Goal: Task Accomplishment & Management: Use online tool/utility

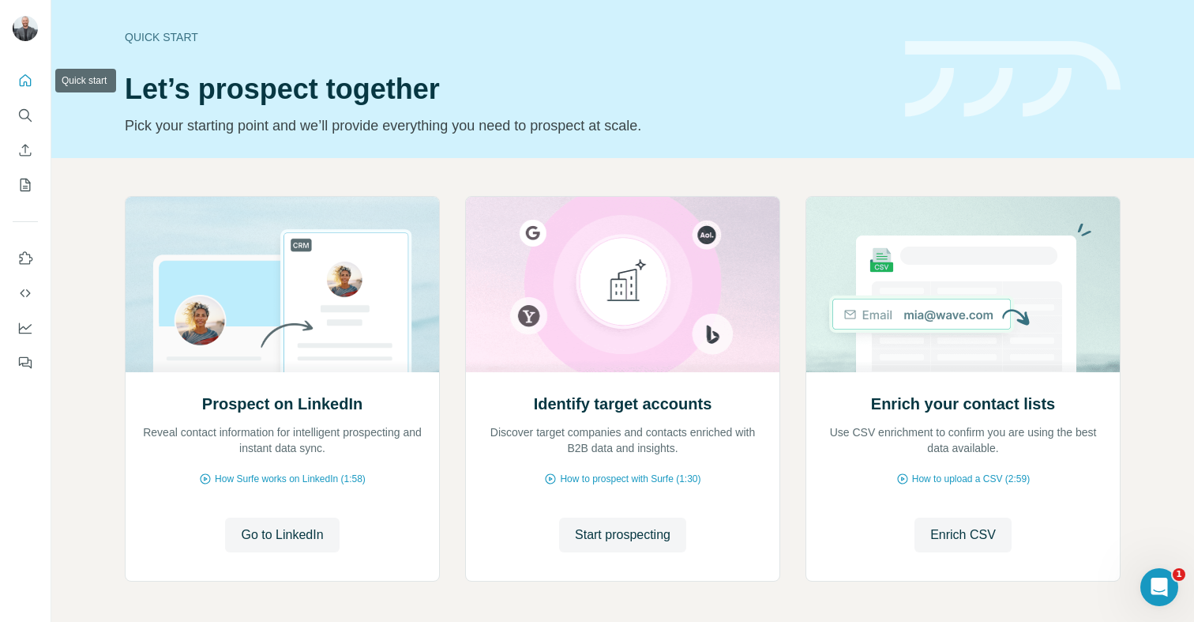
click at [24, 80] on icon "Quick start" at bounding box center [25, 81] width 16 height 16
click at [27, 85] on icon "Quick start" at bounding box center [26, 80] width 12 height 12
click at [26, 123] on button "Search" at bounding box center [25, 115] width 25 height 28
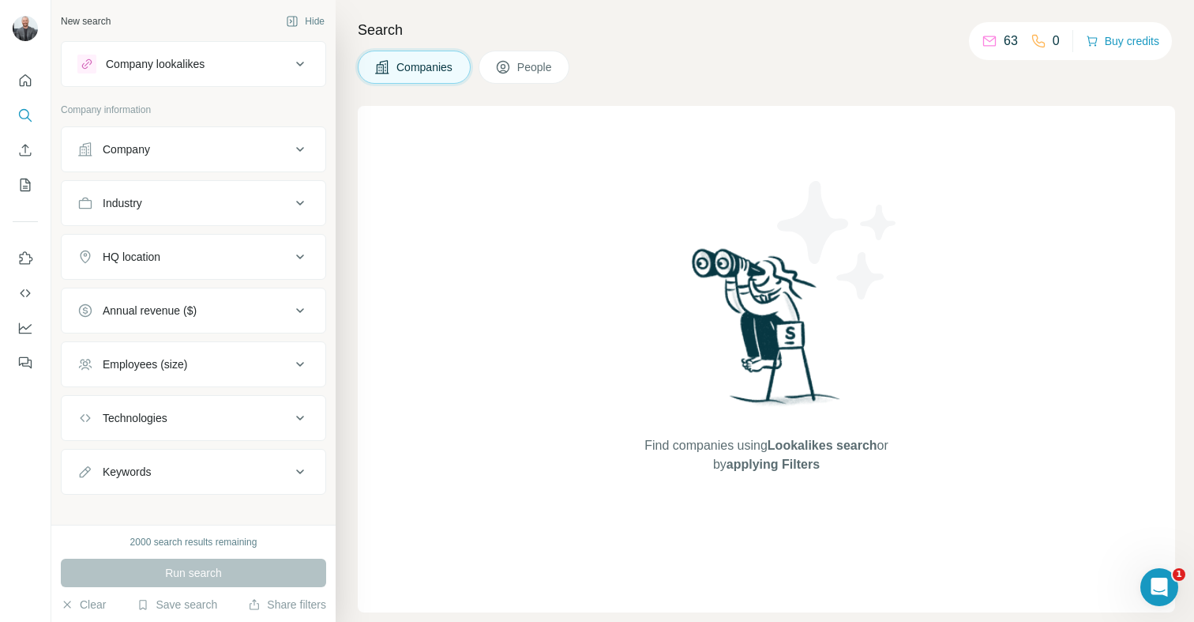
click at [518, 72] on button "People" at bounding box center [525, 67] width 92 height 33
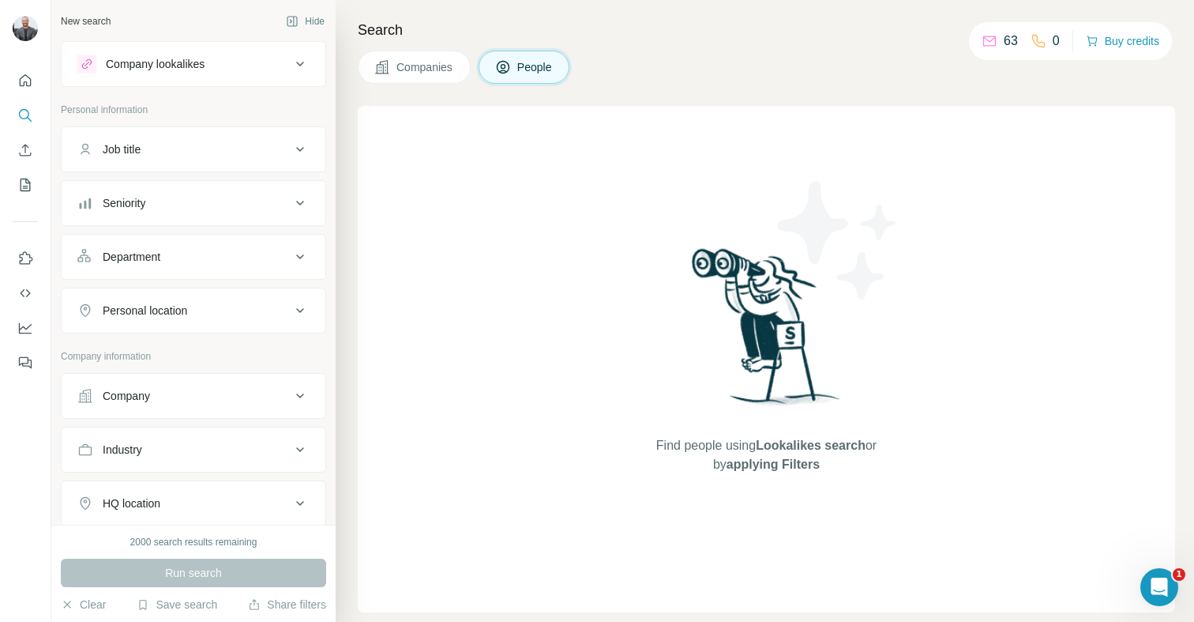
click at [291, 70] on icon at bounding box center [300, 64] width 19 height 19
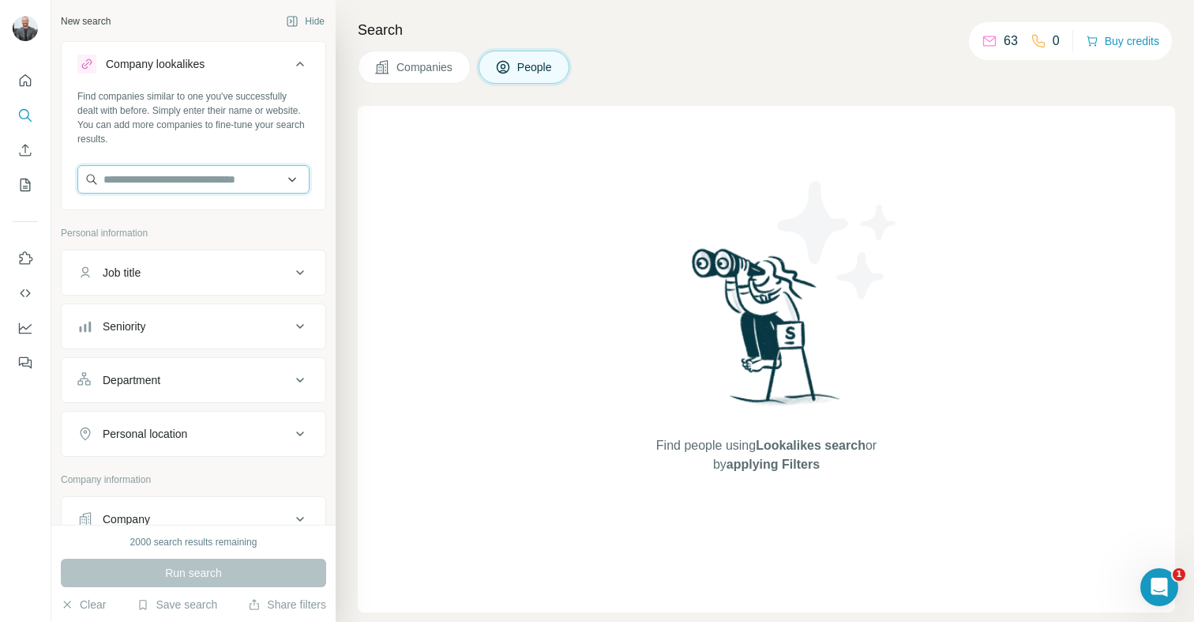
click at [191, 188] on input "text" at bounding box center [193, 179] width 232 height 28
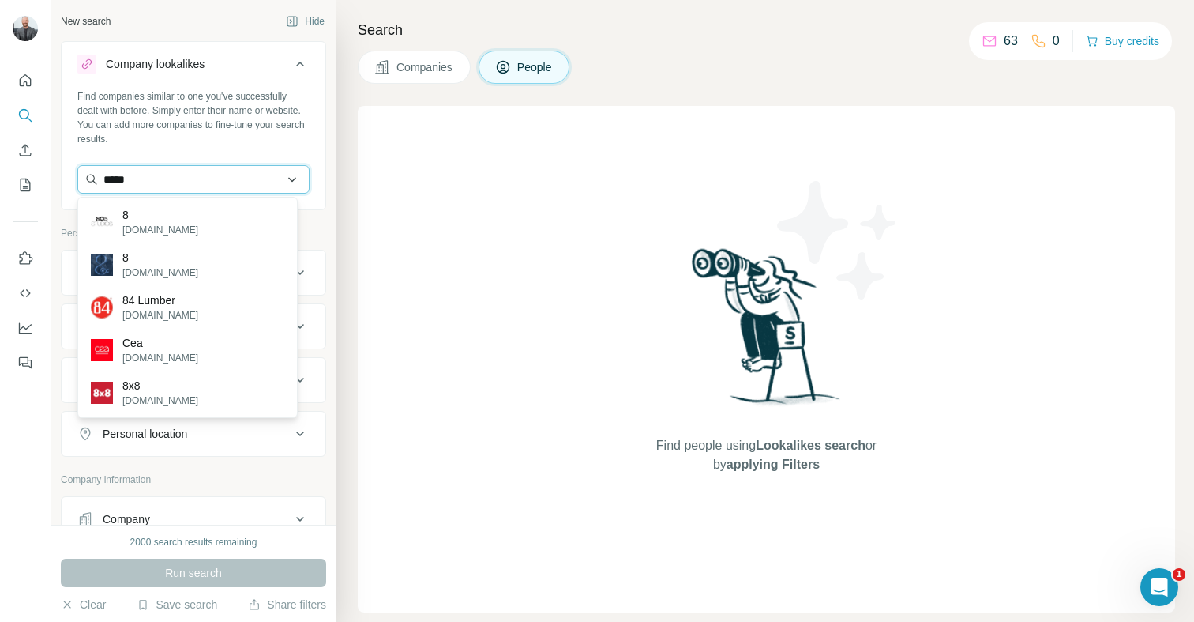
type input "*****"
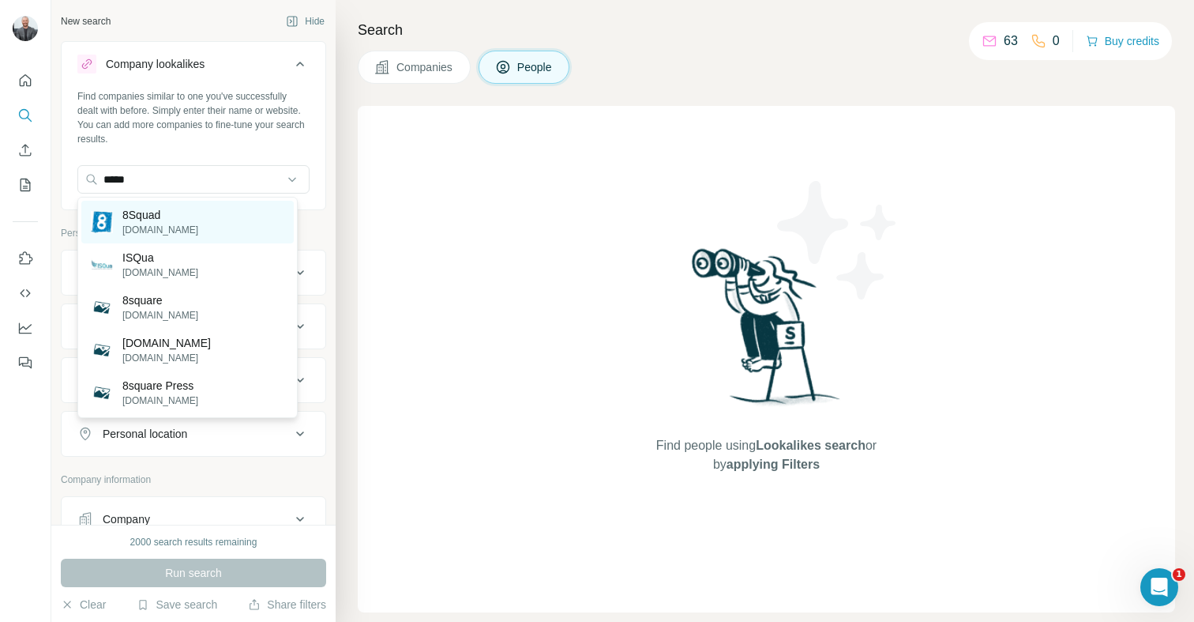
click at [190, 205] on div "8Squad [DOMAIN_NAME]" at bounding box center [187, 222] width 212 height 43
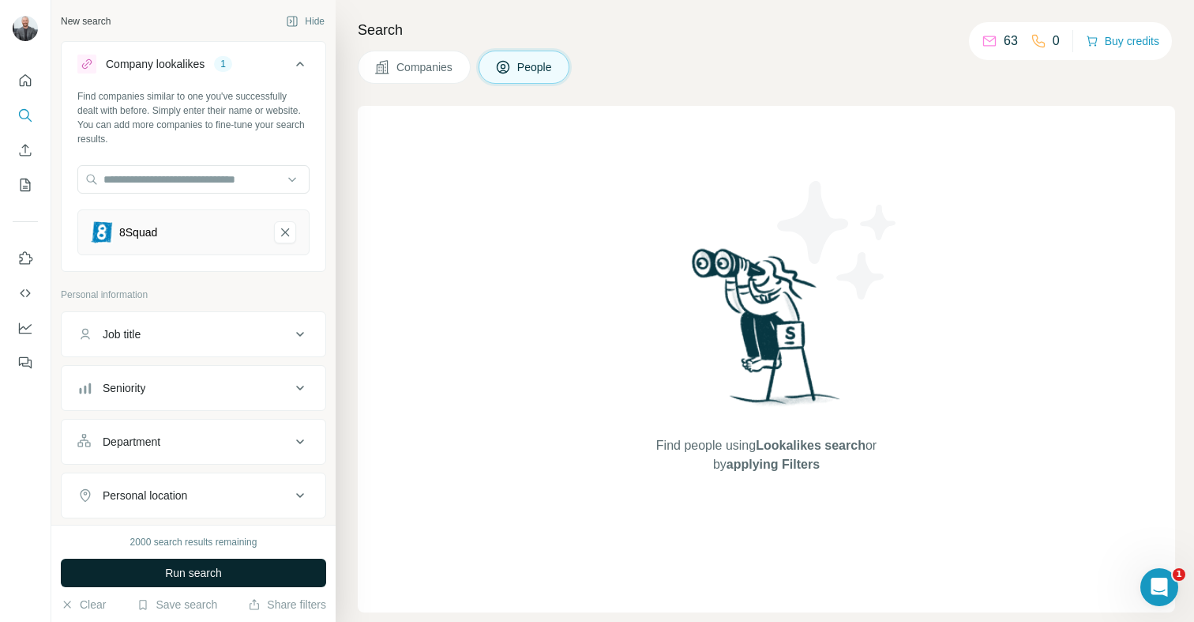
click at [118, 574] on button "Run search" at bounding box center [193, 572] width 265 height 28
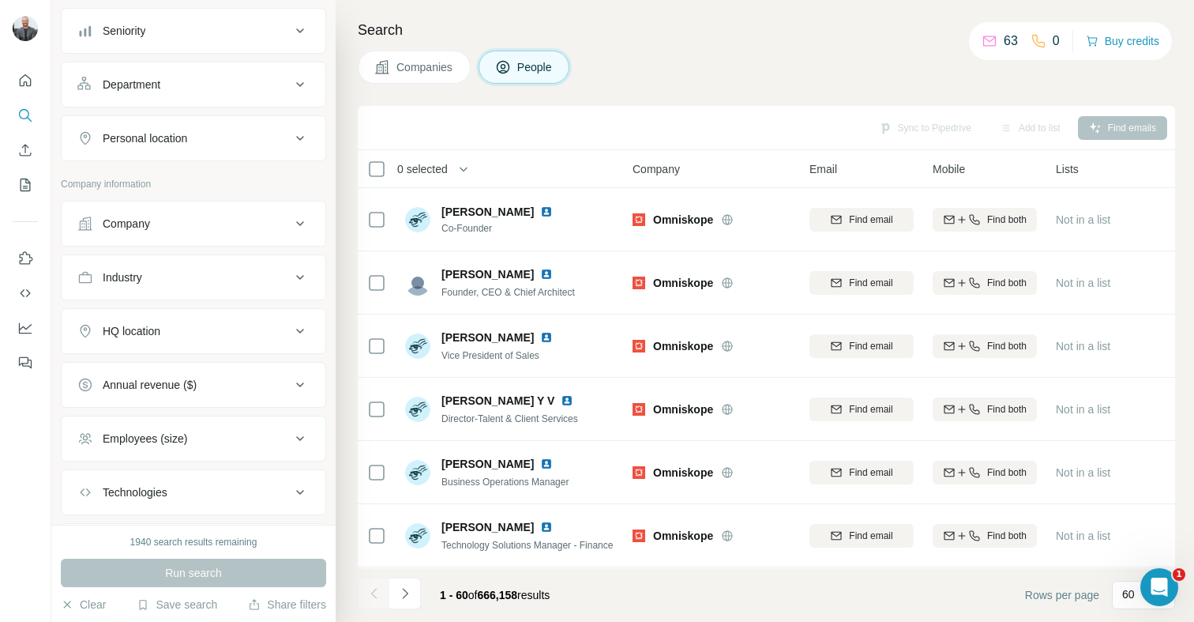
scroll to position [351, 0]
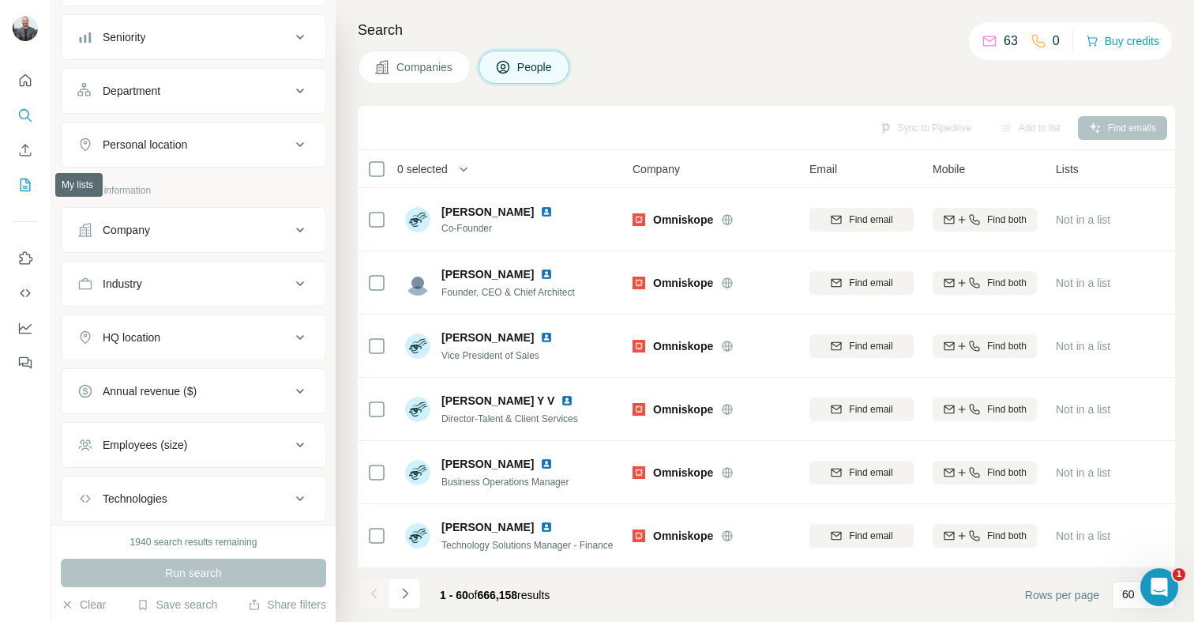
click at [24, 179] on icon "My lists" at bounding box center [25, 185] width 16 height 16
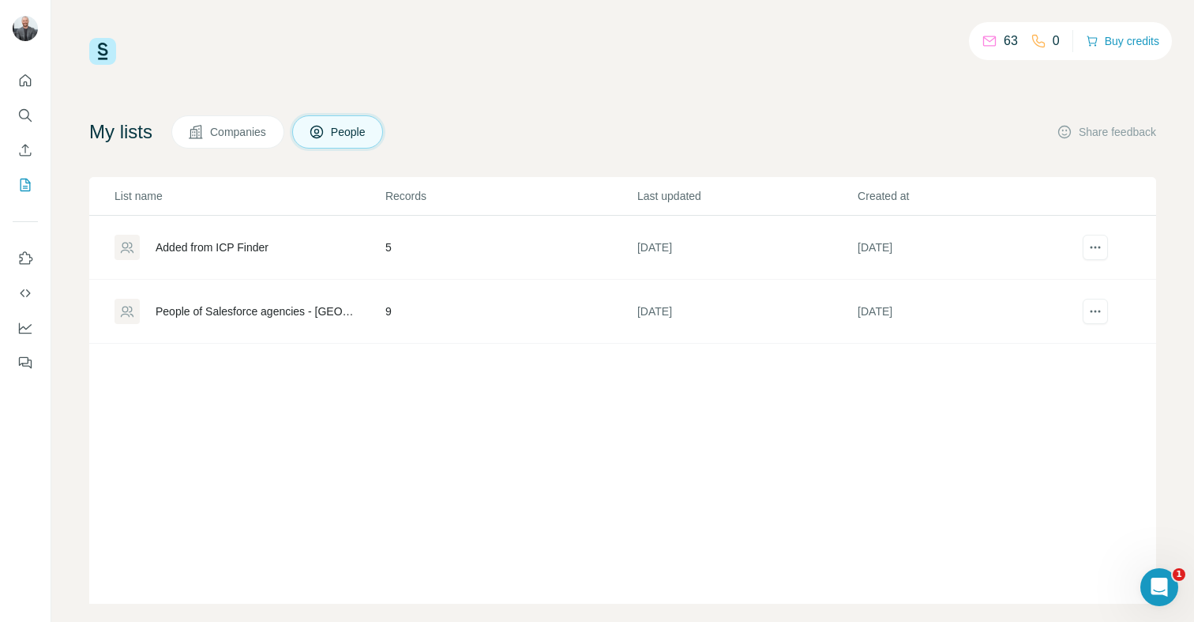
click at [325, 132] on icon at bounding box center [317, 132] width 16 height 16
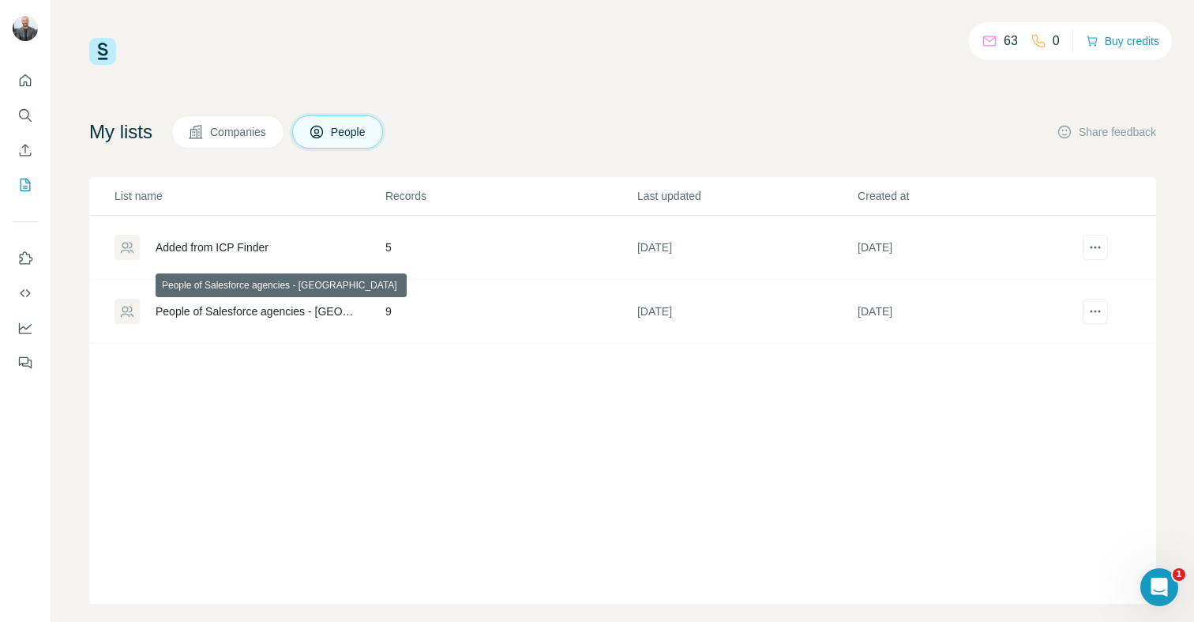
click at [284, 313] on div "People of Salesforce agencies - Australia" at bounding box center [257, 311] width 203 height 16
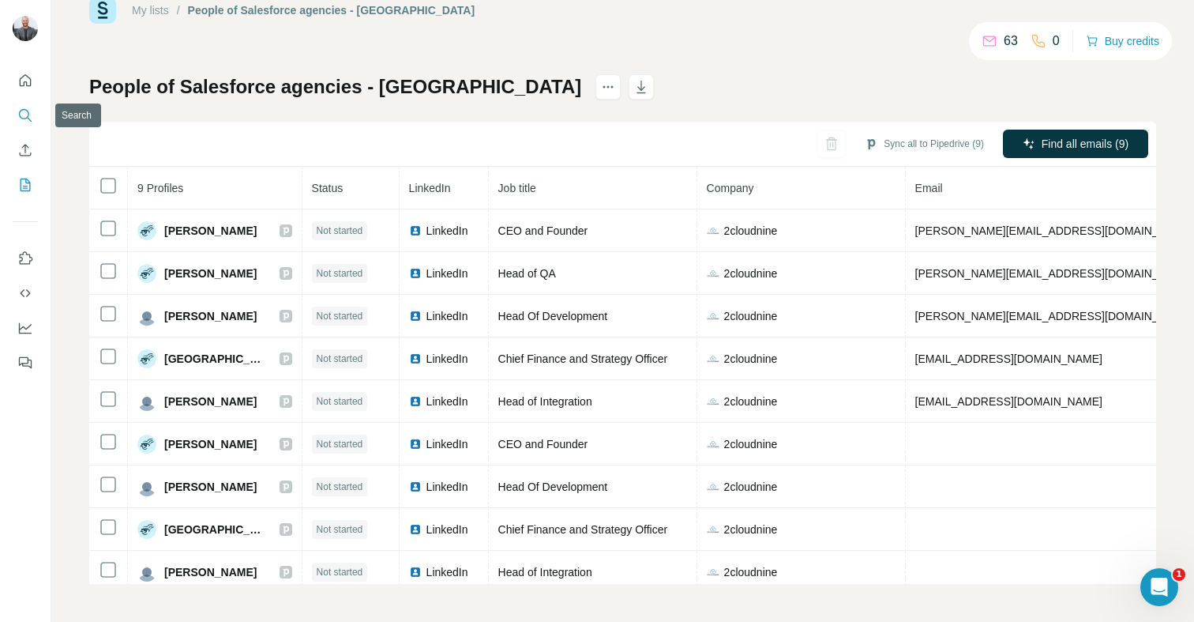
click at [28, 115] on icon "Search" at bounding box center [24, 114] width 10 height 10
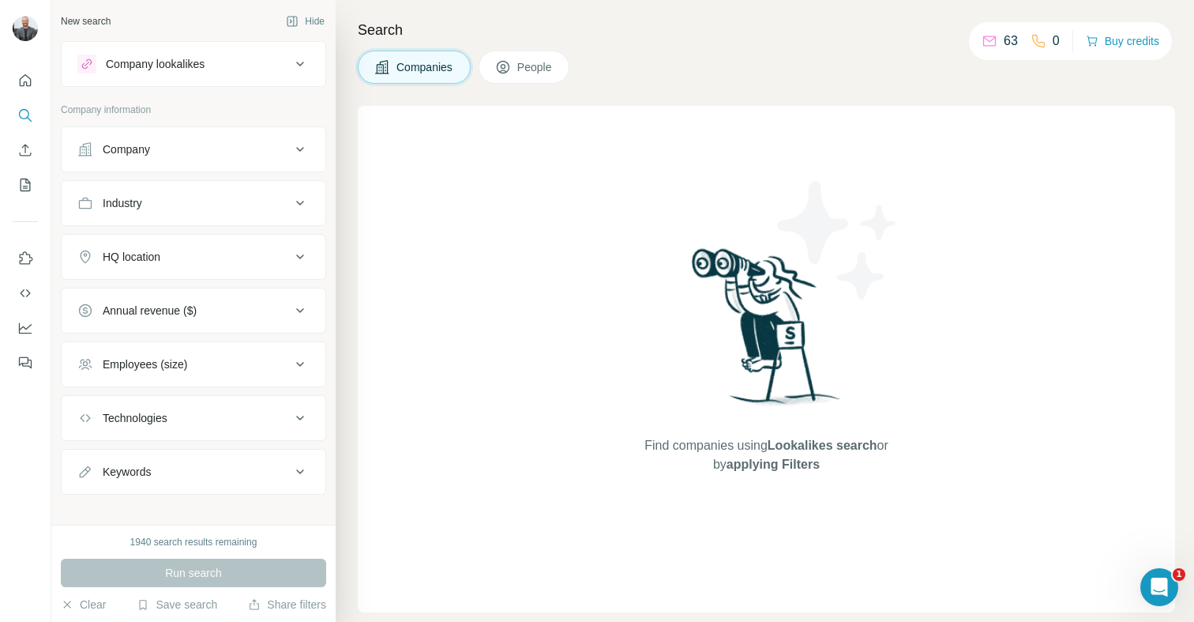
click at [525, 62] on span "People" at bounding box center [535, 67] width 36 height 16
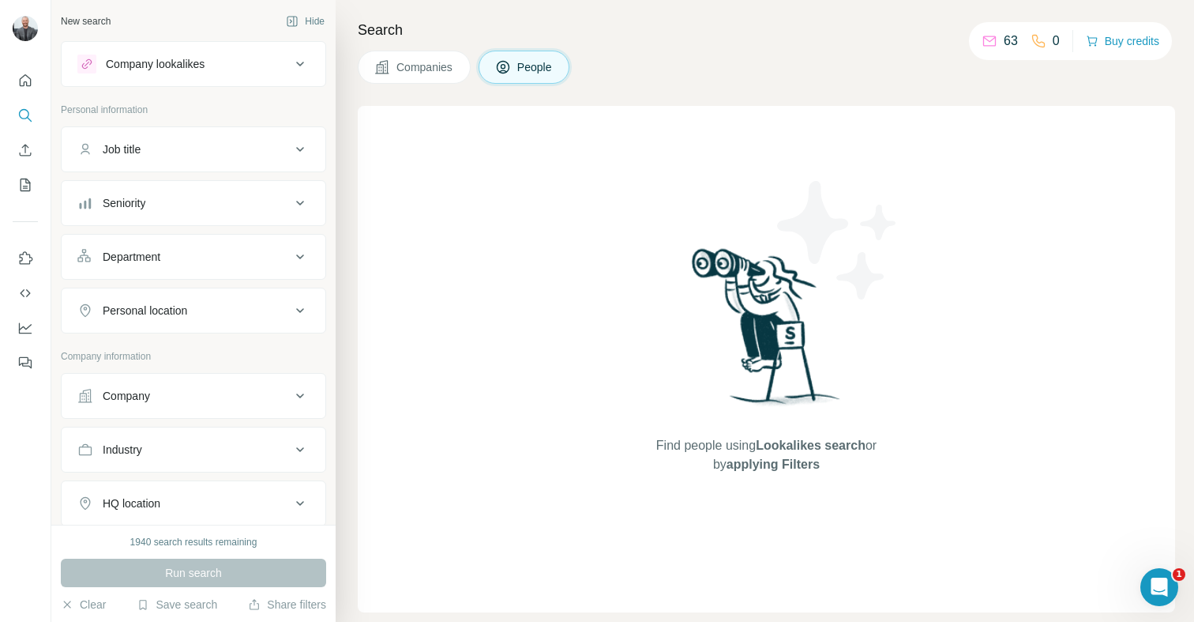
click at [223, 55] on div "Company lookalikes" at bounding box center [183, 64] width 213 height 19
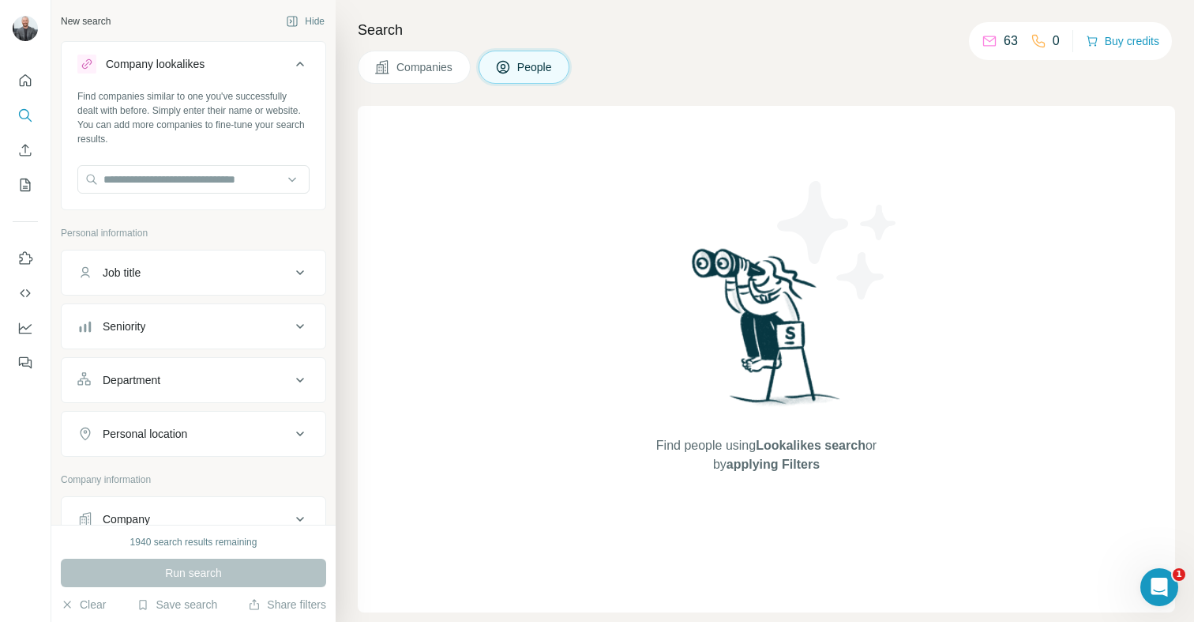
click at [272, 58] on div "Company lookalikes" at bounding box center [183, 64] width 213 height 19
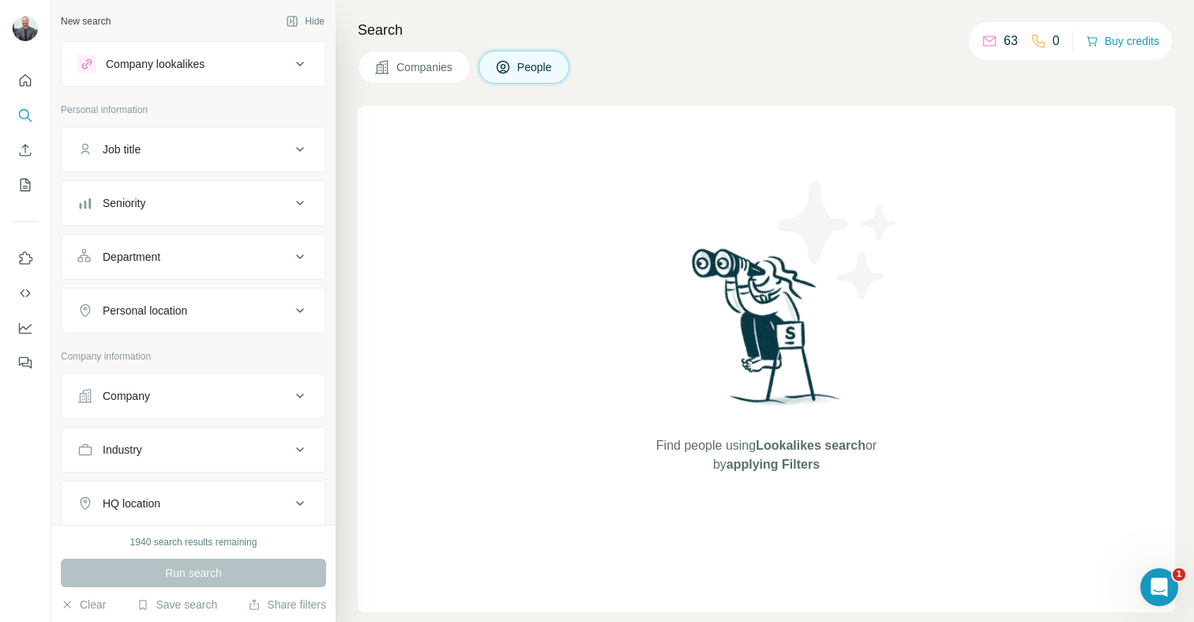
click at [191, 152] on div "Job title" at bounding box center [183, 149] width 213 height 16
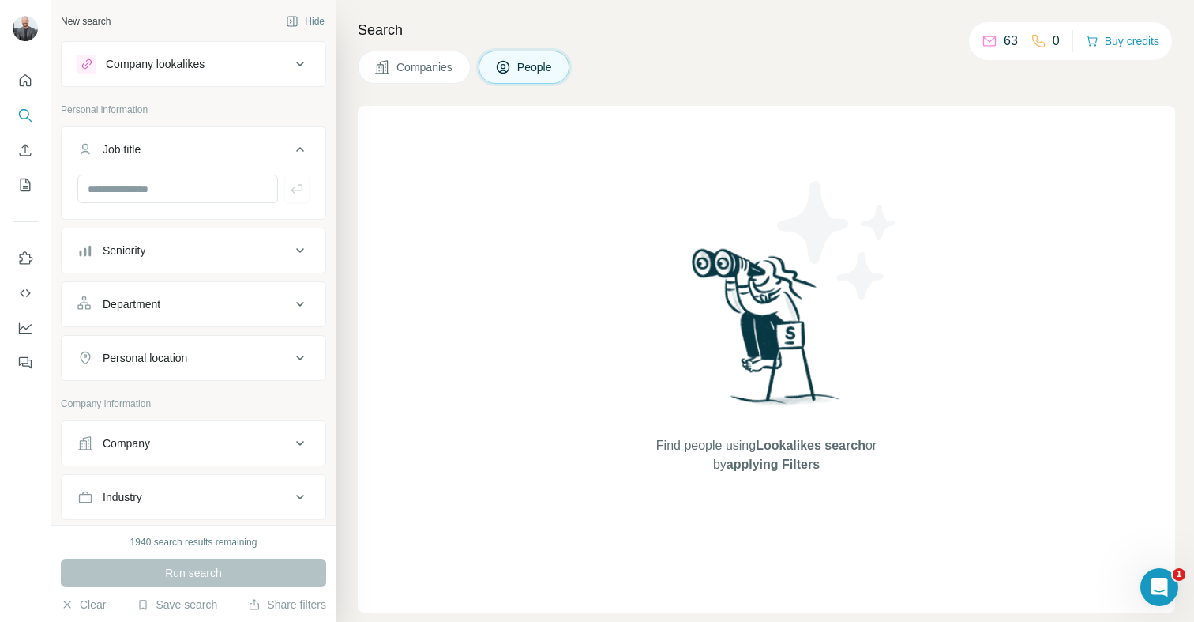
click at [197, 149] on div "Job title" at bounding box center [183, 149] width 213 height 16
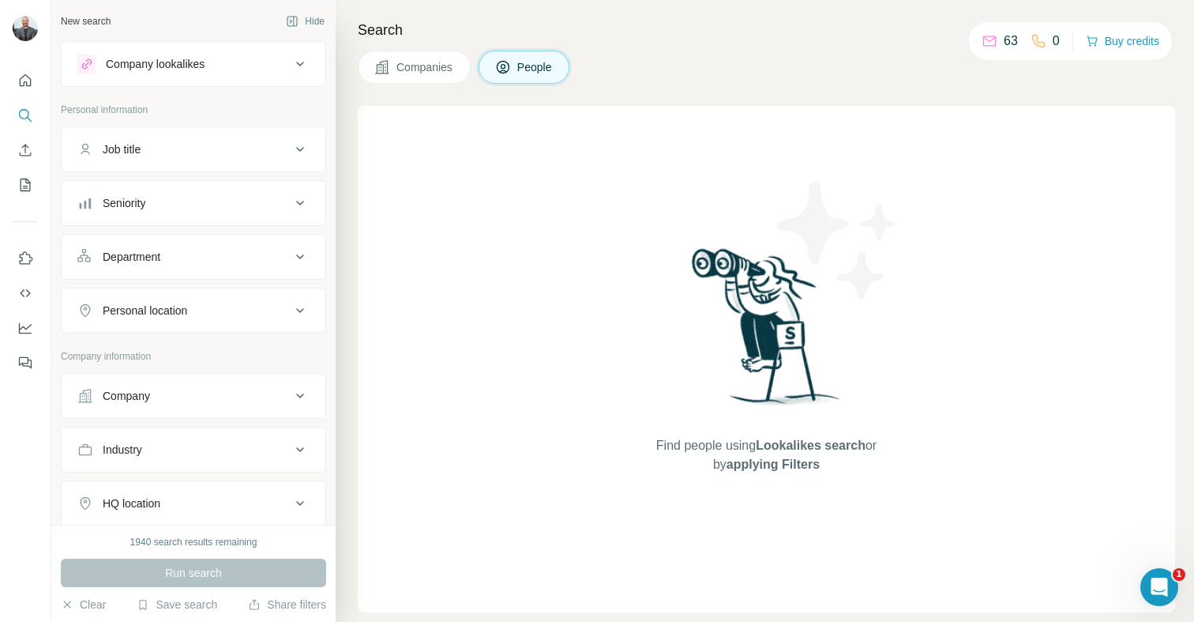
click at [191, 201] on div "Seniority" at bounding box center [183, 203] width 213 height 16
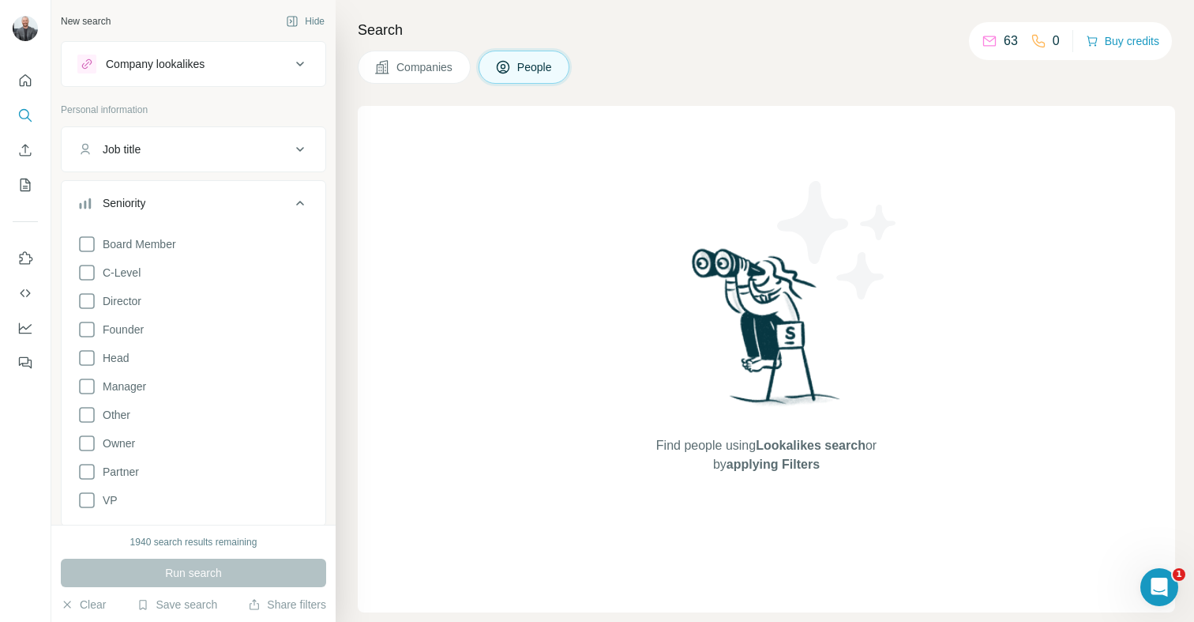
click at [191, 201] on div "Seniority" at bounding box center [183, 203] width 213 height 16
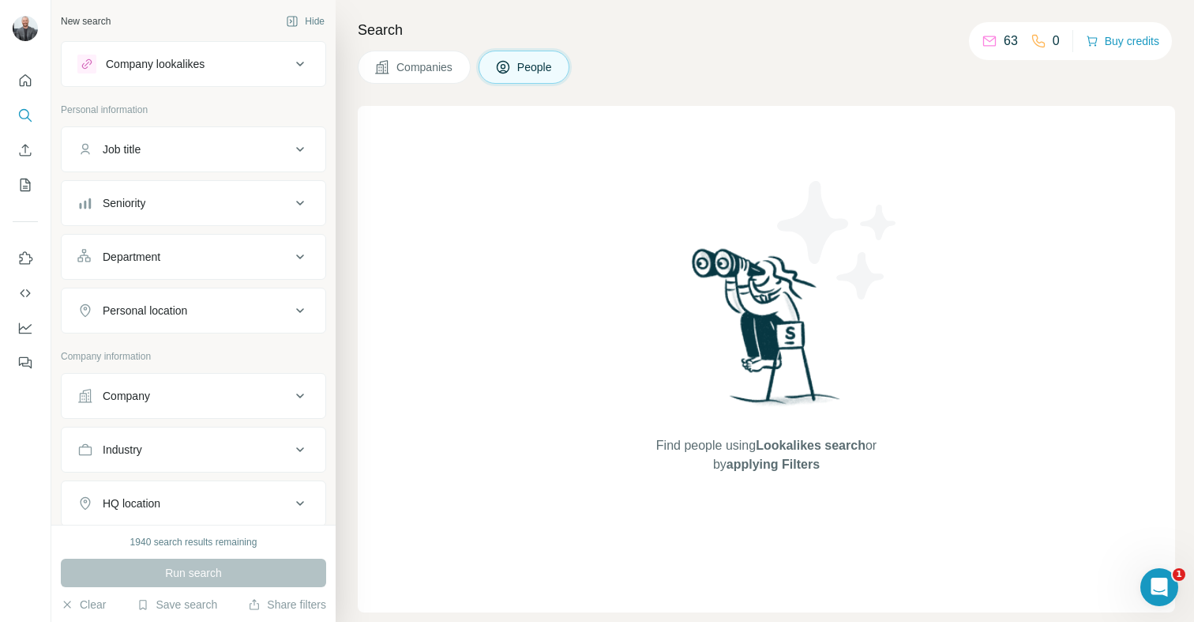
click at [179, 241] on button "Department" at bounding box center [194, 257] width 264 height 38
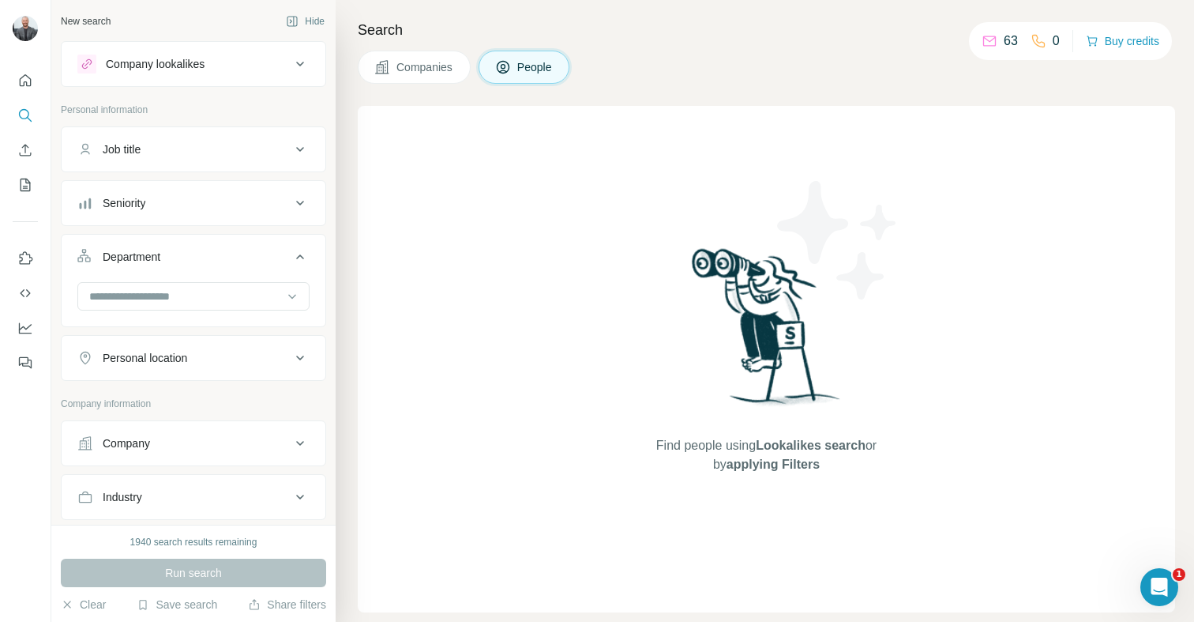
click at [192, 342] on button "Personal location" at bounding box center [194, 358] width 264 height 38
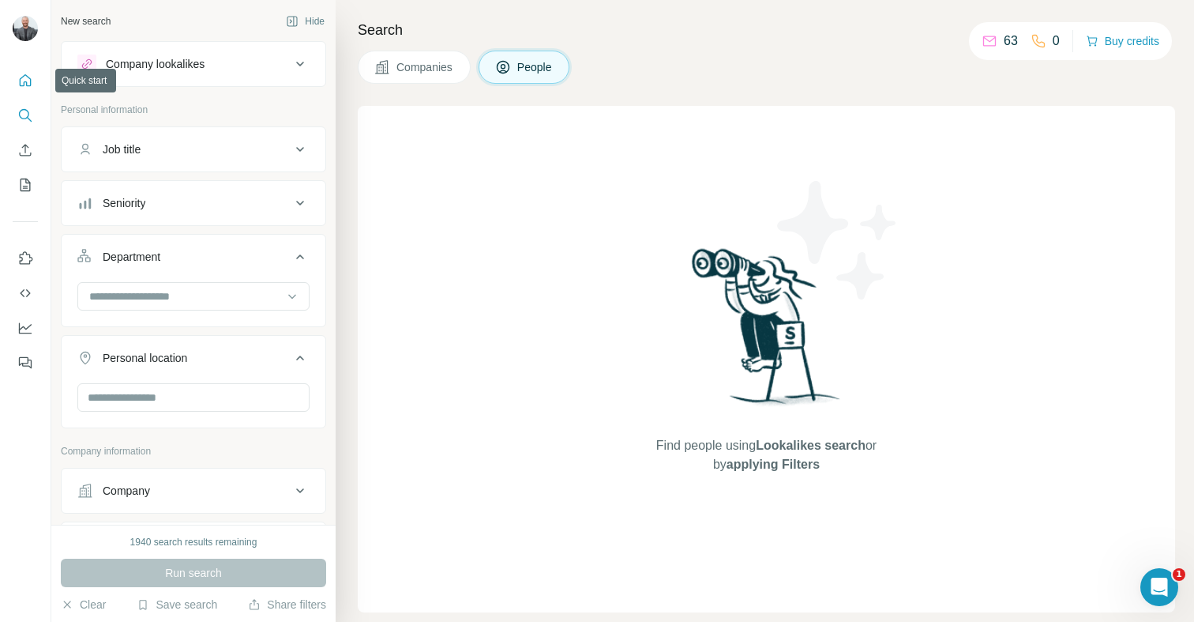
click at [28, 75] on icon "Quick start" at bounding box center [25, 81] width 16 height 16
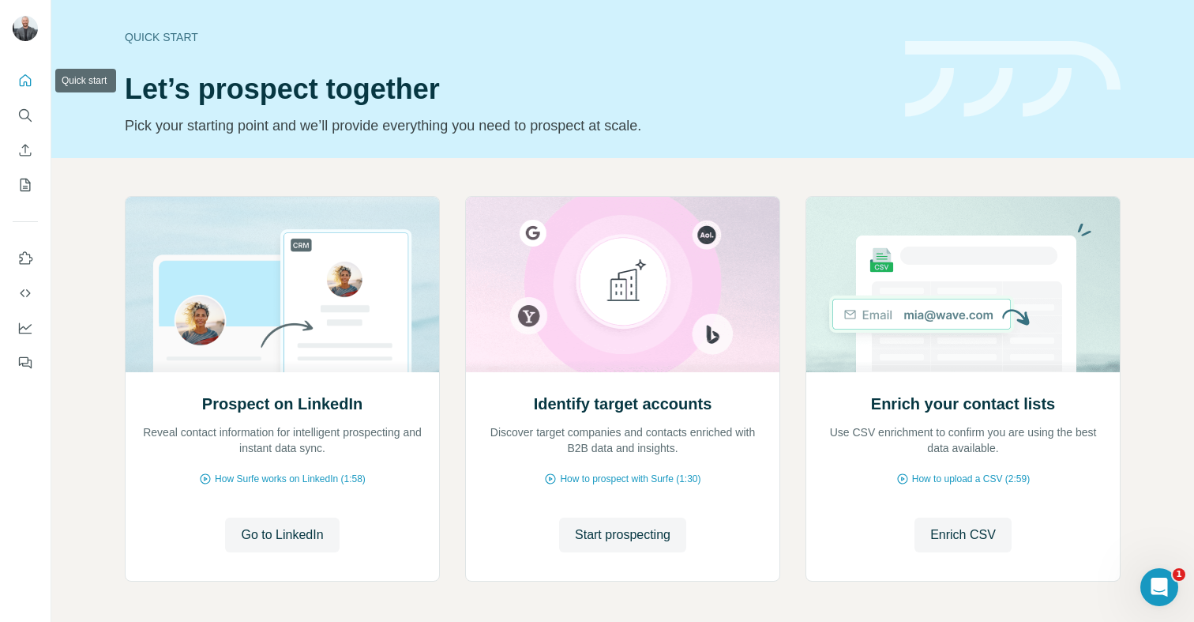
click at [31, 92] on button "Quick start" at bounding box center [25, 80] width 25 height 28
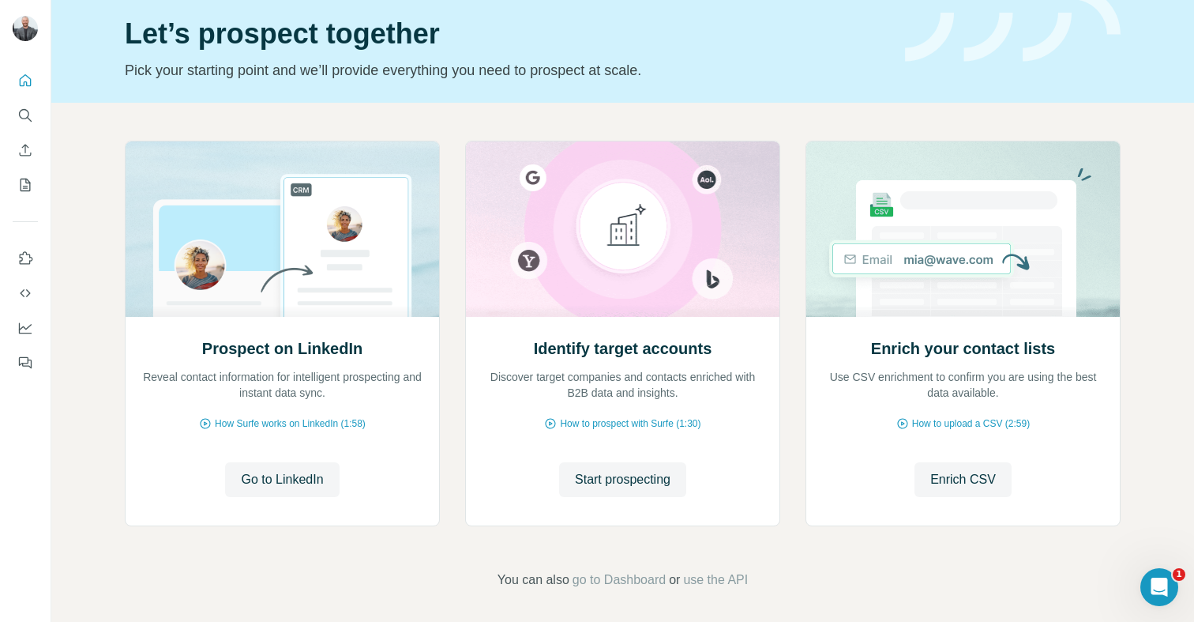
scroll to position [61, 0]
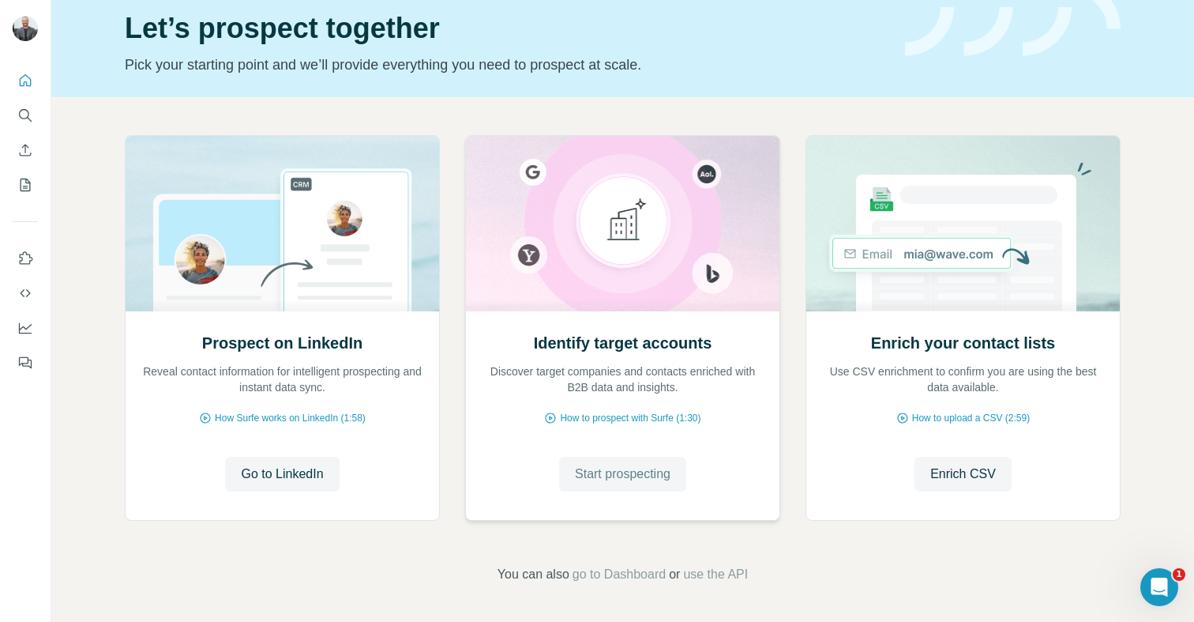
click at [638, 468] on span "Start prospecting" at bounding box center [623, 473] width 96 height 19
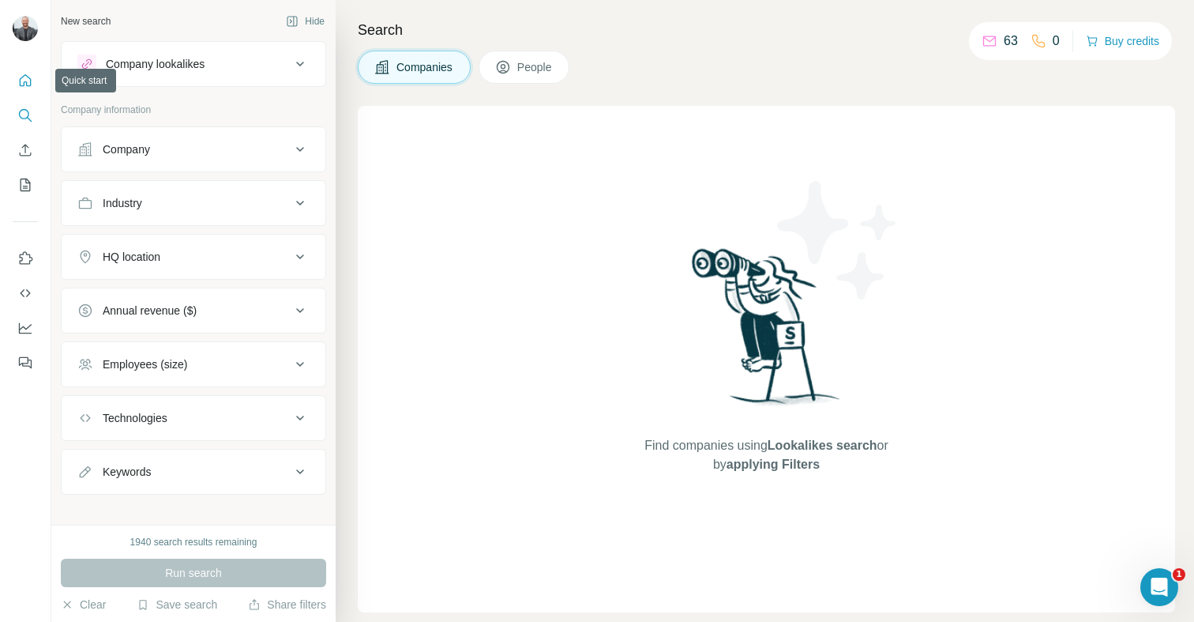
click at [15, 82] on button "Quick start" at bounding box center [25, 80] width 25 height 28
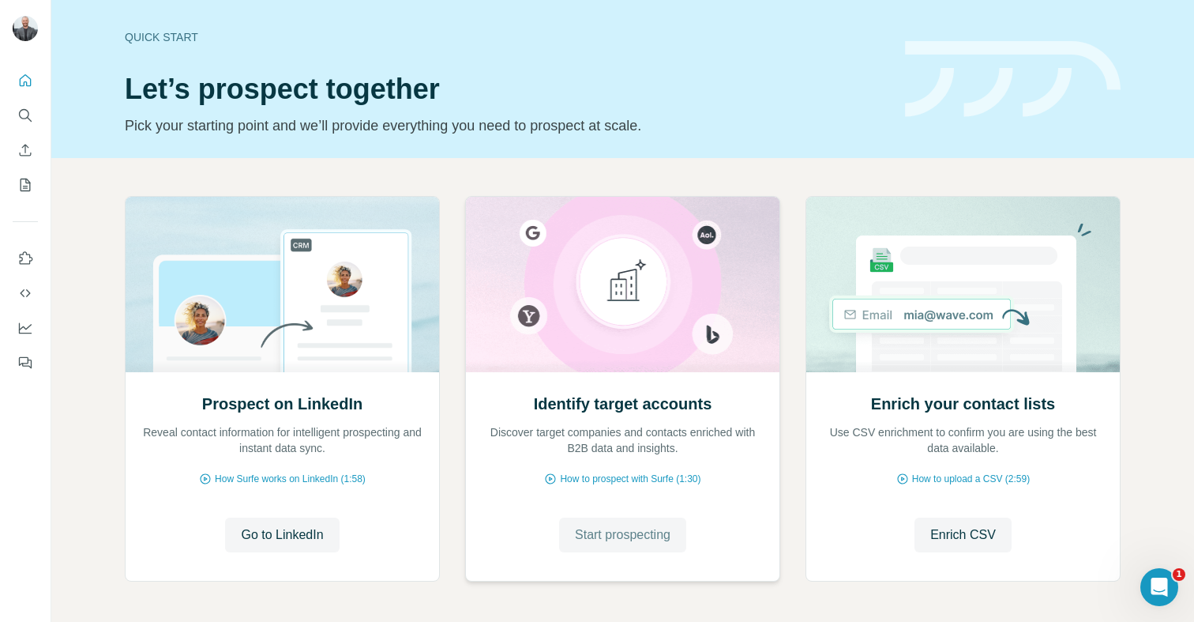
click at [575, 527] on span "Start prospecting" at bounding box center [623, 534] width 96 height 19
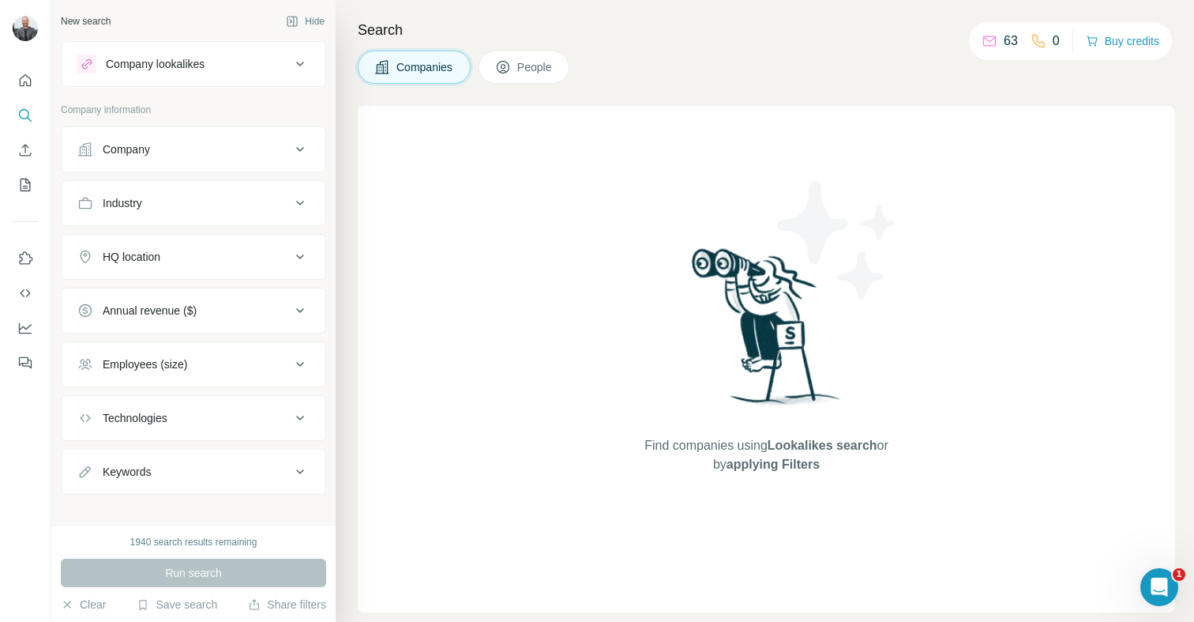
click at [554, 73] on span "People" at bounding box center [535, 67] width 36 height 16
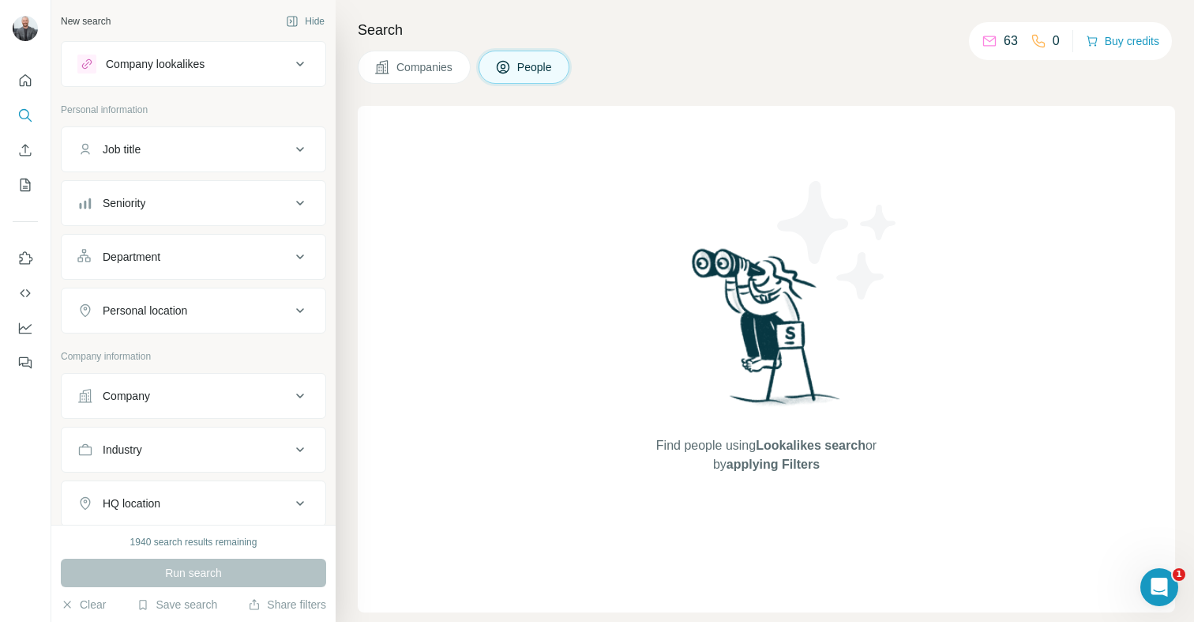
click at [554, 73] on span "People" at bounding box center [535, 67] width 36 height 16
click at [753, 319] on img at bounding box center [767, 332] width 164 height 176
click at [792, 487] on div "Find people using Lookalikes search or by applying Filters" at bounding box center [767, 359] width 284 height 506
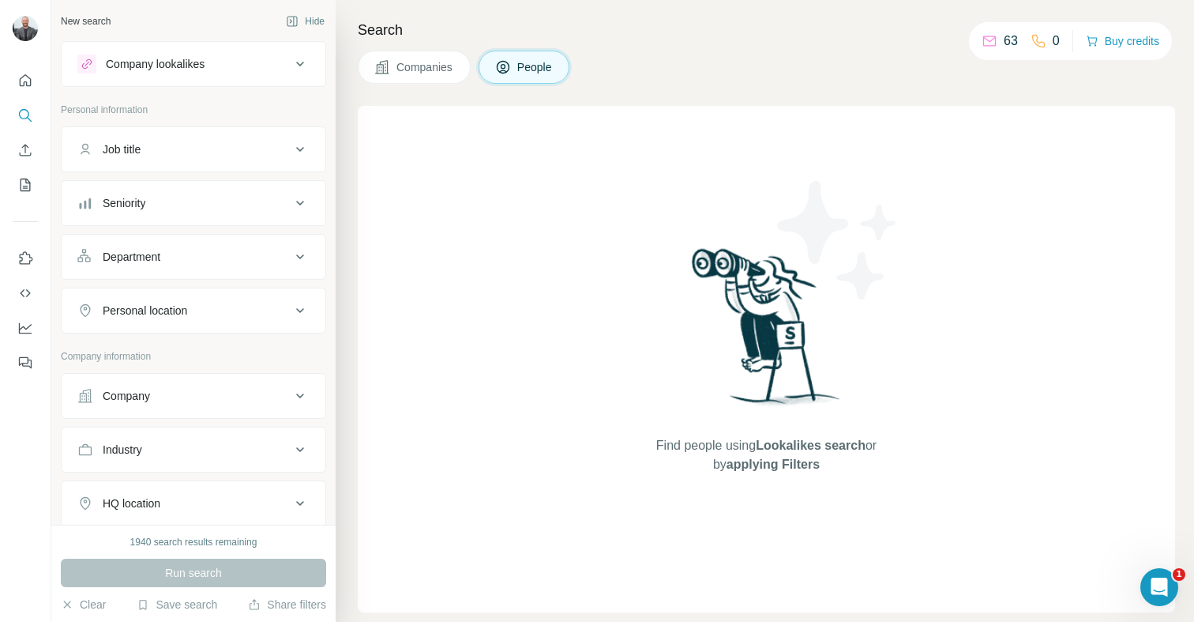
click at [797, 483] on div "Find people using Lookalikes search or by applying Filters" at bounding box center [767, 359] width 284 height 506
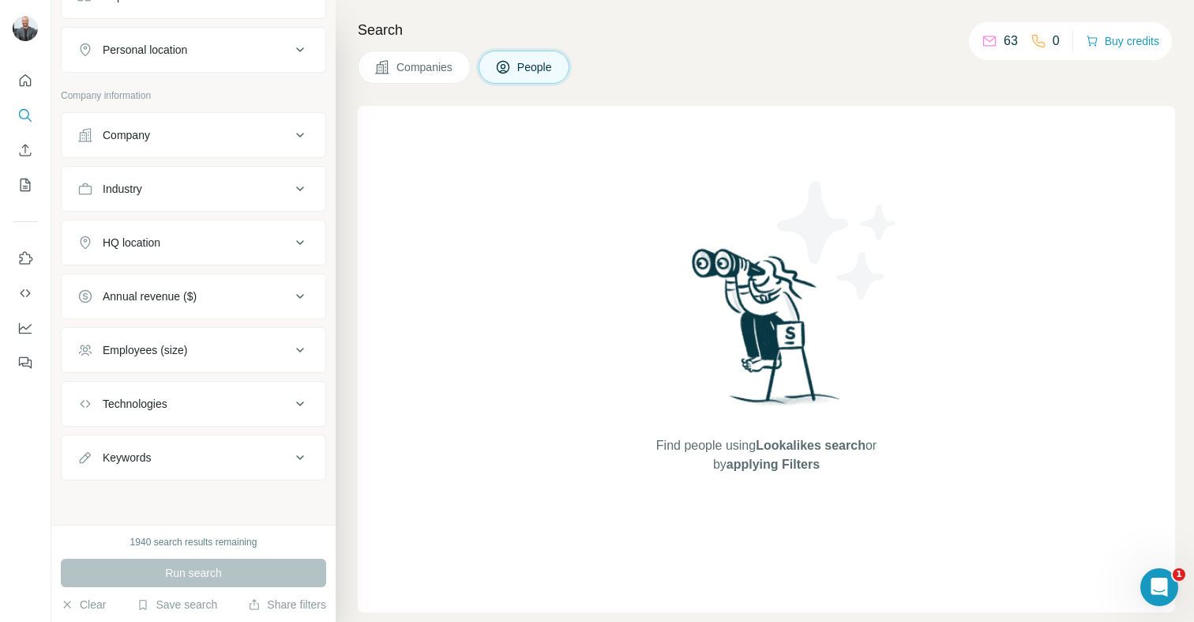
click at [263, 248] on div "HQ location" at bounding box center [183, 243] width 213 height 16
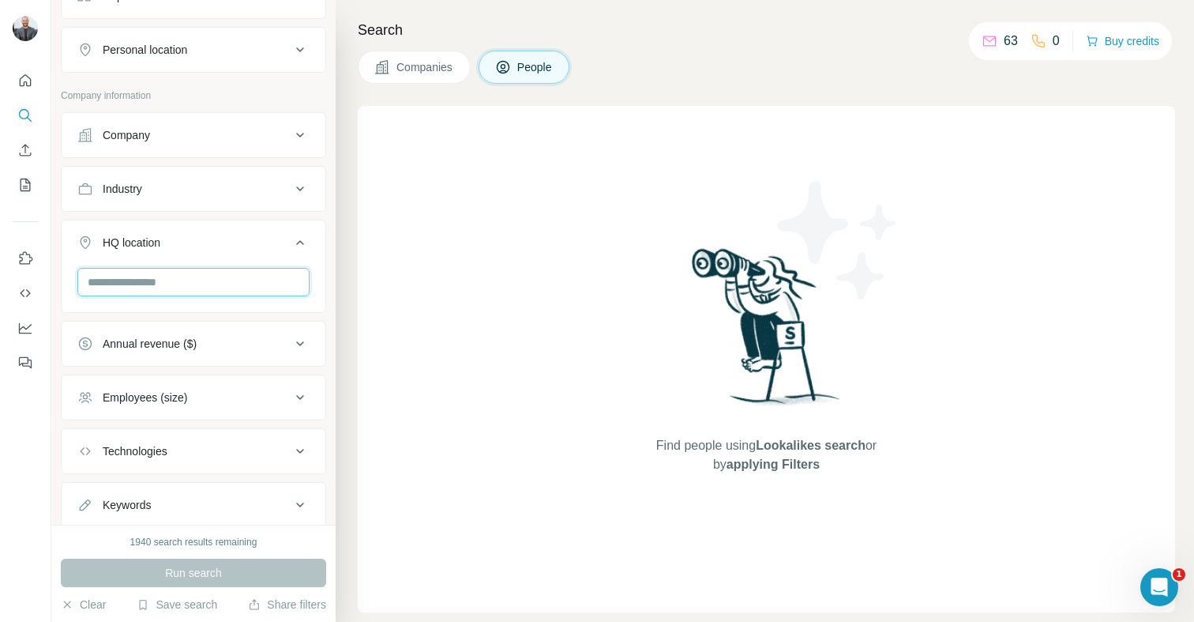
click at [257, 271] on input "text" at bounding box center [193, 282] width 232 height 28
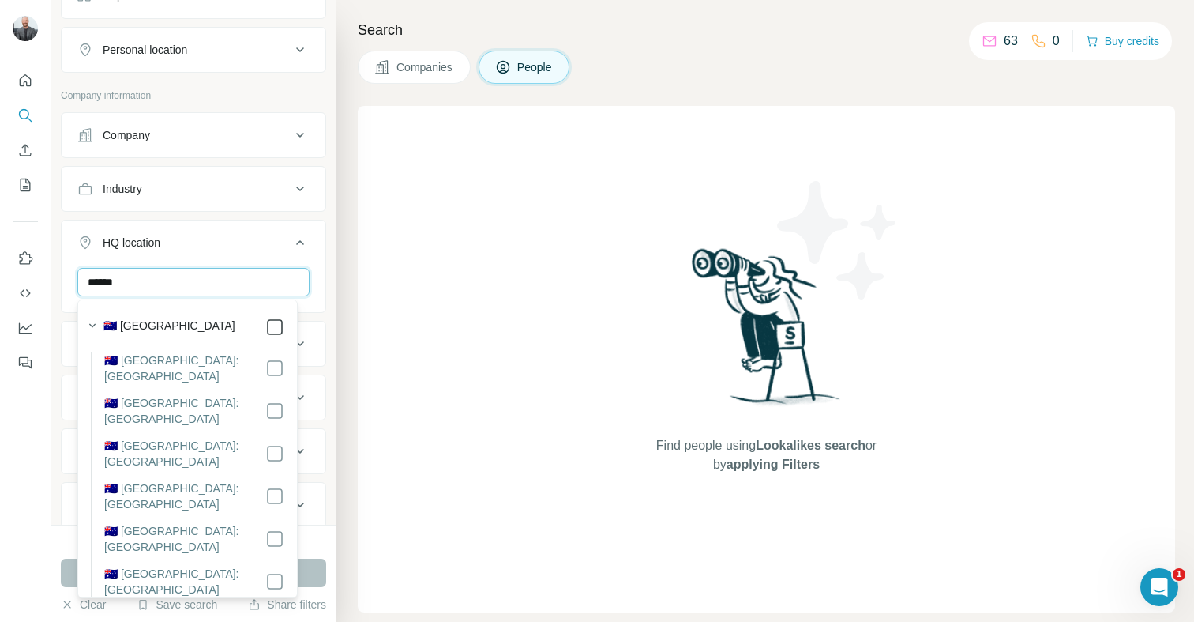
type input "******"
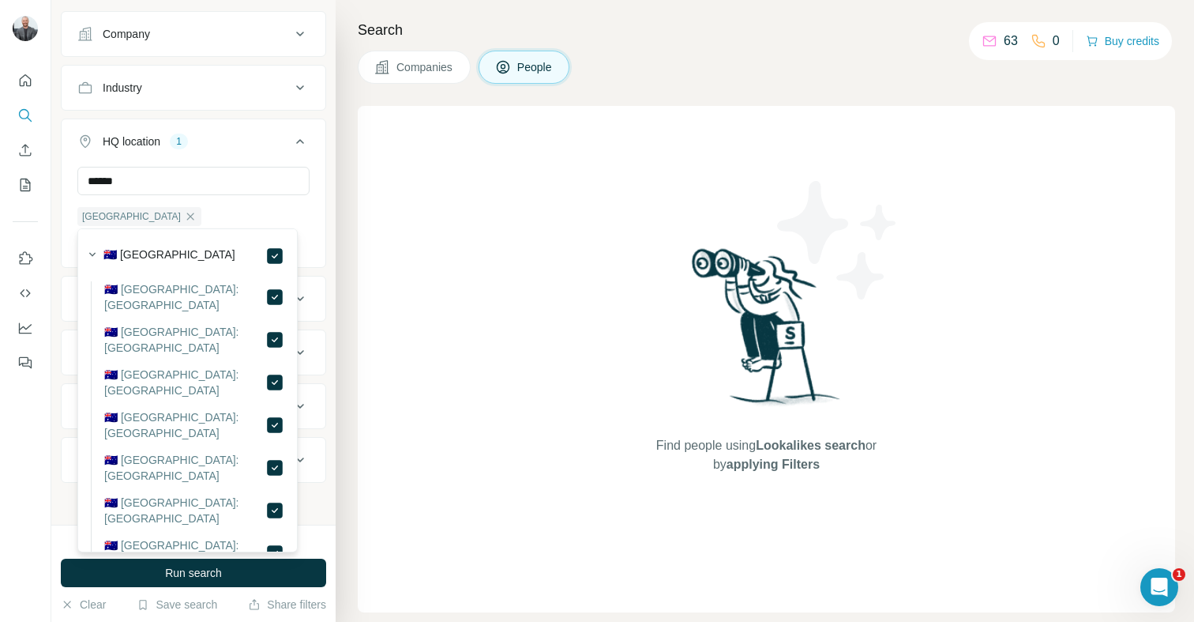
scroll to position [364, 0]
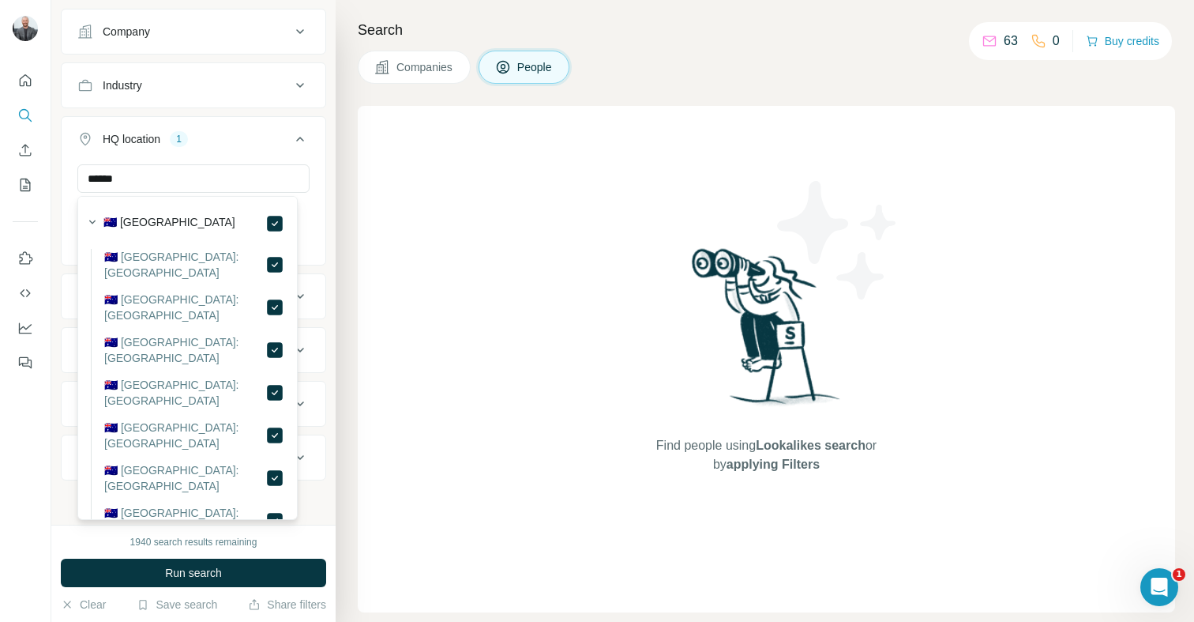
click at [320, 391] on div "New search Hide Company lookalikes Personal information Job title Seniority Dep…" at bounding box center [193, 262] width 284 height 525
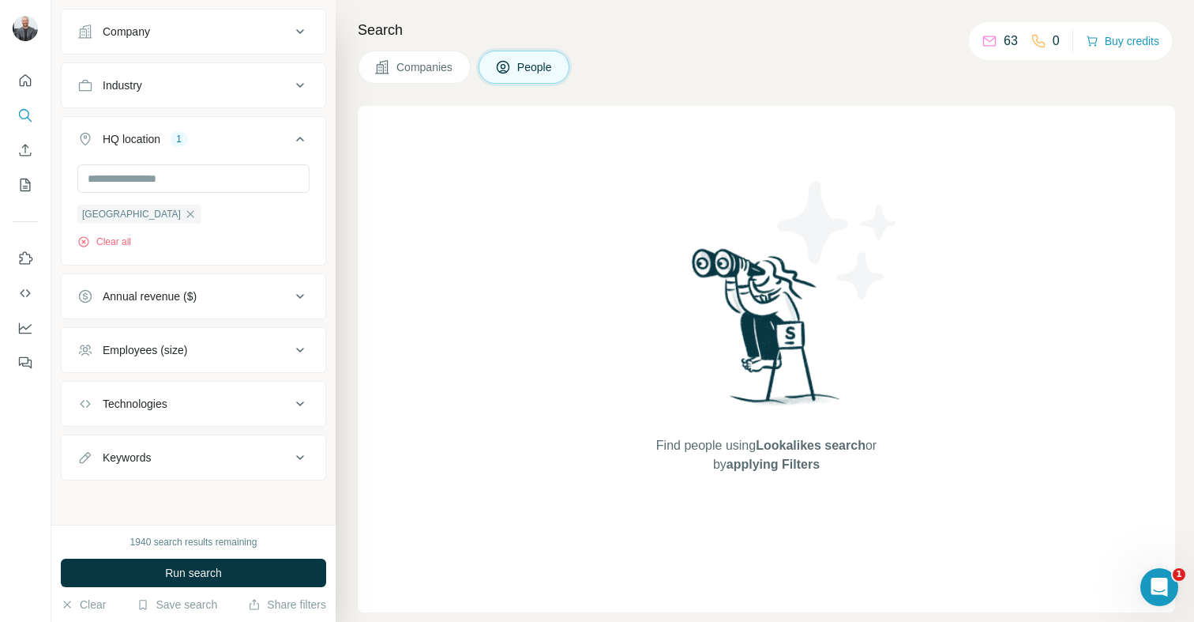
click at [216, 461] on div "Keywords" at bounding box center [183, 457] width 213 height 16
click at [144, 516] on div at bounding box center [194, 503] width 264 height 41
click at [156, 505] on input "text" at bounding box center [177, 497] width 201 height 28
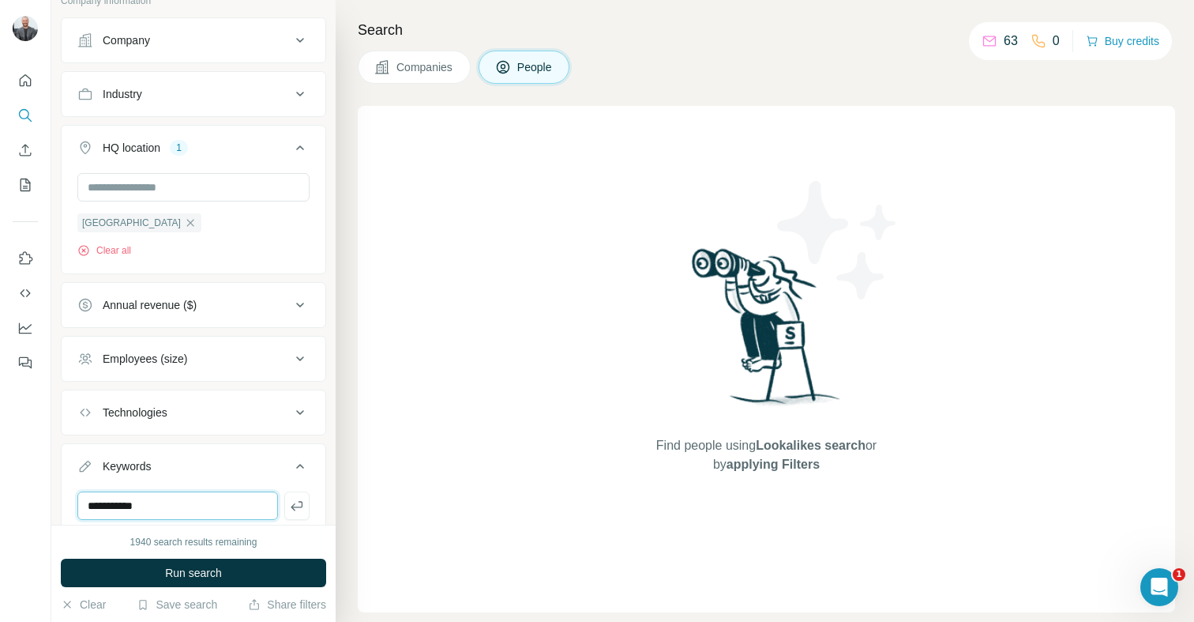
scroll to position [140, 0]
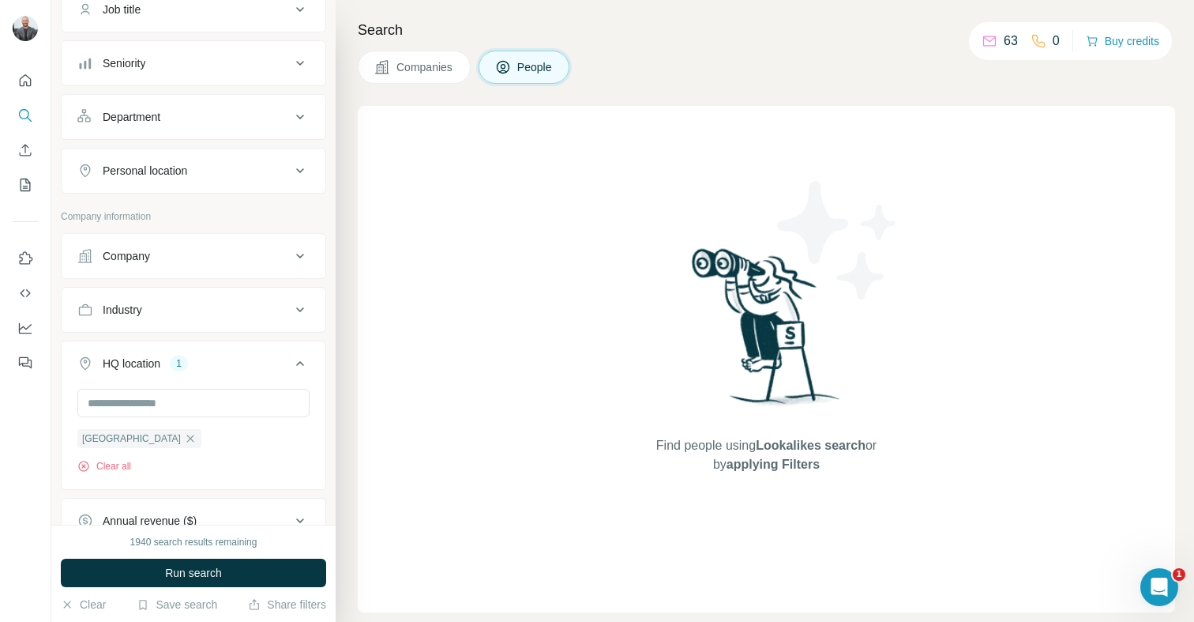
type input "**********"
click at [197, 309] on div "Industry" at bounding box center [183, 310] width 213 height 16
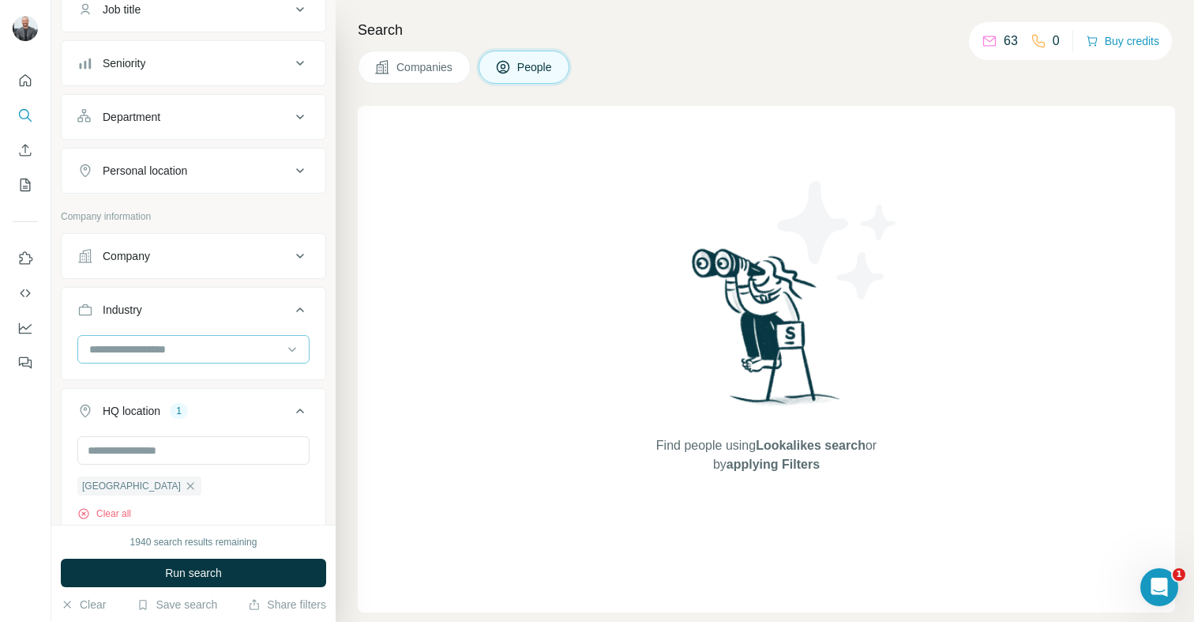
click at [182, 344] on input at bounding box center [185, 348] width 195 height 17
click at [182, 248] on div "Company" at bounding box center [183, 256] width 213 height 16
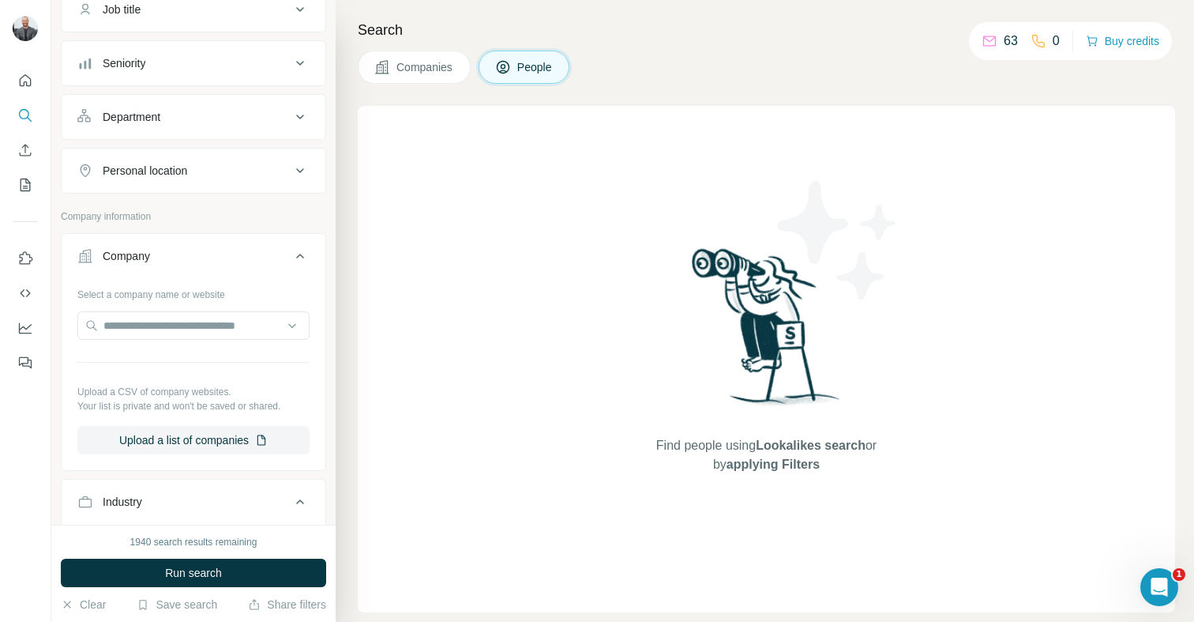
click at [203, 250] on div "Company" at bounding box center [183, 256] width 213 height 16
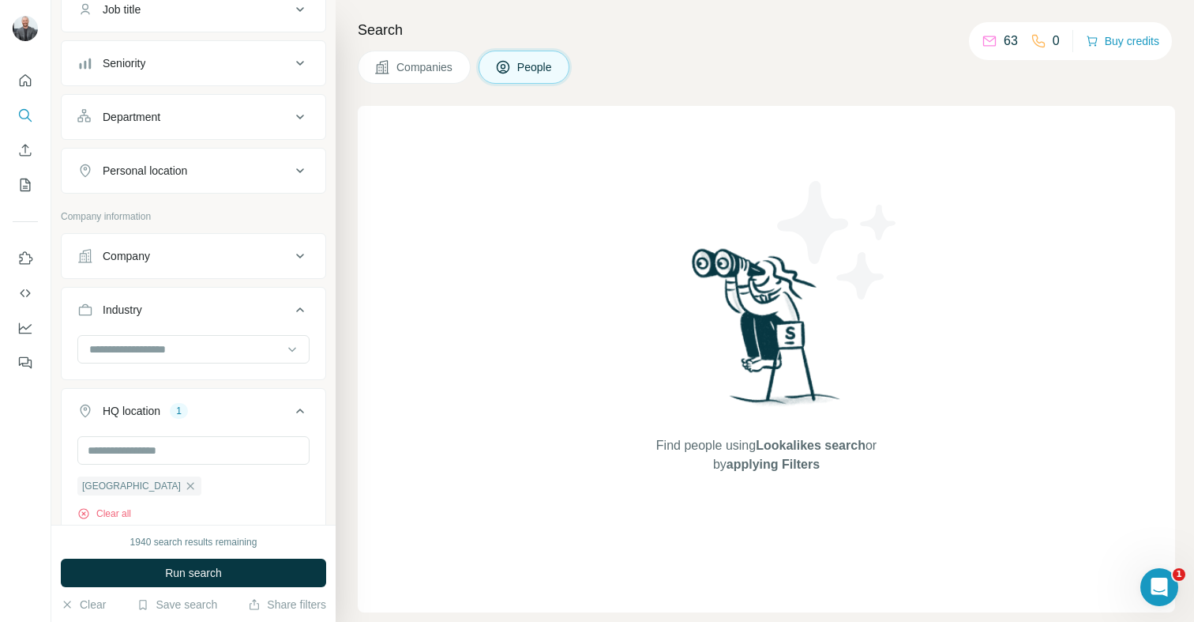
click at [204, 250] on div "Company" at bounding box center [183, 256] width 213 height 16
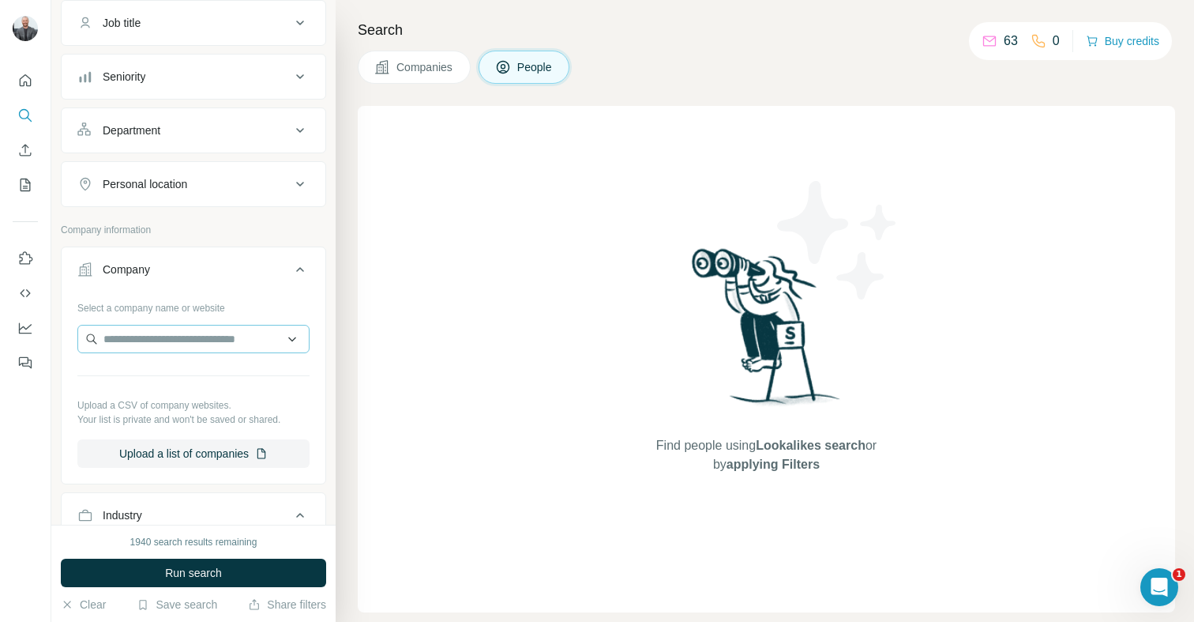
scroll to position [130, 0]
click at [171, 331] on input "text" at bounding box center [193, 335] width 232 height 28
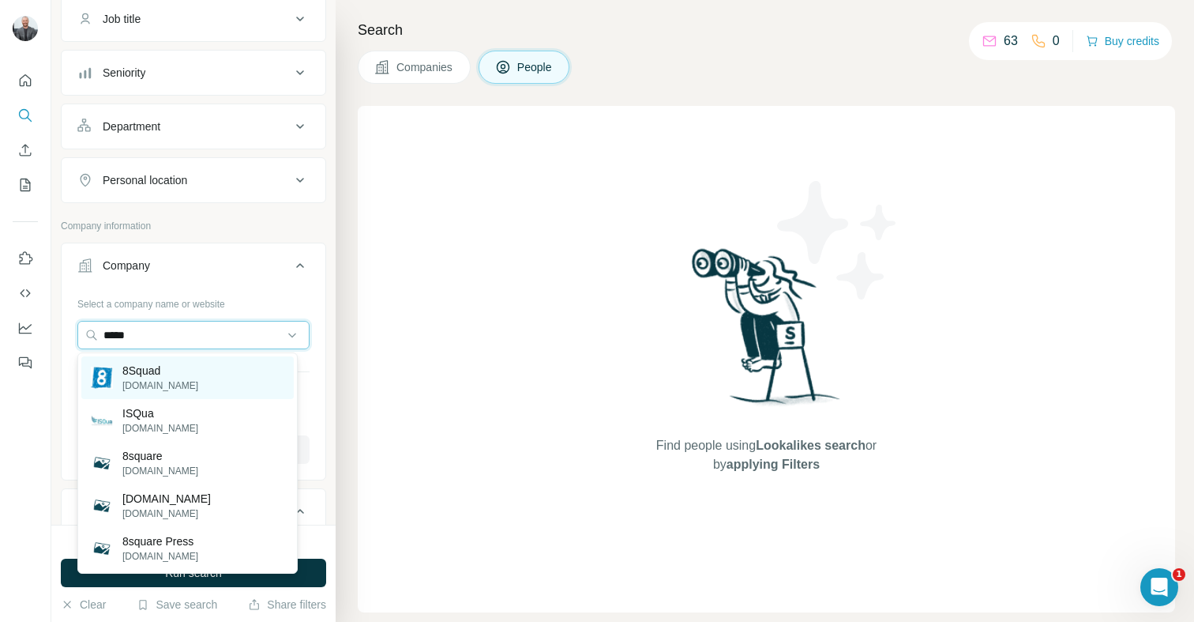
type input "*****"
click at [154, 382] on p "8squad.com.au" at bounding box center [160, 385] width 76 height 14
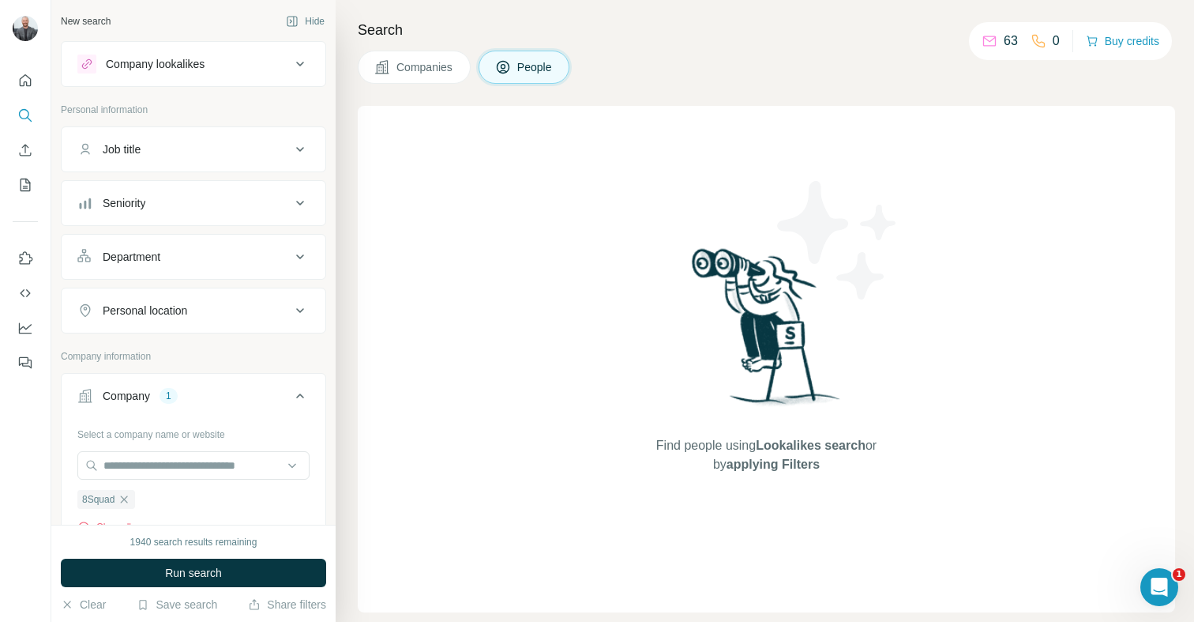
scroll to position [3, 0]
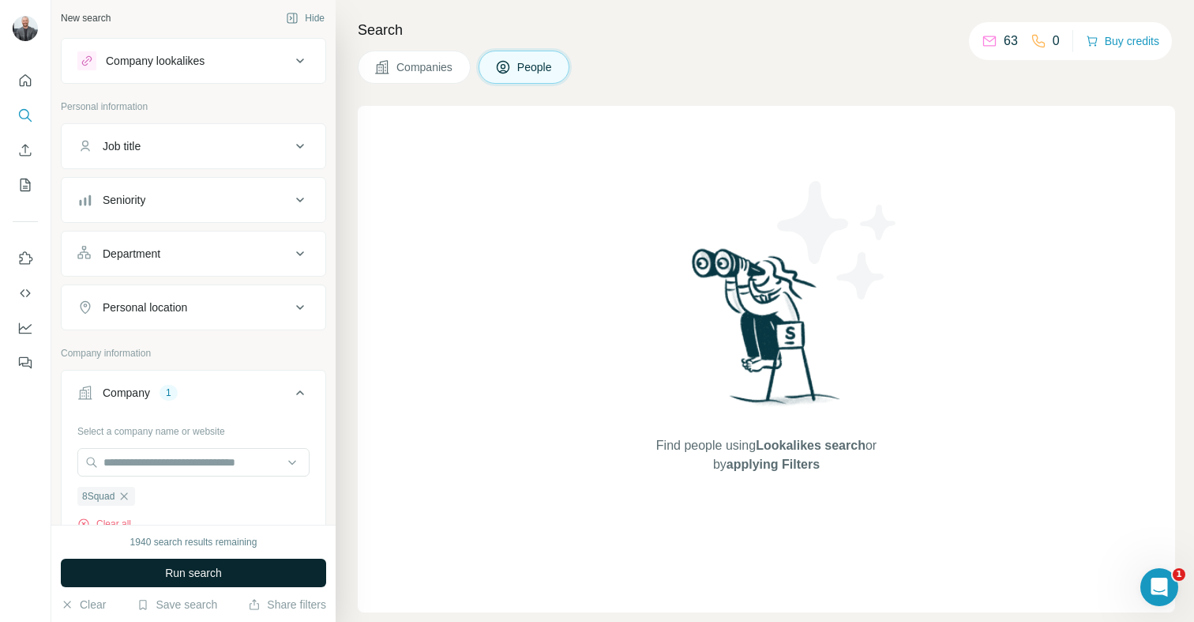
click at [208, 574] on span "Run search" at bounding box center [193, 573] width 57 height 16
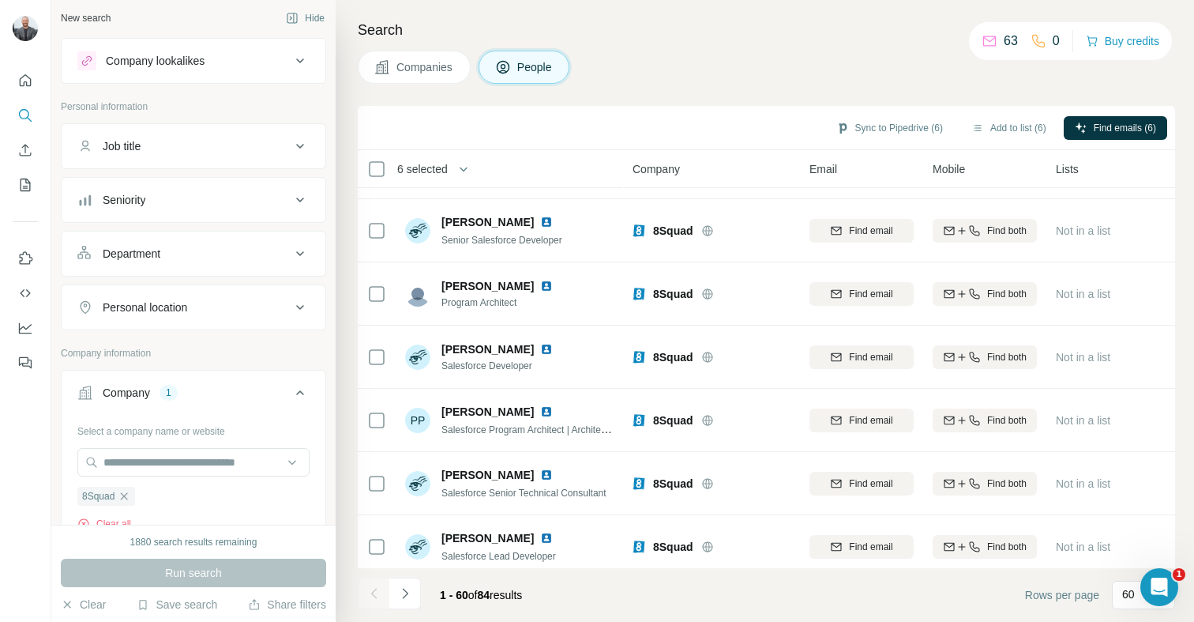
scroll to position [3420, 0]
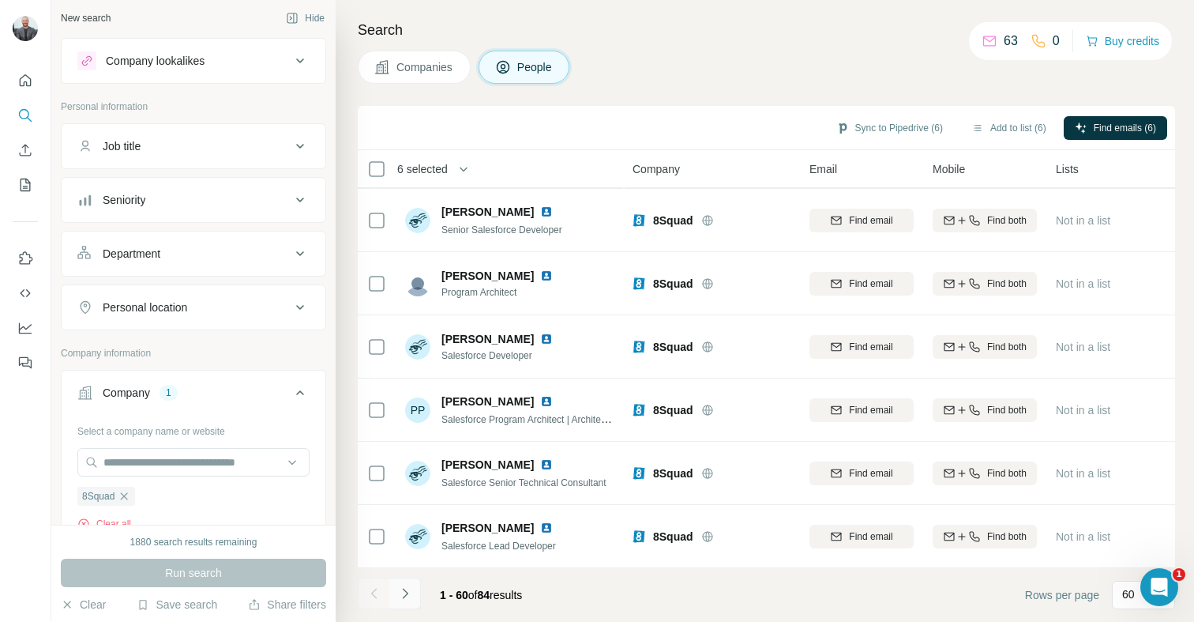
click at [396, 587] on button "Navigate to next page" at bounding box center [405, 593] width 32 height 32
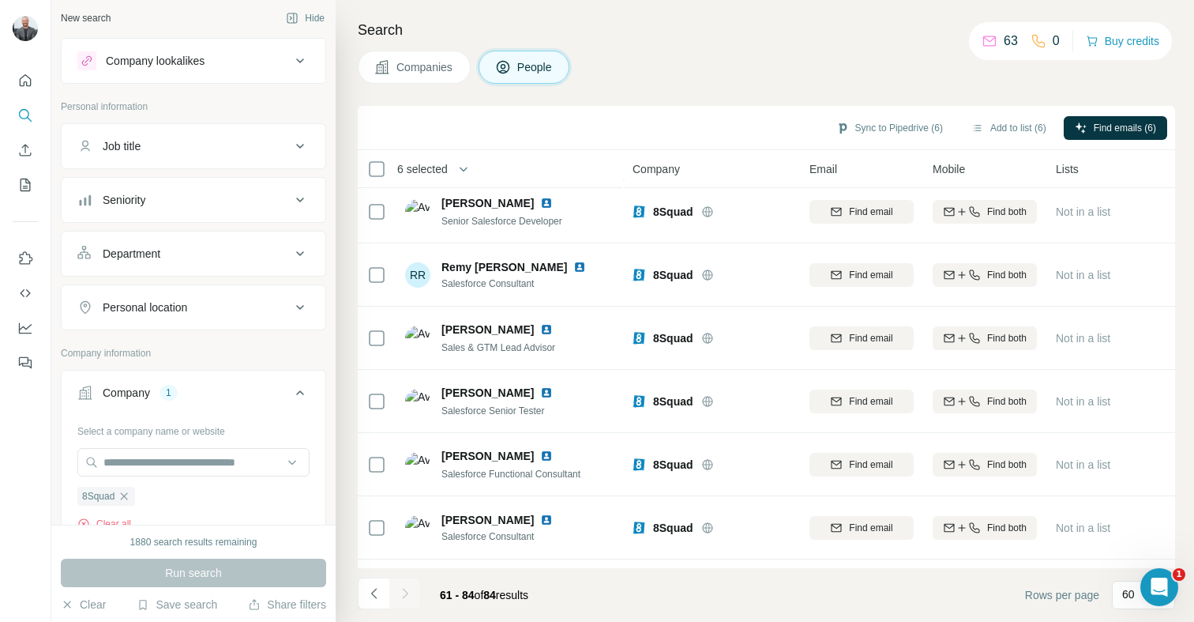
scroll to position [1145, 0]
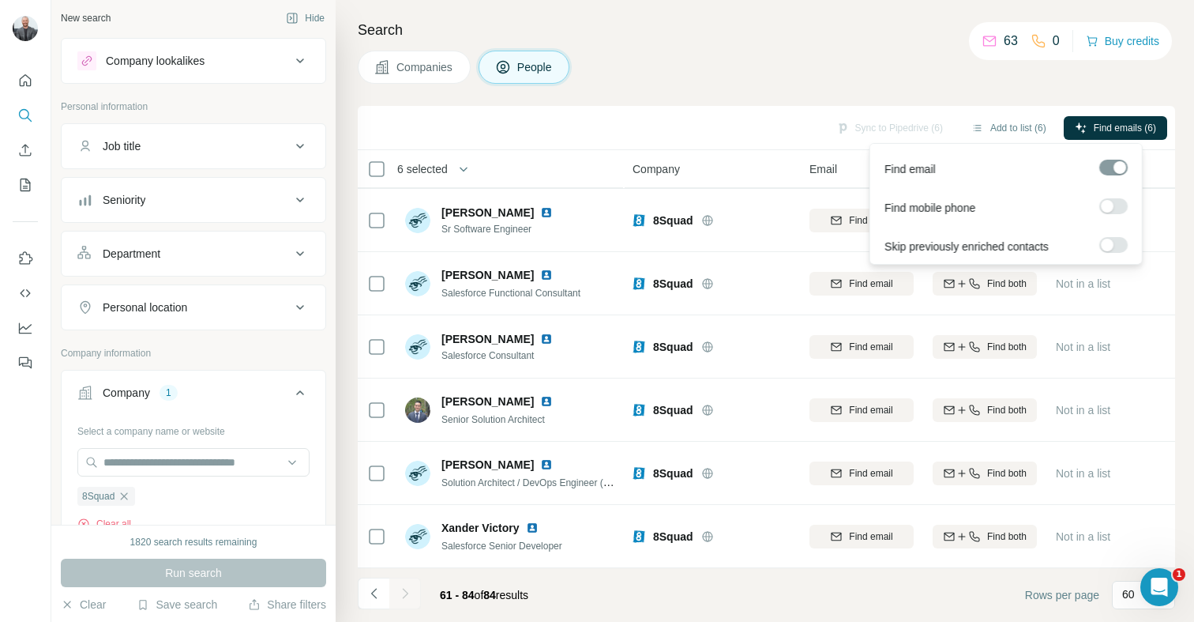
click at [1115, 240] on label at bounding box center [1114, 245] width 28 height 16
click at [1115, 240] on div at bounding box center [1120, 245] width 13 height 13
click at [1120, 128] on span "Find emails (6)" at bounding box center [1125, 128] width 62 height 14
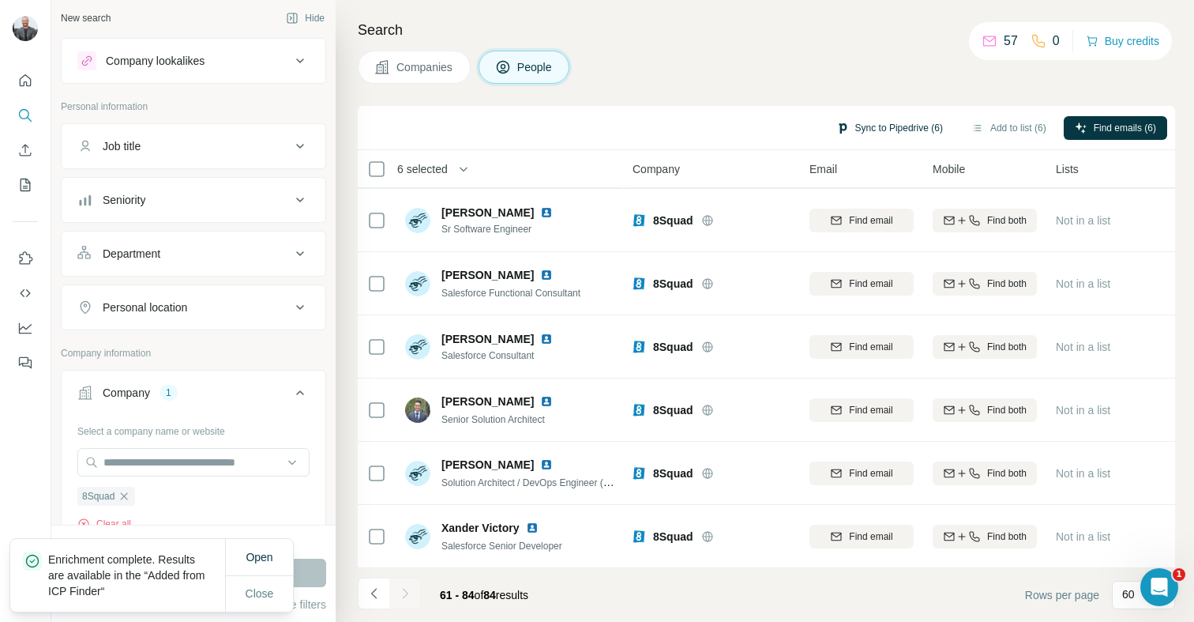
click at [886, 127] on button "Sync to Pipedrive (6)" at bounding box center [889, 128] width 129 height 24
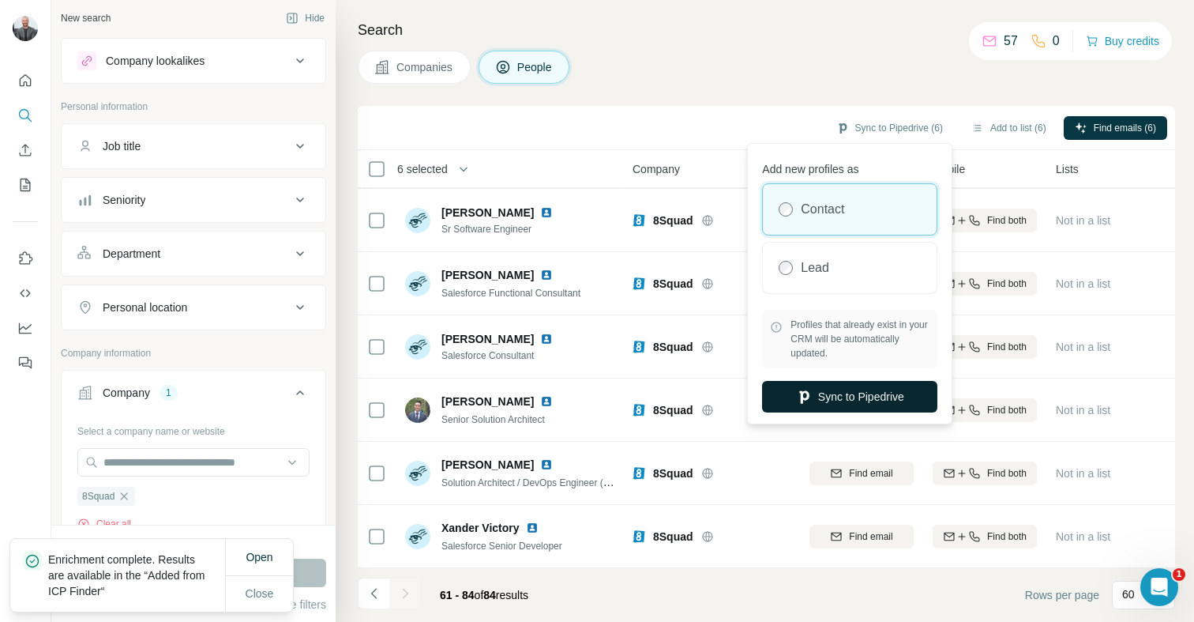
click at [862, 404] on button "Sync to Pipedrive" at bounding box center [849, 397] width 175 height 32
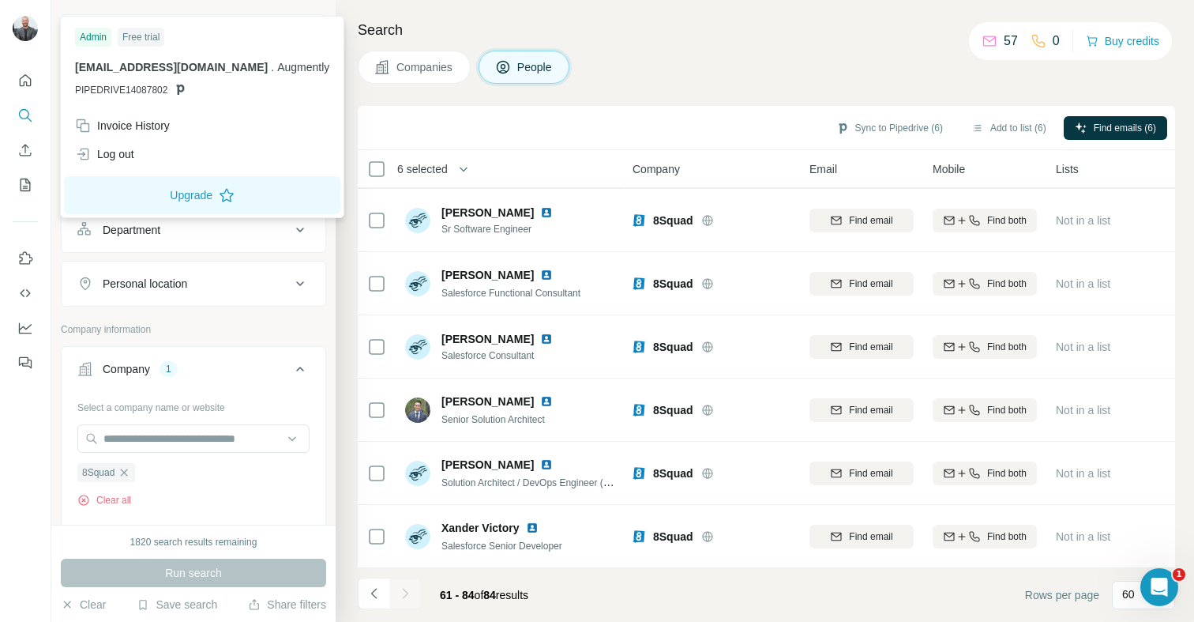
scroll to position [31, 0]
click at [126, 466] on icon "button" at bounding box center [124, 468] width 13 height 13
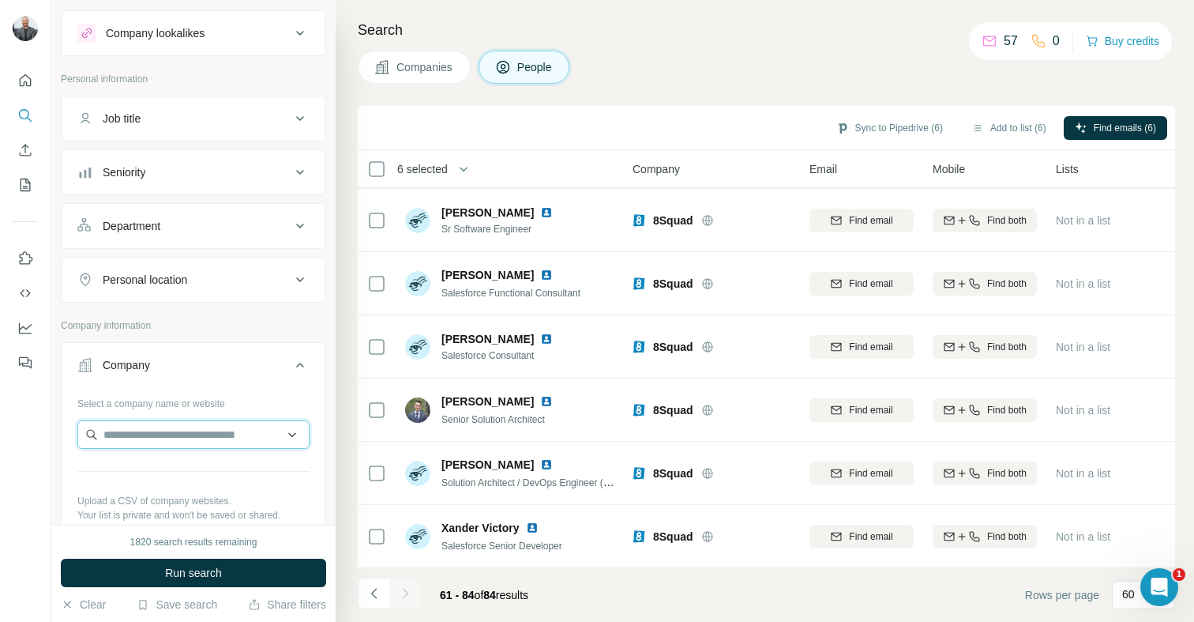
click at [145, 434] on input "text" at bounding box center [193, 434] width 232 height 28
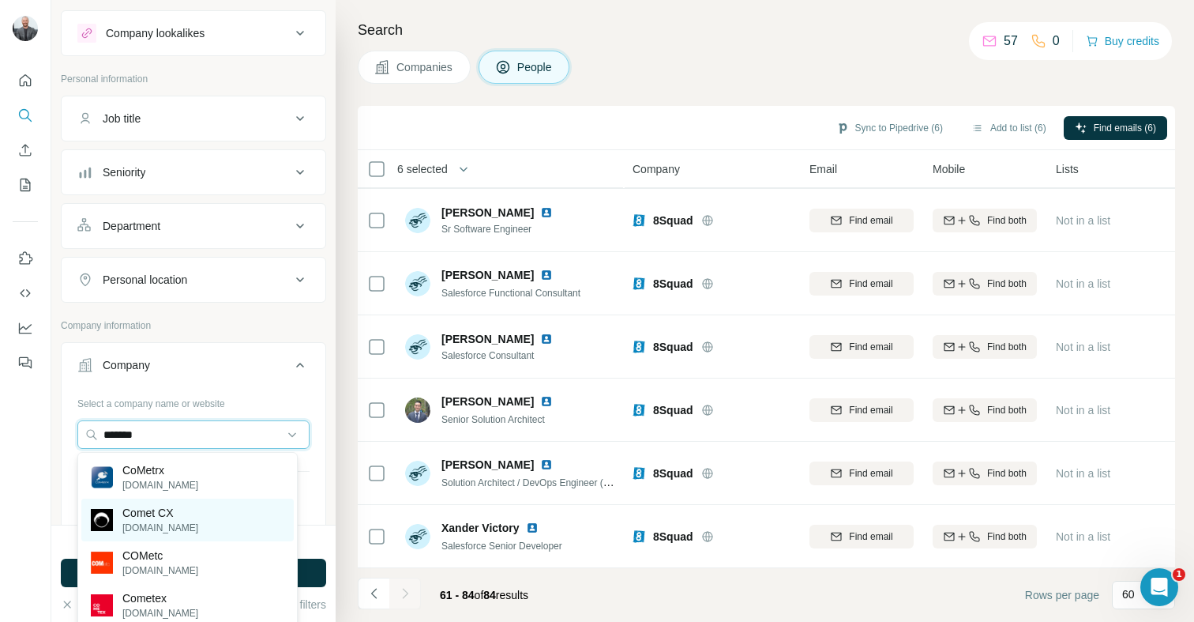
type input "*******"
click at [188, 516] on div "Comet CX comet.cx" at bounding box center [187, 519] width 212 height 43
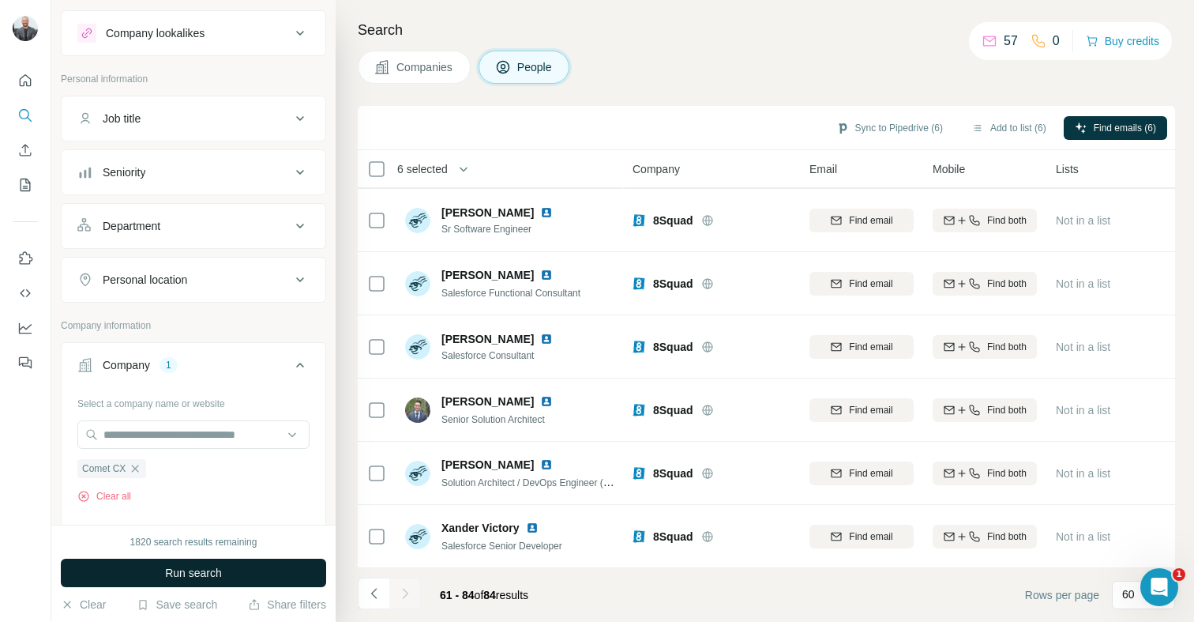
click at [199, 570] on span "Run search" at bounding box center [193, 573] width 57 height 16
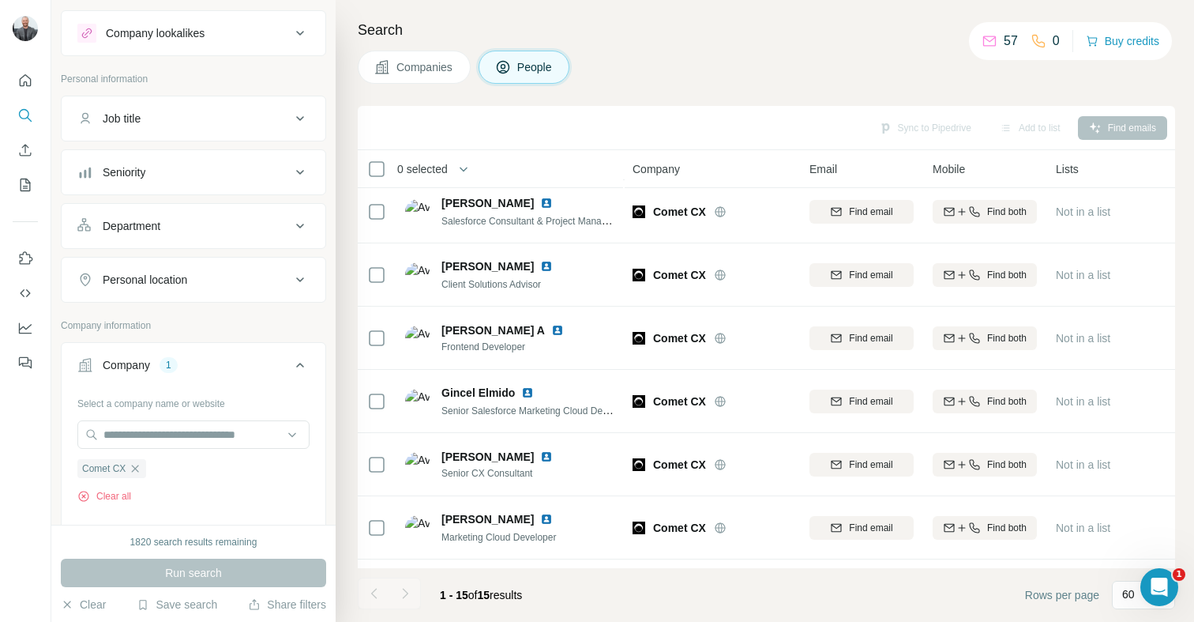
scroll to position [577, 0]
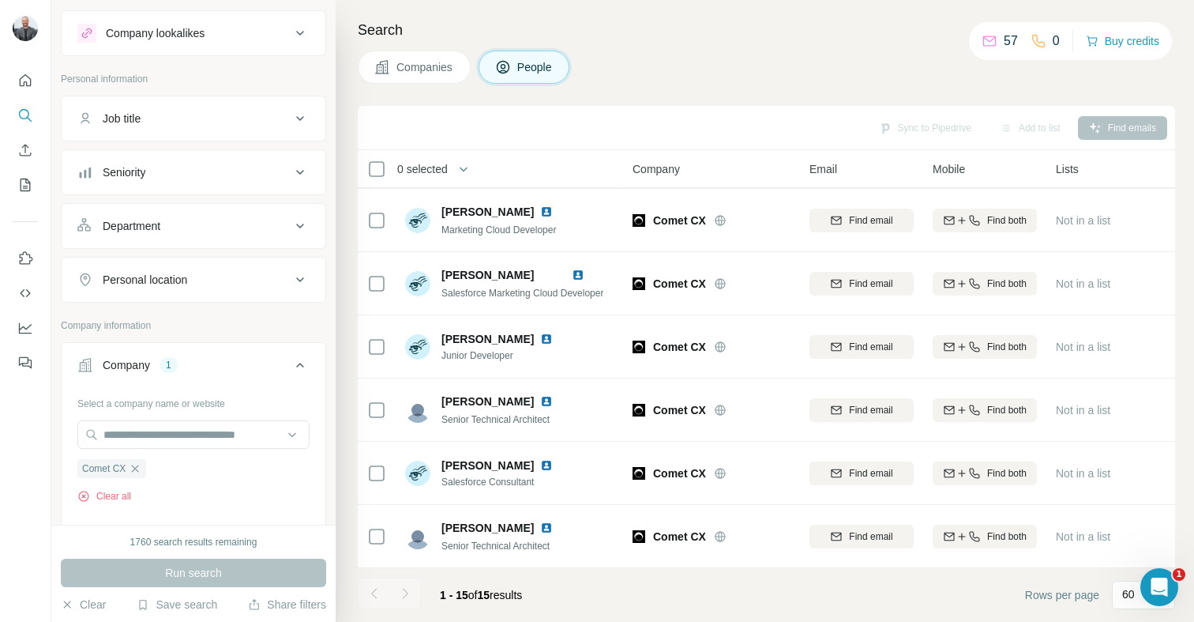
click at [657, 115] on div "Sync to Pipedrive Add to list Find emails" at bounding box center [767, 128] width 802 height 28
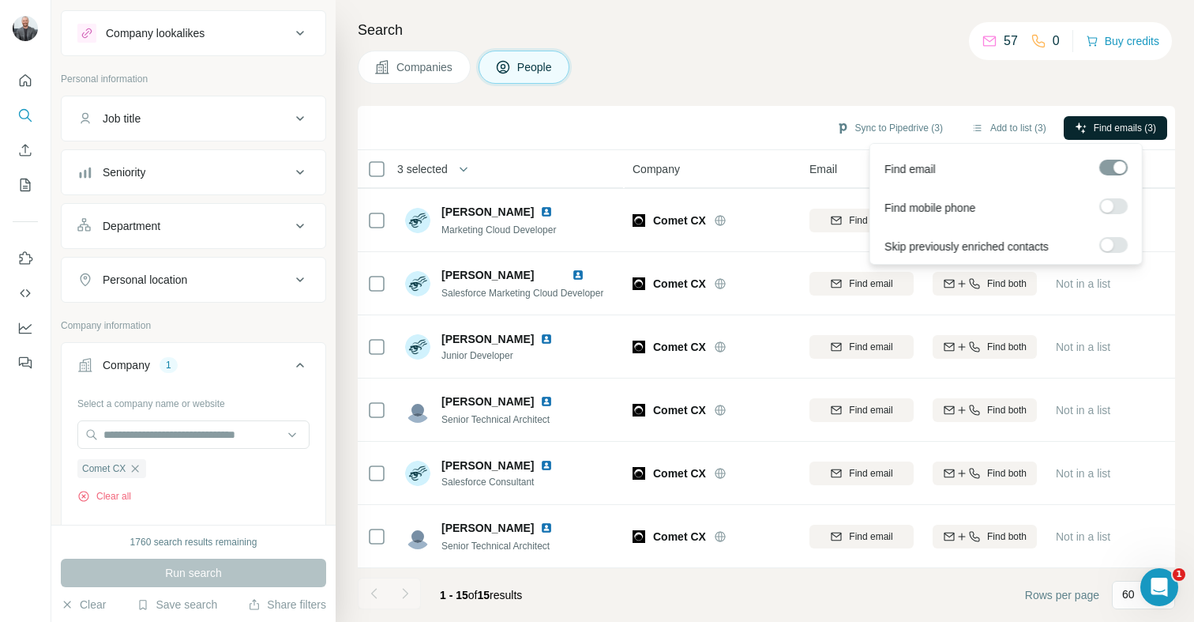
click at [1107, 130] on span "Find emails (3)" at bounding box center [1125, 128] width 62 height 14
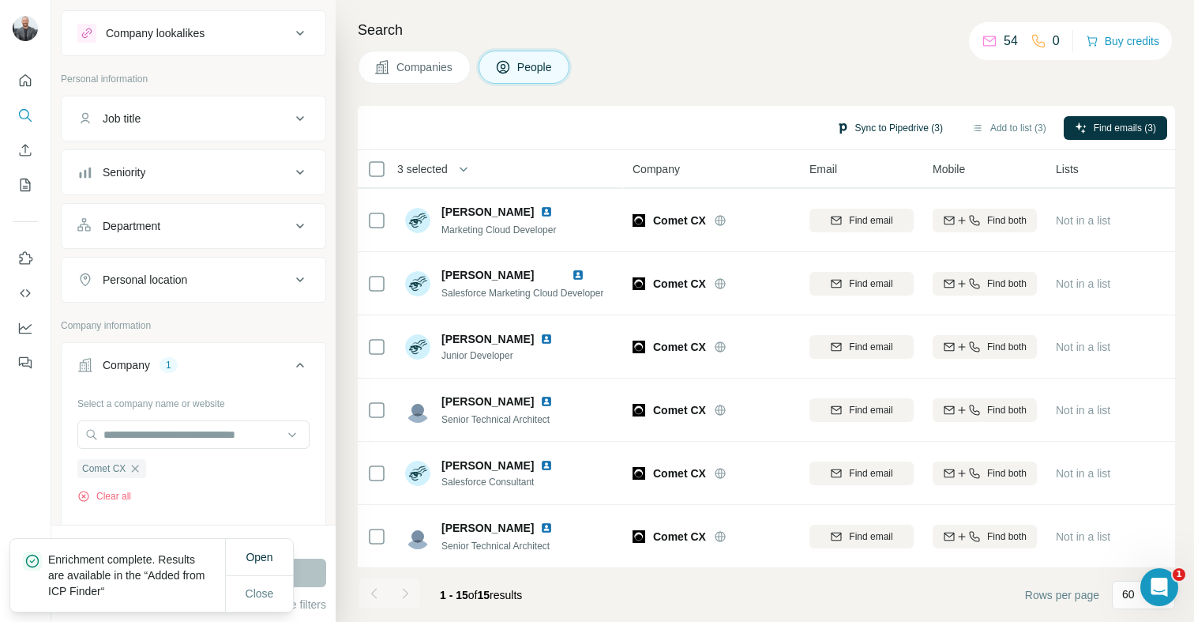
click at [880, 131] on button "Sync to Pipedrive (3)" at bounding box center [889, 128] width 129 height 24
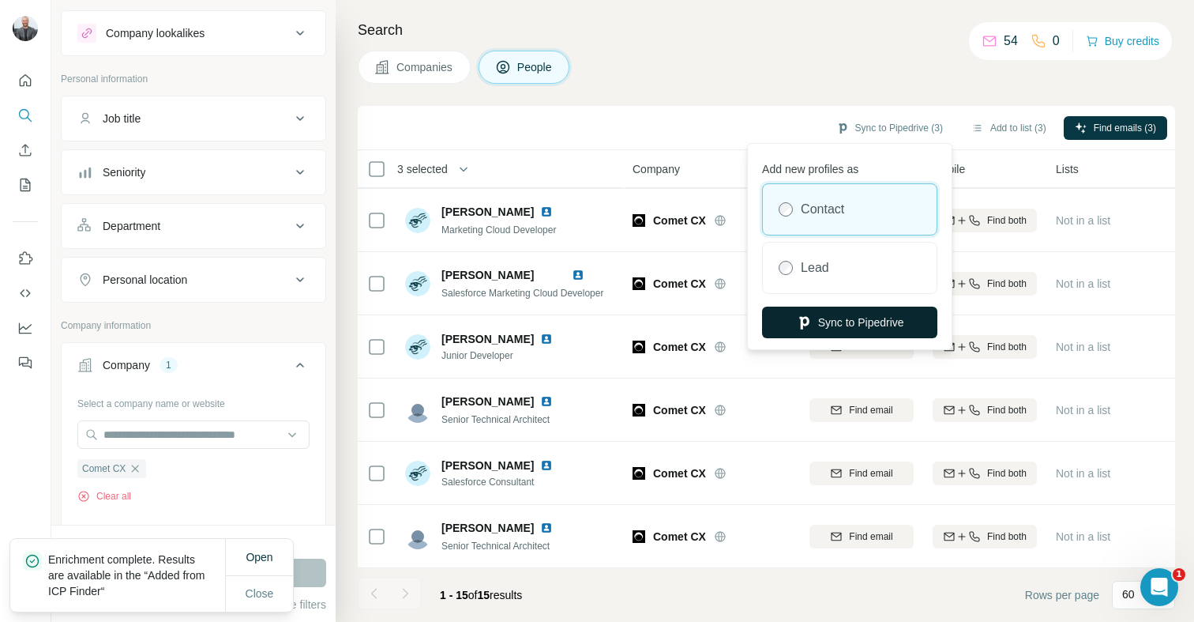
click at [845, 313] on button "Sync to Pipedrive" at bounding box center [849, 322] width 175 height 32
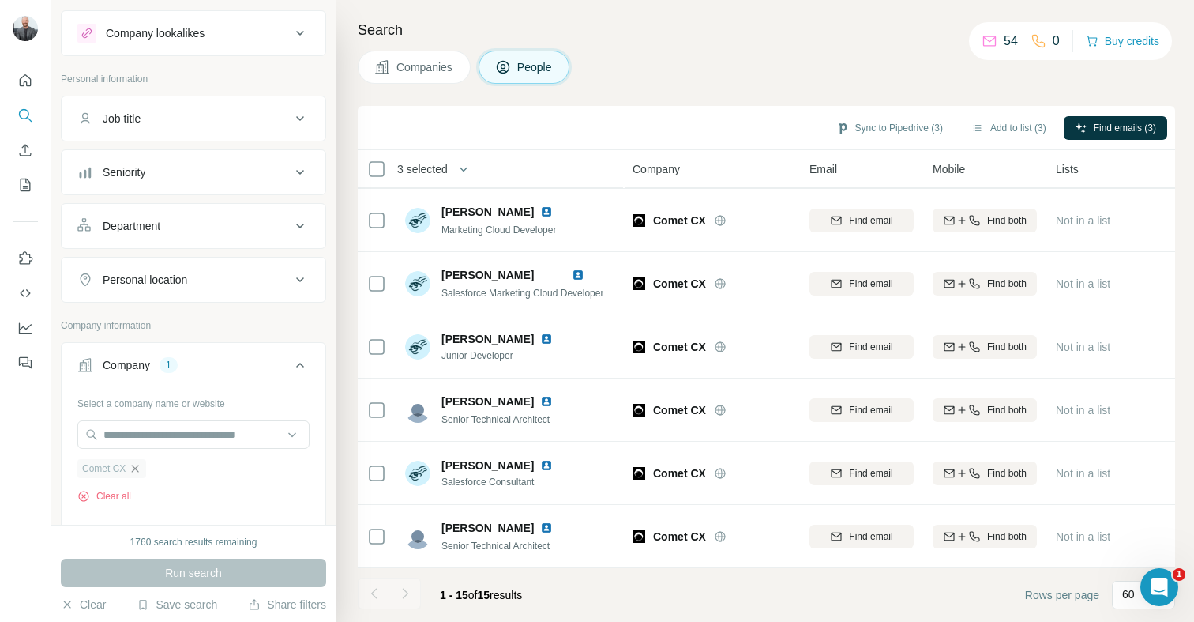
click at [139, 468] on icon "button" at bounding box center [135, 468] width 13 height 13
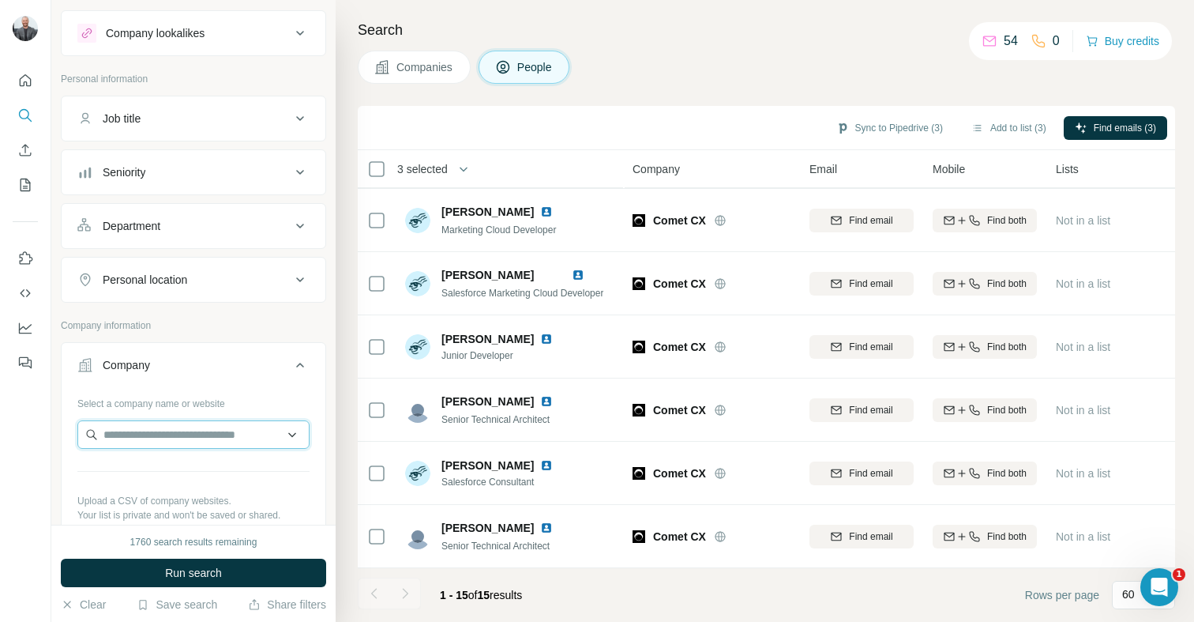
click at [153, 433] on input "text" at bounding box center [193, 434] width 232 height 28
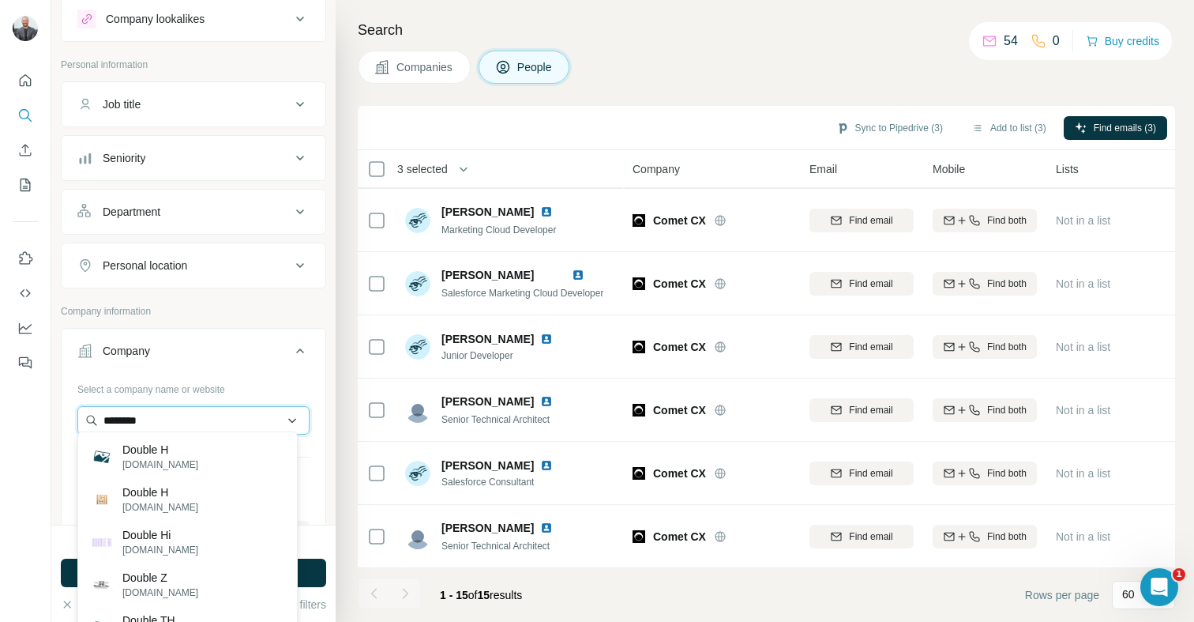
scroll to position [54, 0]
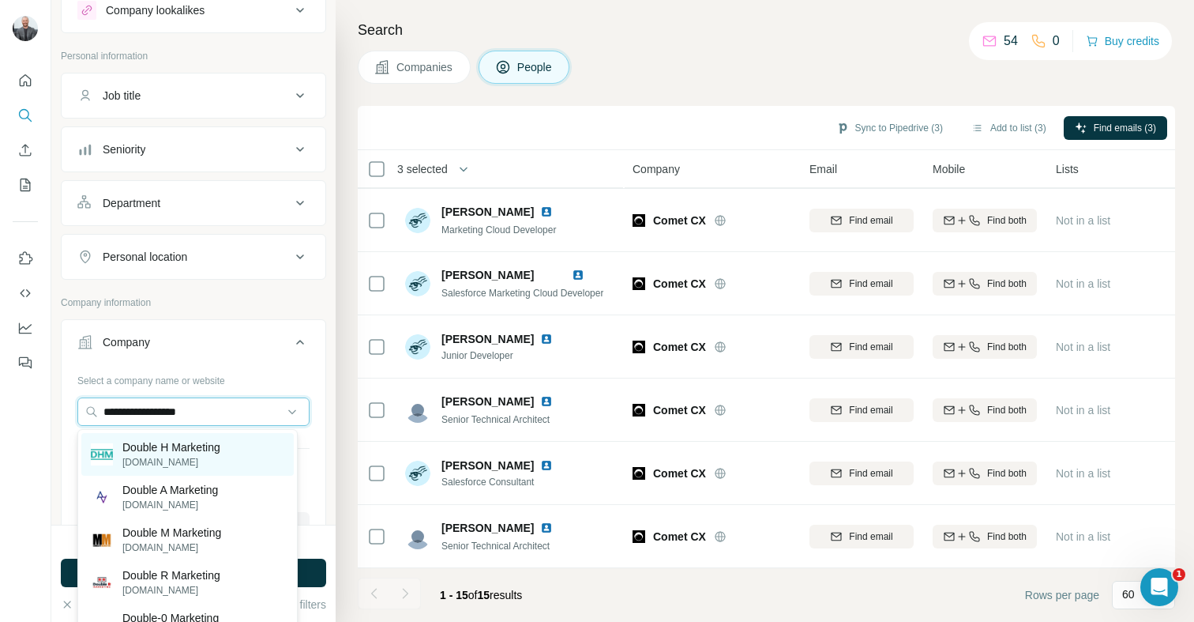
type input "**********"
click at [185, 445] on p "Double H Marketing" at bounding box center [171, 447] width 98 height 16
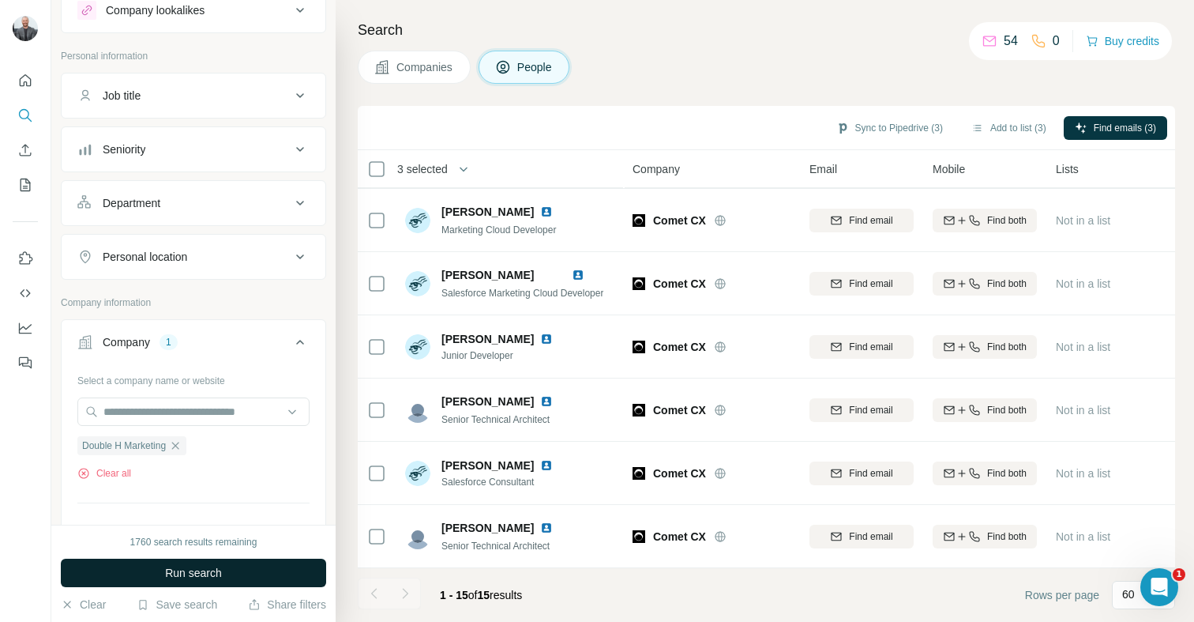
click at [236, 577] on button "Run search" at bounding box center [193, 572] width 265 height 28
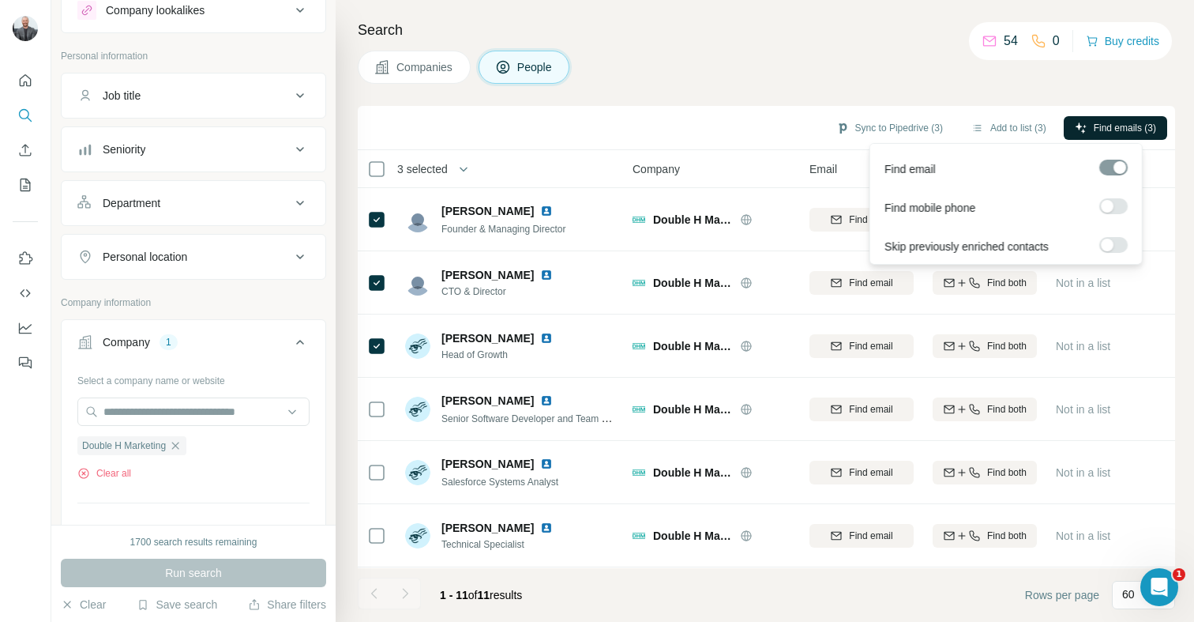
click at [1111, 124] on span "Find emails (3)" at bounding box center [1125, 128] width 62 height 14
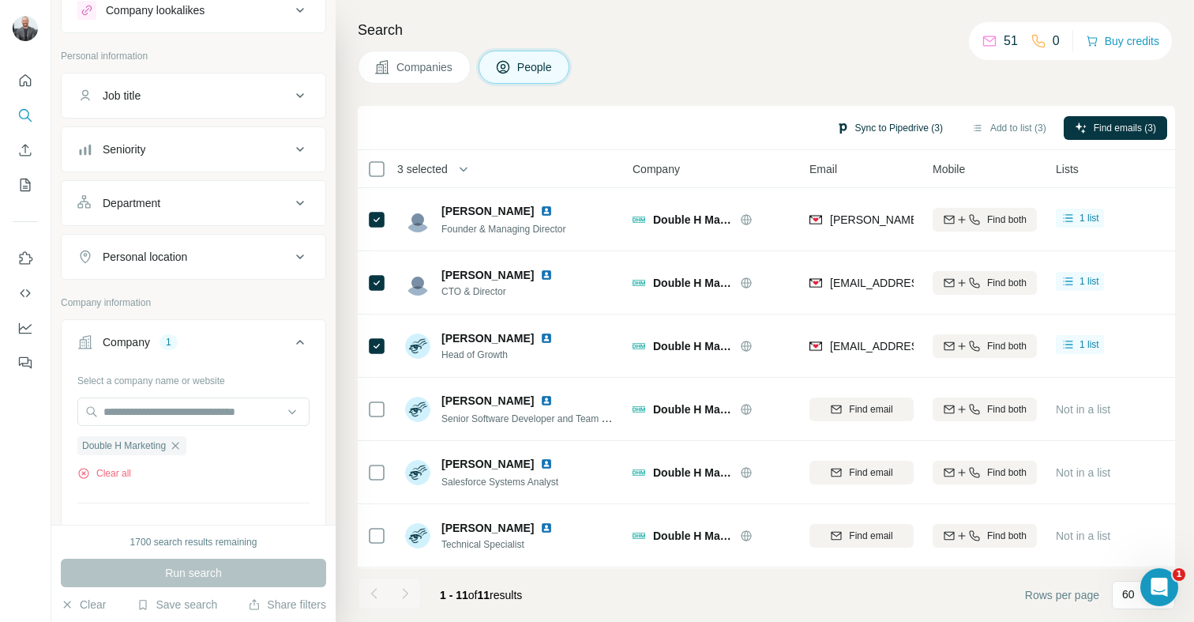
click at [848, 124] on button "Sync to Pipedrive (3)" at bounding box center [889, 128] width 129 height 24
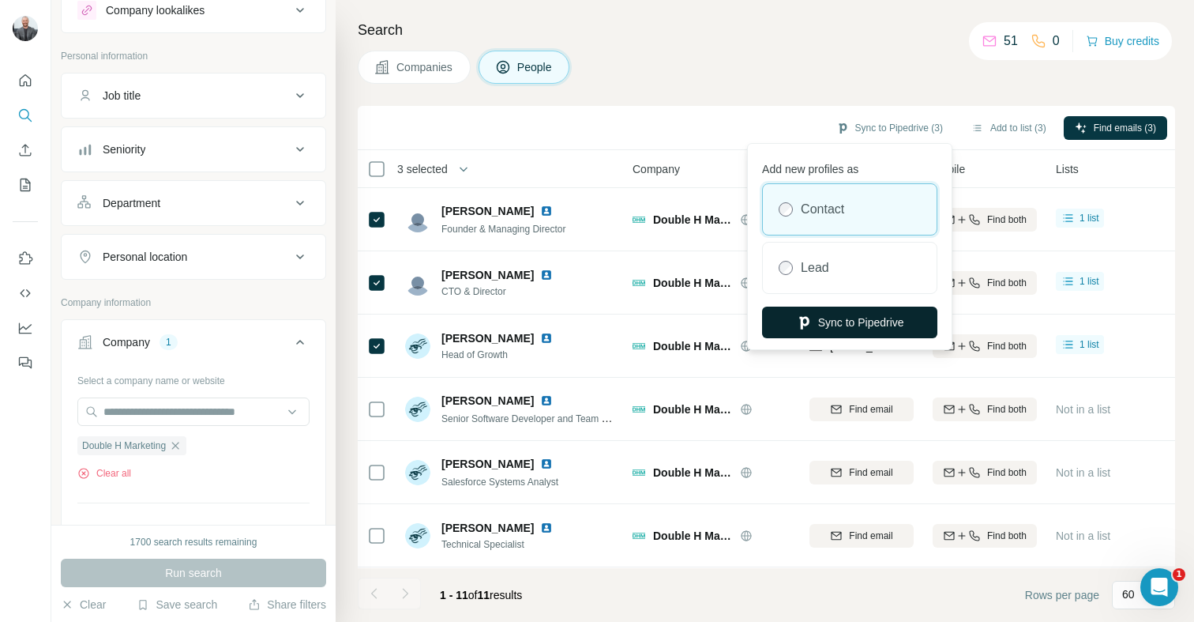
click at [848, 331] on button "Sync to Pipedrive" at bounding box center [849, 322] width 175 height 32
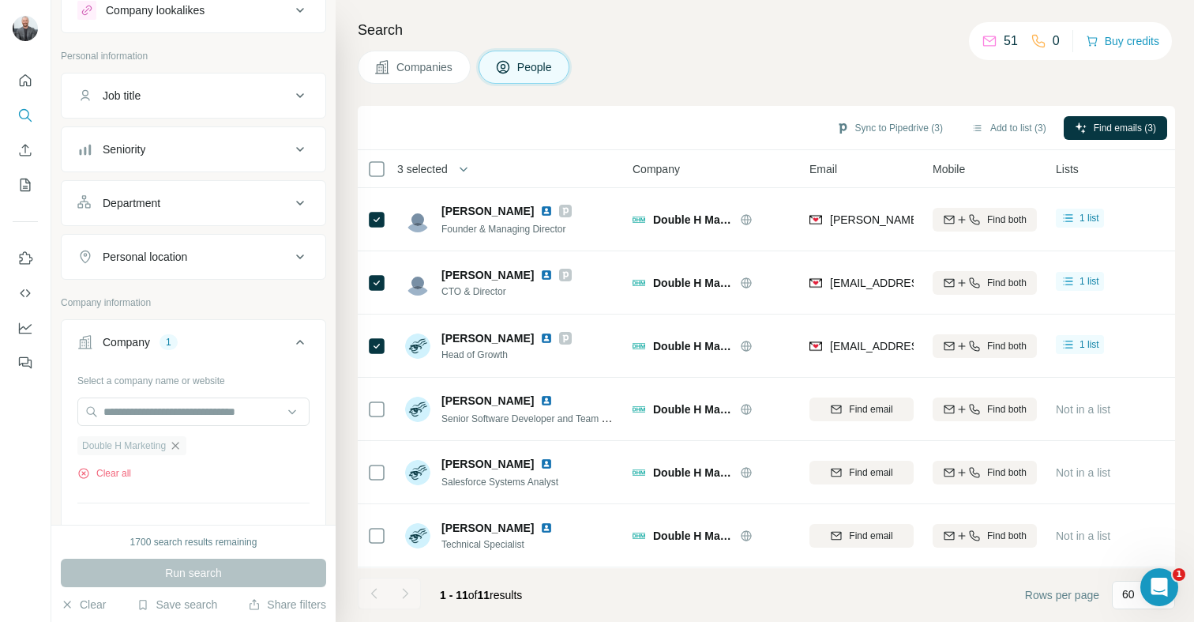
click at [182, 449] on icon "button" at bounding box center [175, 445] width 13 height 13
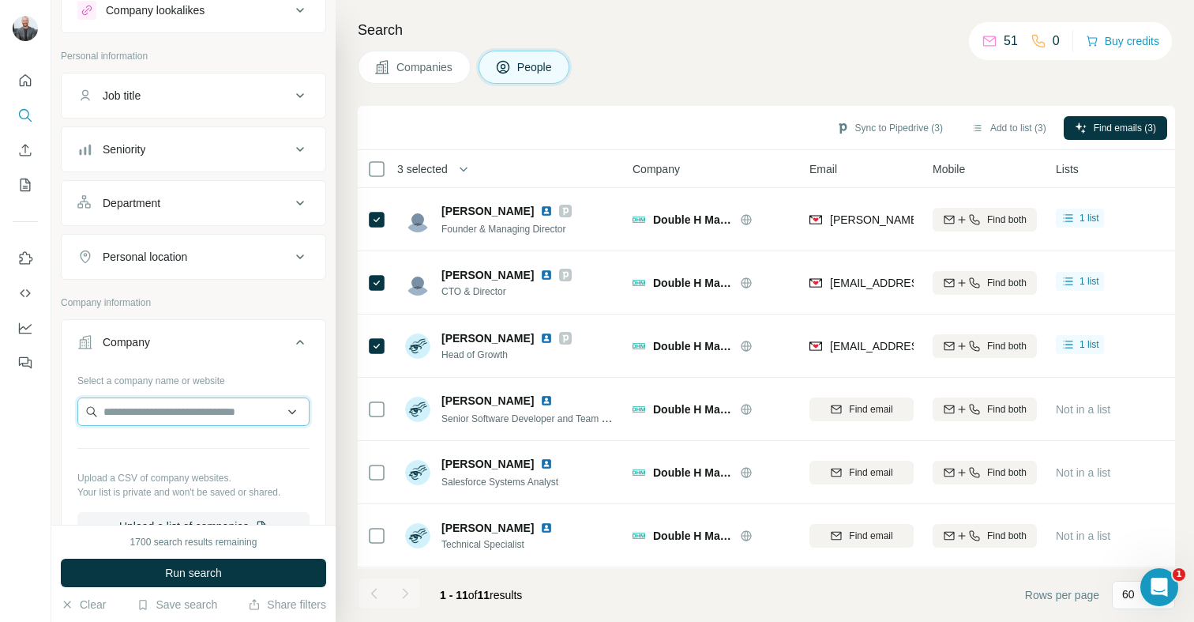
click at [180, 424] on input "text" at bounding box center [193, 411] width 232 height 28
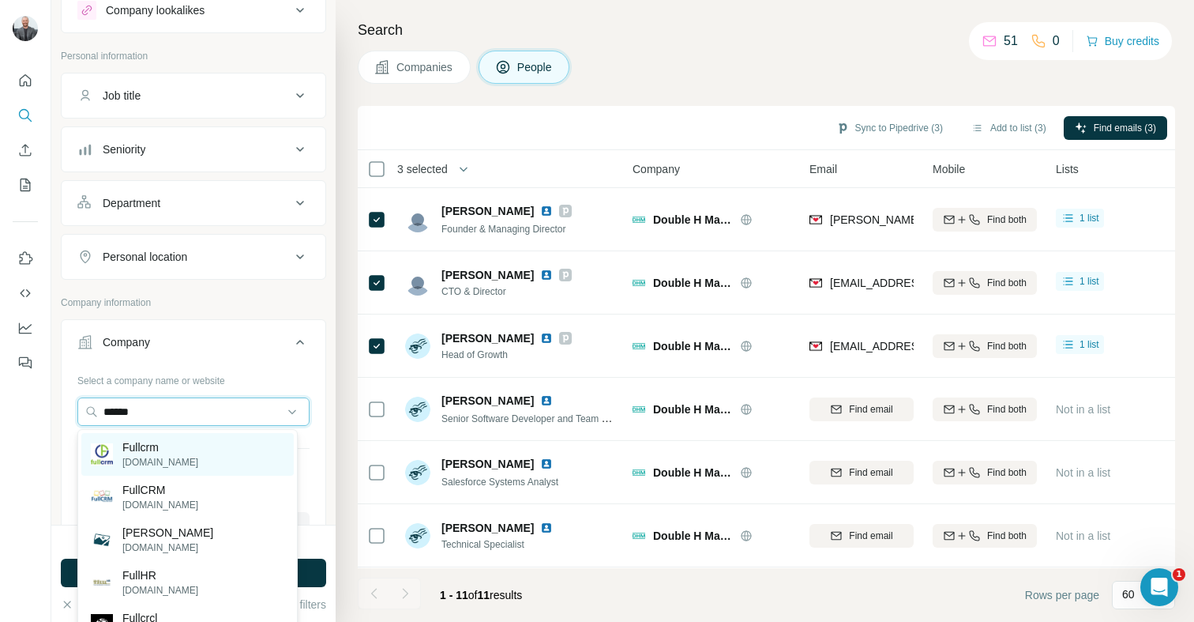
type input "******"
click at [106, 448] on img at bounding box center [102, 454] width 22 height 22
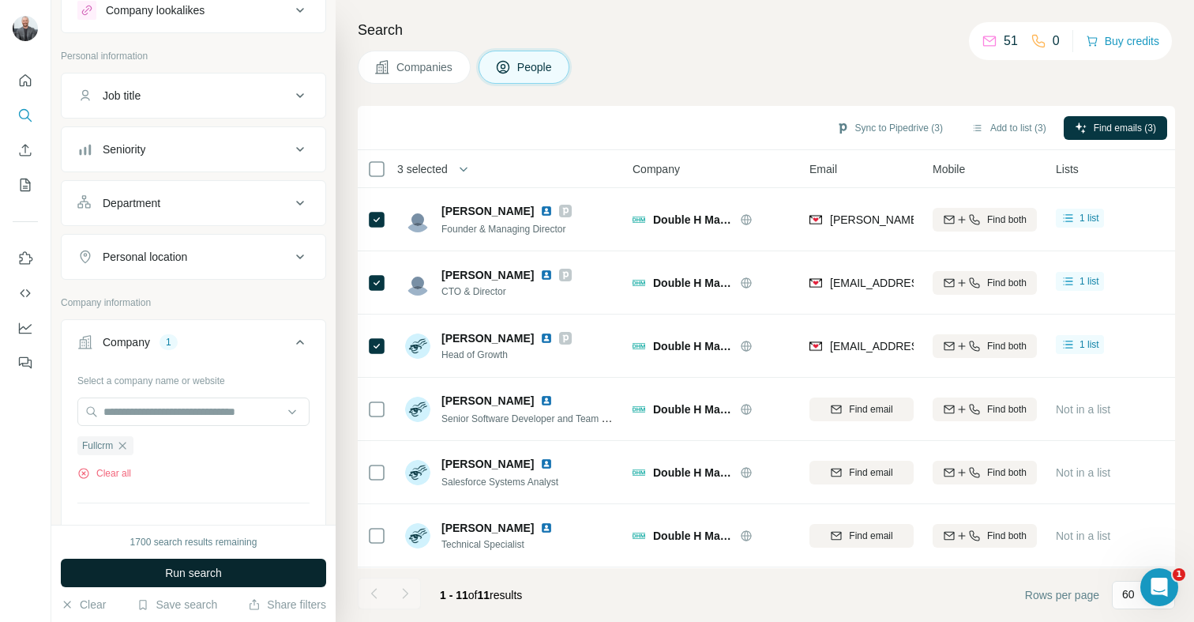
click at [192, 568] on span "Run search" at bounding box center [193, 573] width 57 height 16
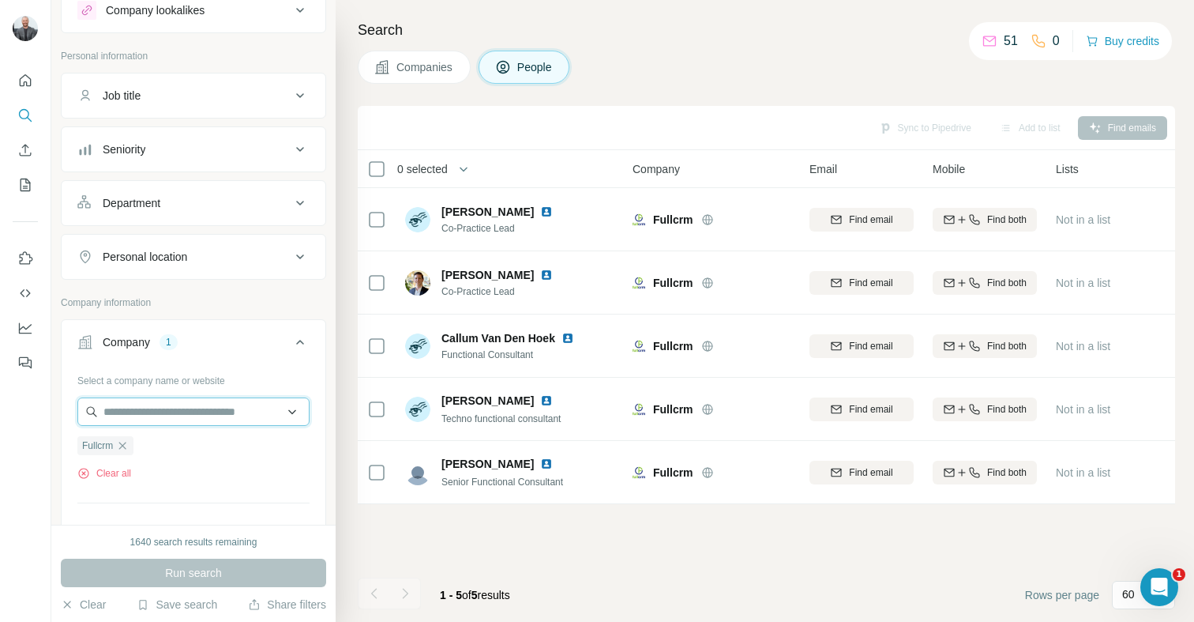
click at [115, 407] on input "text" at bounding box center [193, 411] width 232 height 28
type input "******"
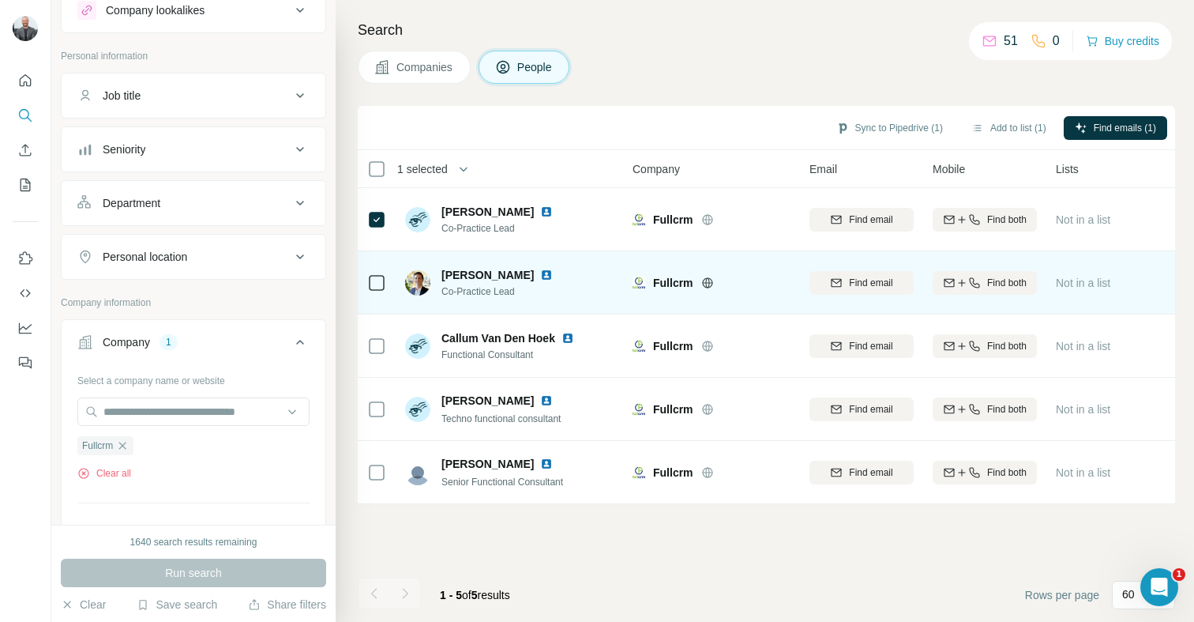
click at [386, 281] on td at bounding box center [377, 282] width 38 height 63
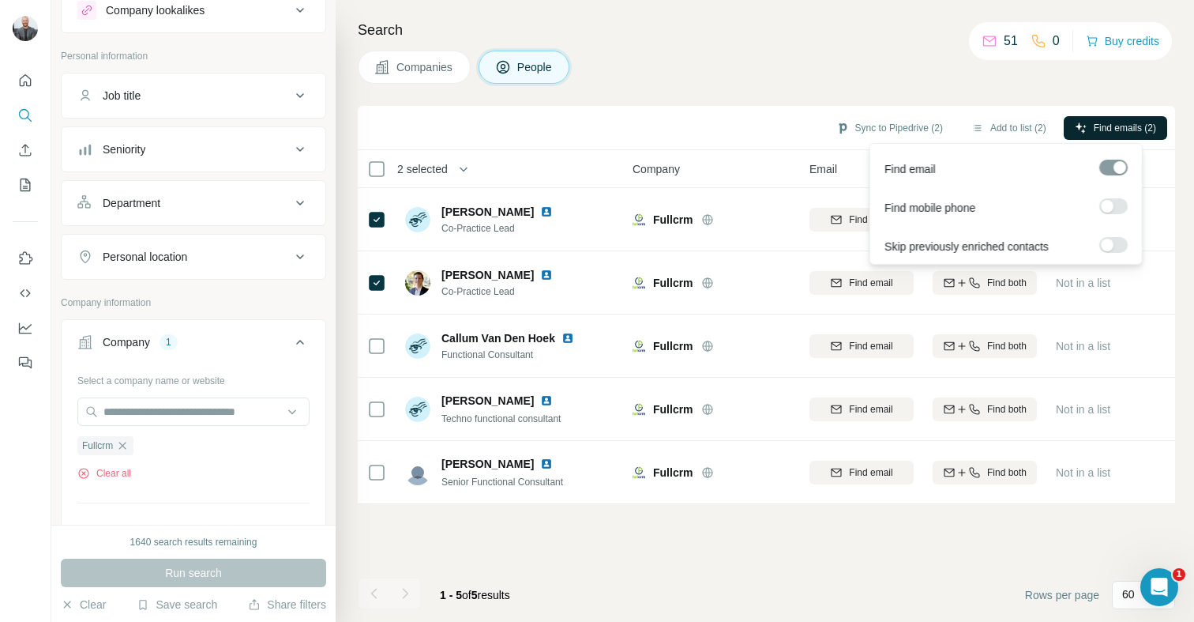
click at [1081, 119] on button "Find emails (2)" at bounding box center [1115, 128] width 103 height 24
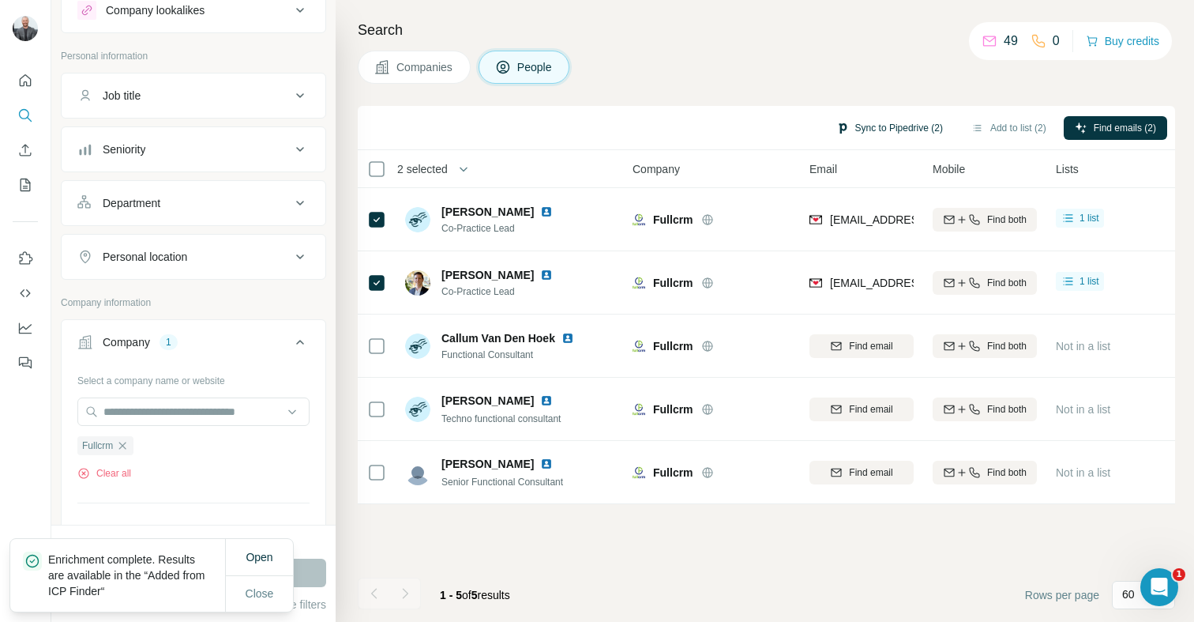
click at [904, 133] on button "Sync to Pipedrive (2)" at bounding box center [889, 128] width 129 height 24
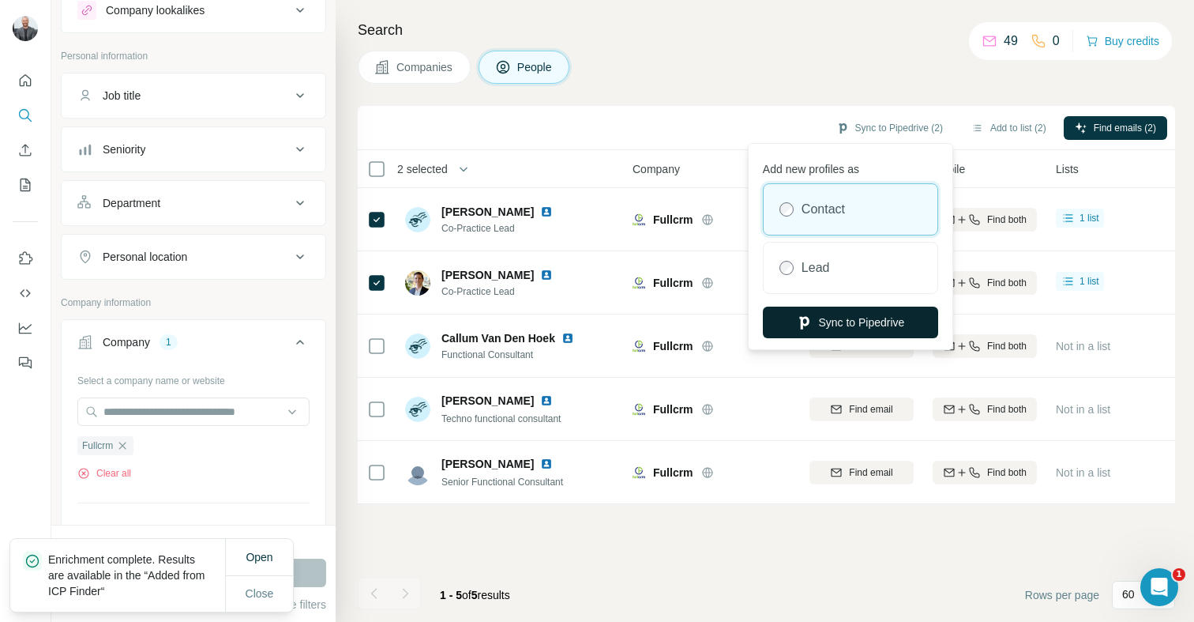
click at [870, 325] on button "Sync to Pipedrive" at bounding box center [850, 322] width 175 height 32
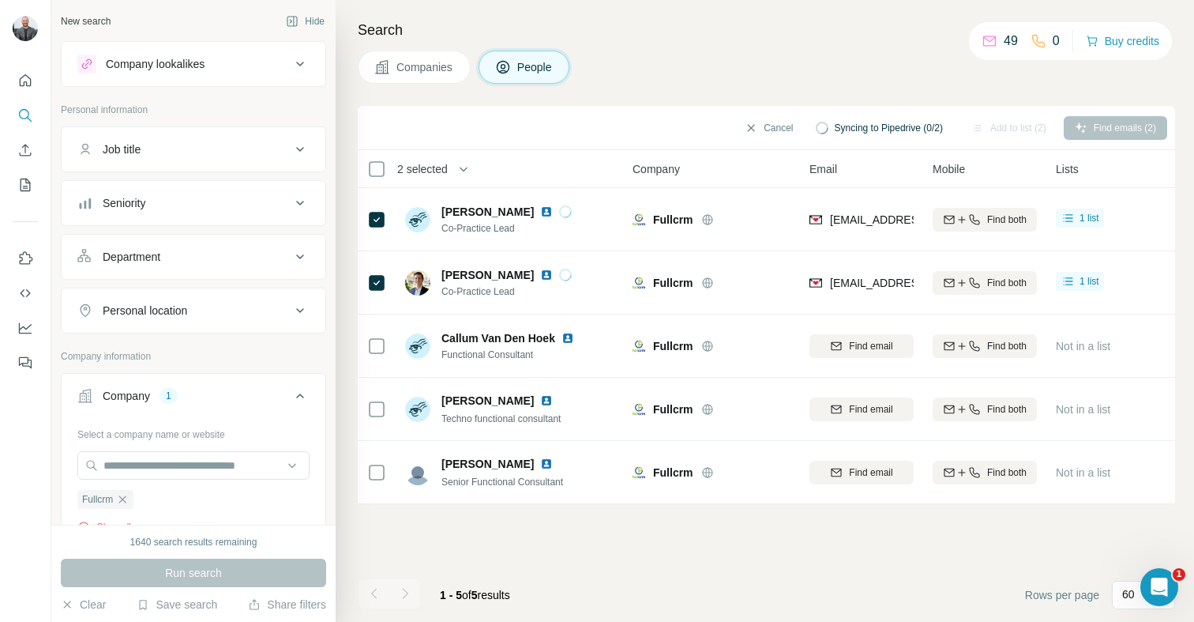
scroll to position [8297, 0]
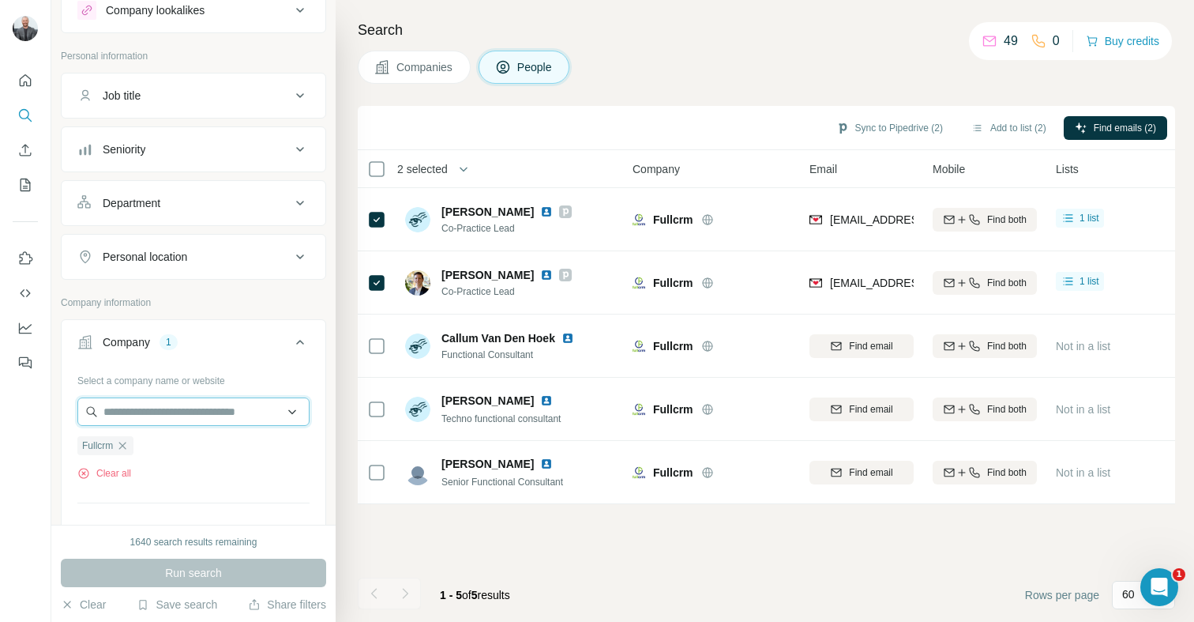
click at [194, 406] on input "text" at bounding box center [193, 411] width 232 height 28
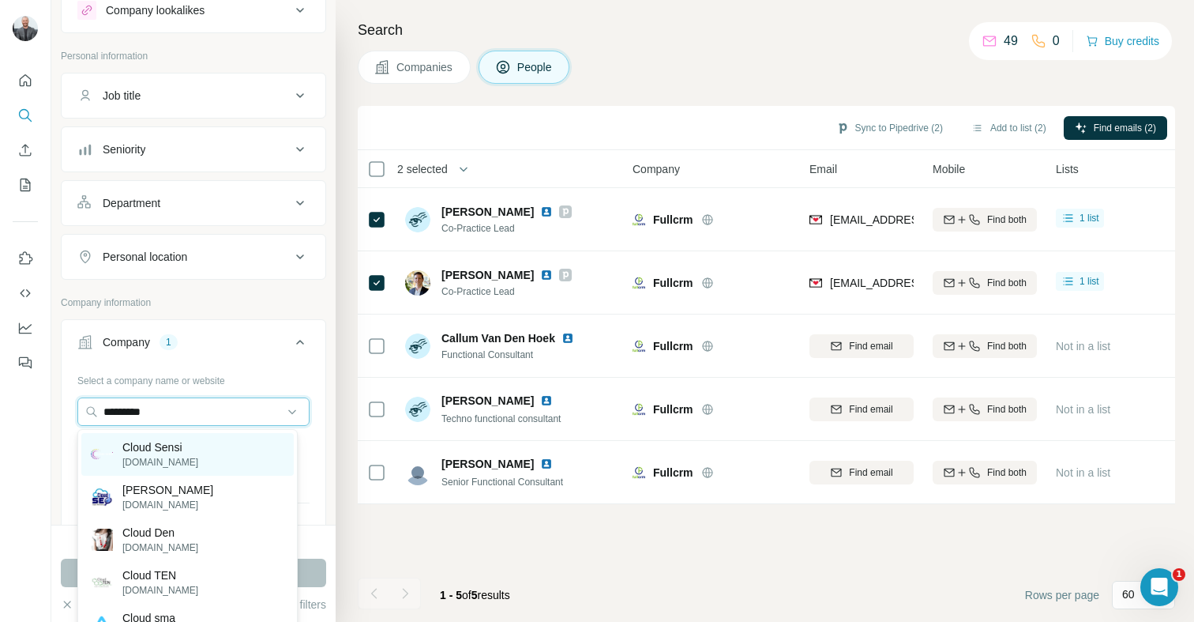
type input "*********"
click at [185, 455] on p "[DOMAIN_NAME]" at bounding box center [160, 462] width 76 height 14
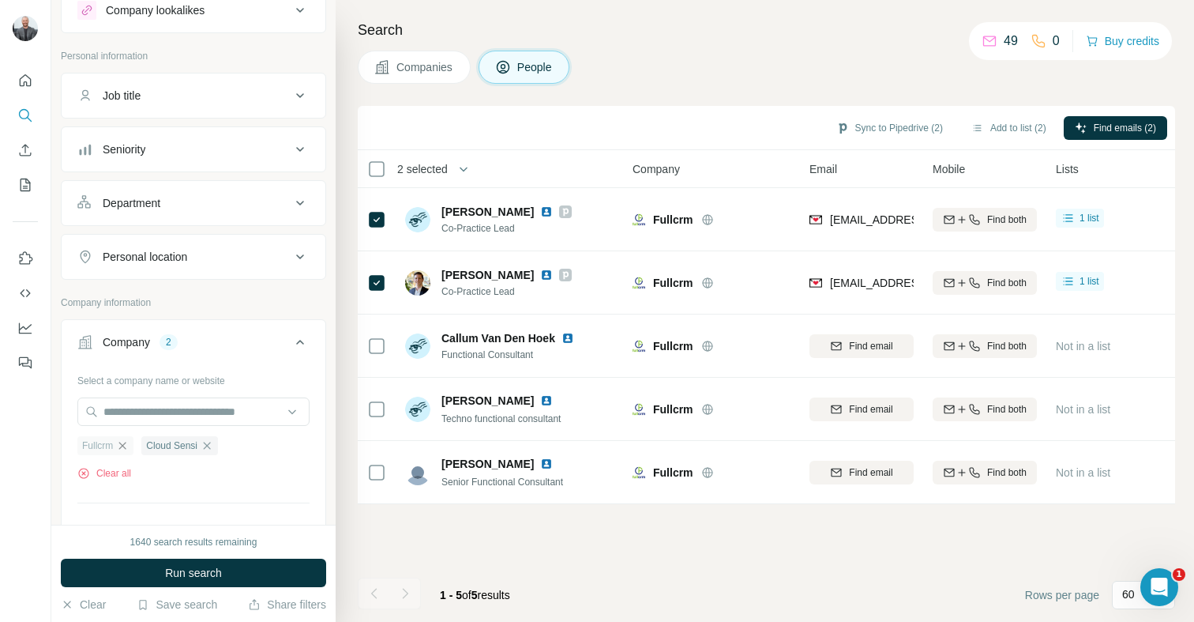
click at [124, 442] on icon "button" at bounding box center [122, 445] width 13 height 13
click at [189, 404] on input "text" at bounding box center [193, 411] width 232 height 28
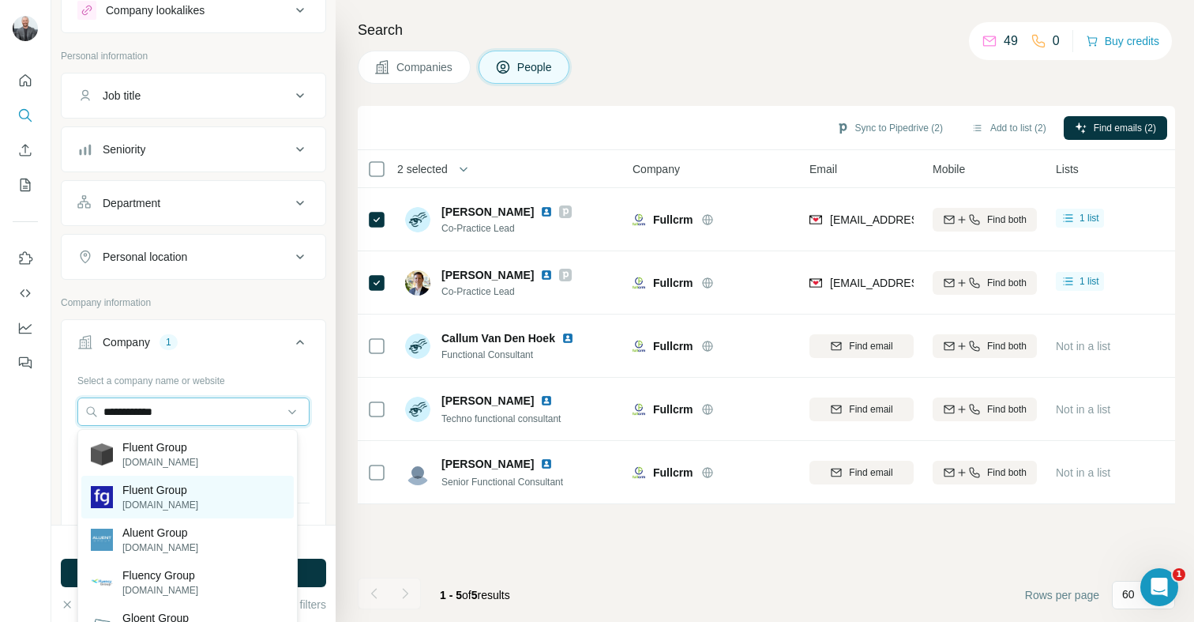
type input "**********"
click at [192, 486] on p "Fluent Group" at bounding box center [160, 490] width 76 height 16
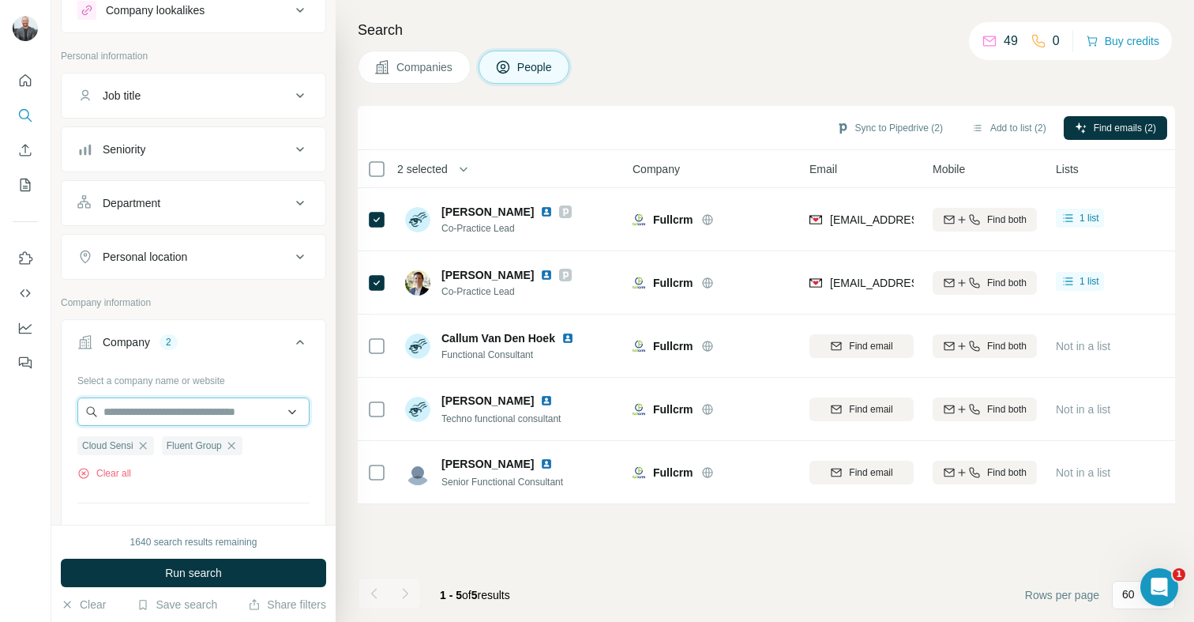
click at [156, 408] on input "text" at bounding box center [193, 411] width 232 height 28
paste input "**********"
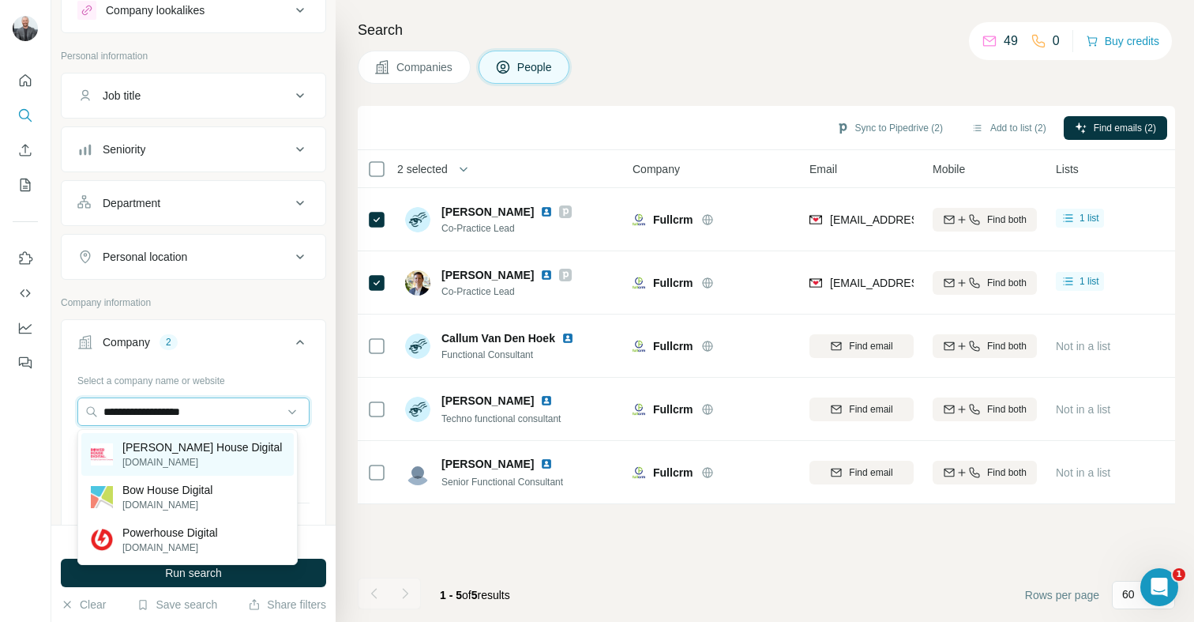
type input "**********"
click at [187, 441] on p "[PERSON_NAME] House Digital" at bounding box center [202, 447] width 160 height 16
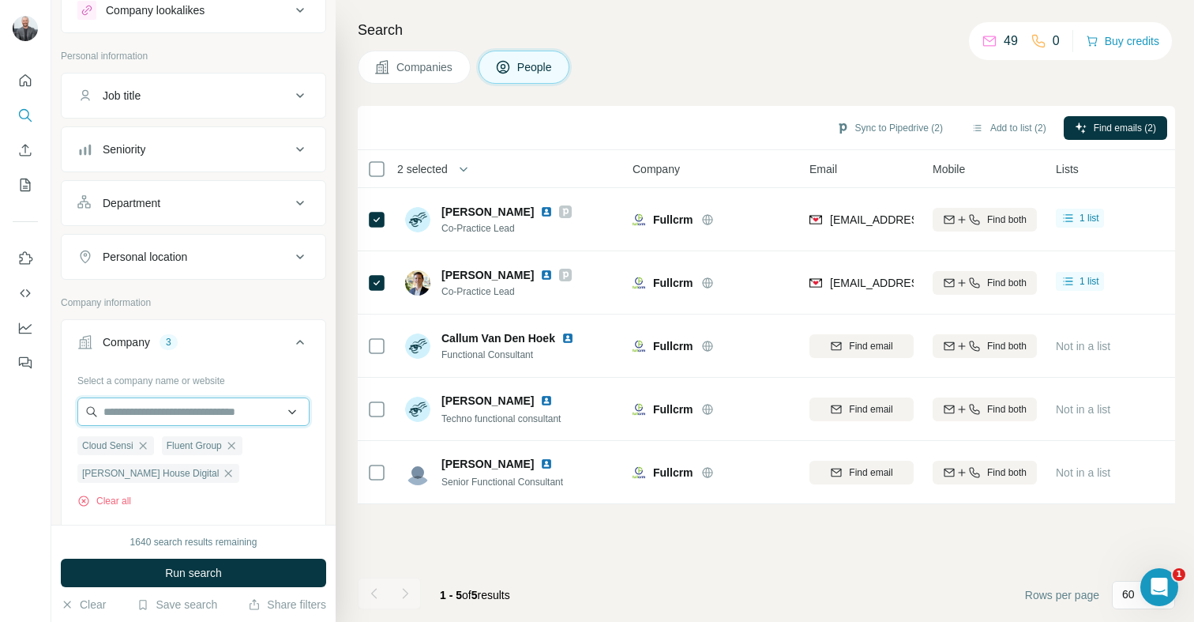
click at [159, 410] on input "text" at bounding box center [193, 411] width 232 height 28
paste input "**********"
type input "**********"
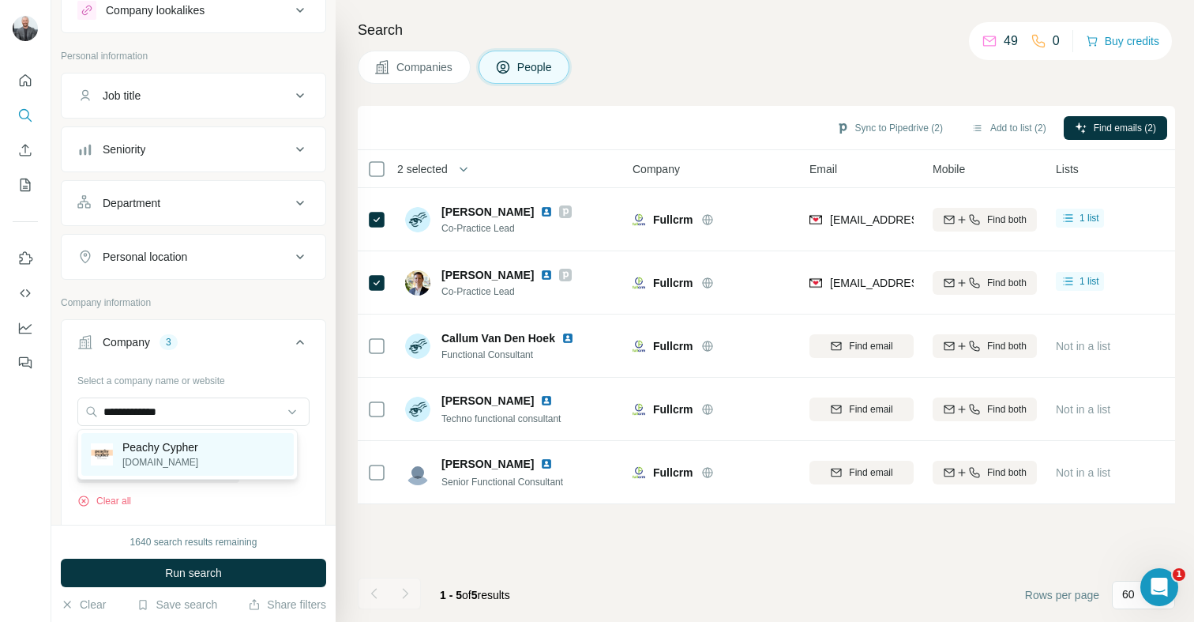
click at [185, 449] on p "Peachy Cypher" at bounding box center [160, 447] width 76 height 16
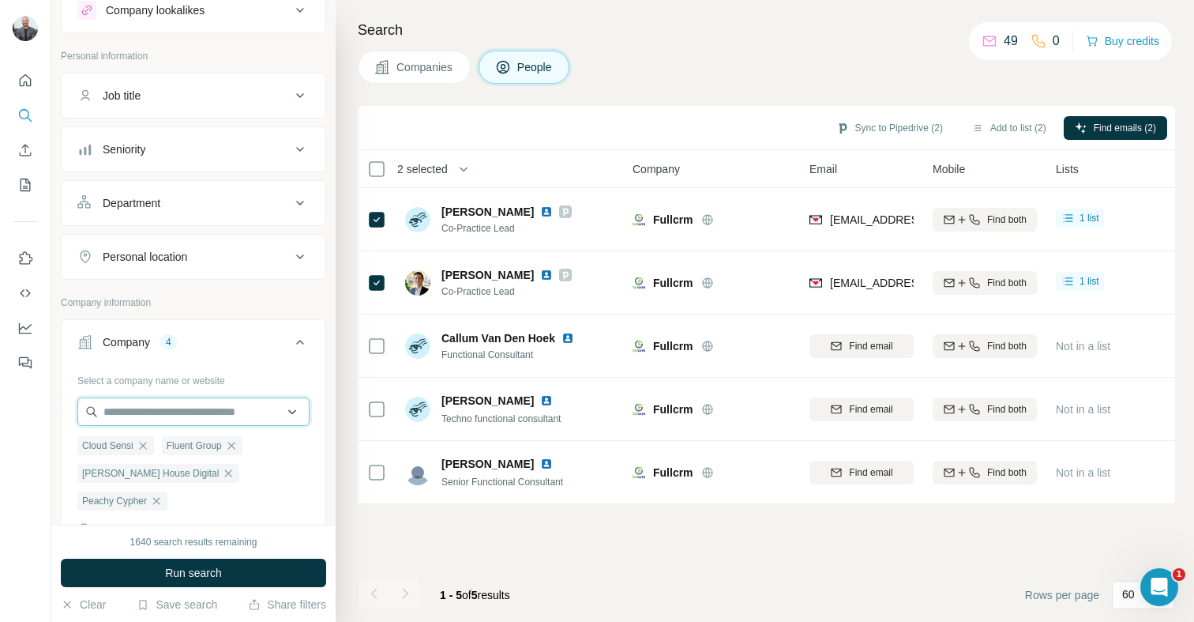
click at [173, 418] on input "text" at bounding box center [193, 411] width 232 height 28
paste input "**********"
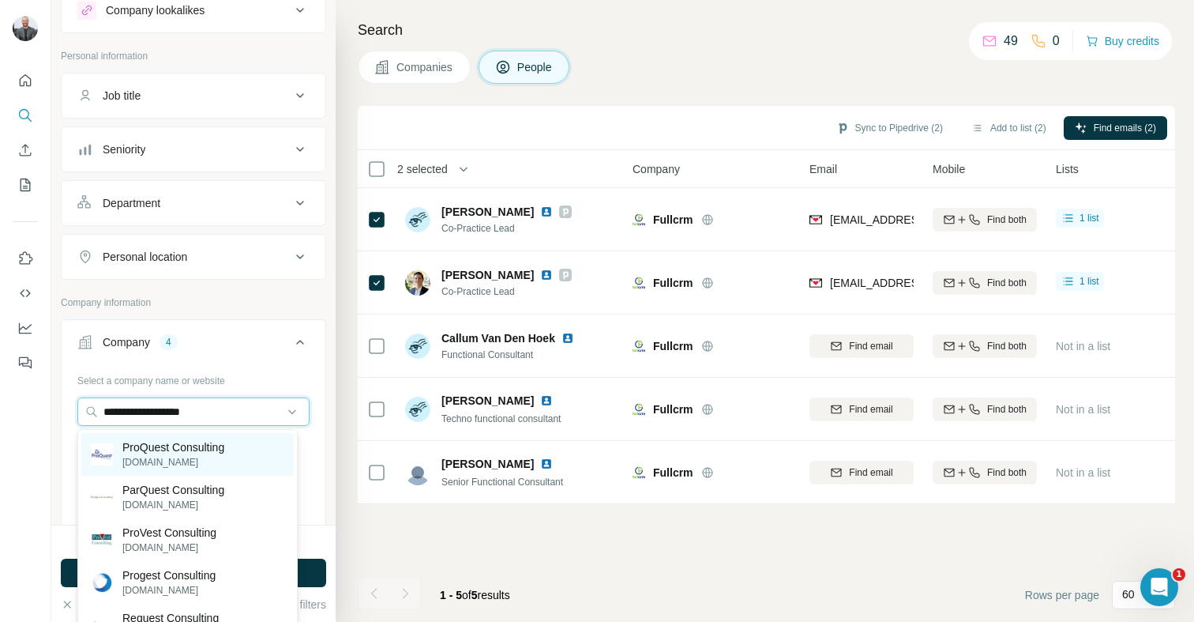
type input "**********"
click at [211, 463] on p "[DOMAIN_NAME]" at bounding box center [173, 462] width 102 height 14
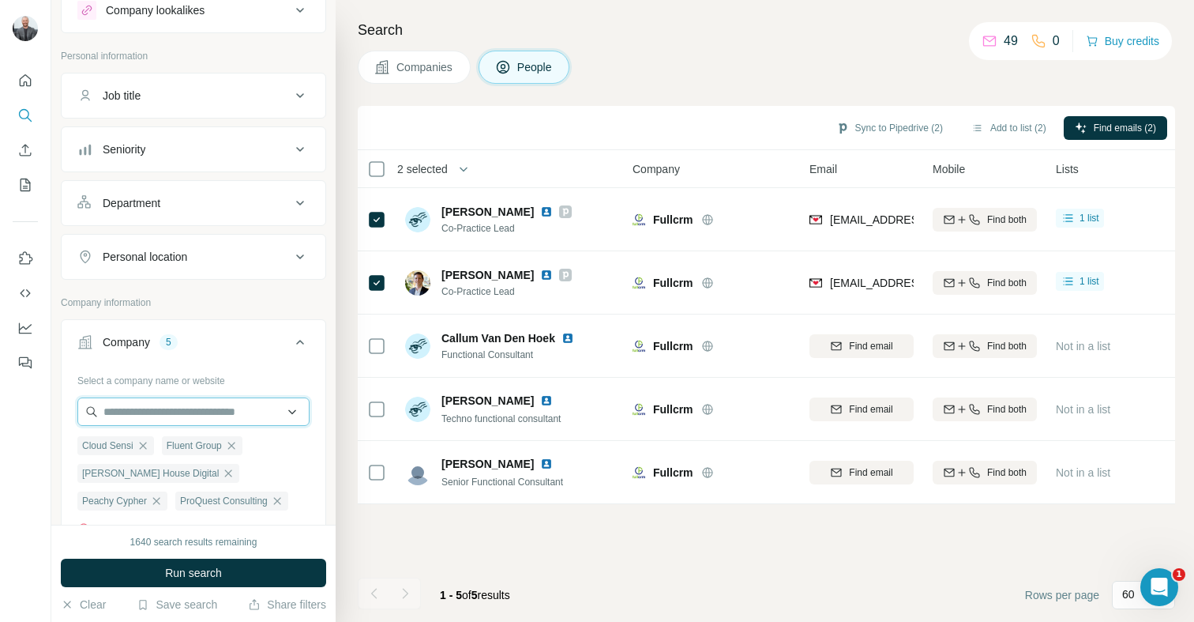
click at [180, 410] on input "text" at bounding box center [193, 411] width 232 height 28
paste input "**********"
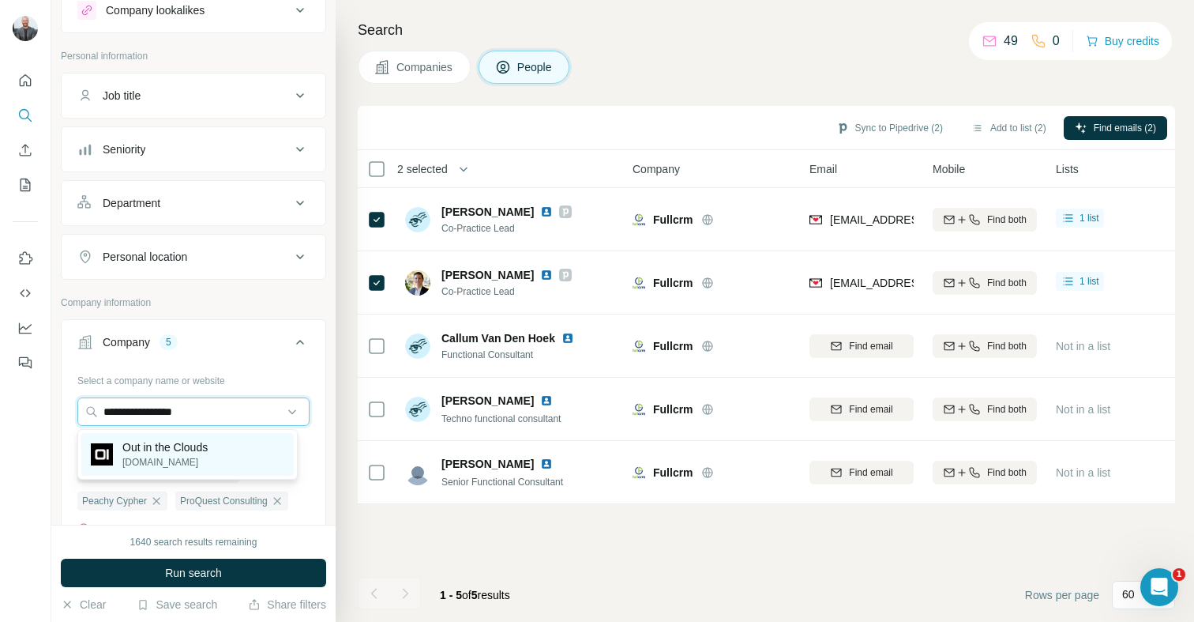
type input "**********"
click at [186, 461] on p "[DOMAIN_NAME]" at bounding box center [164, 462] width 85 height 14
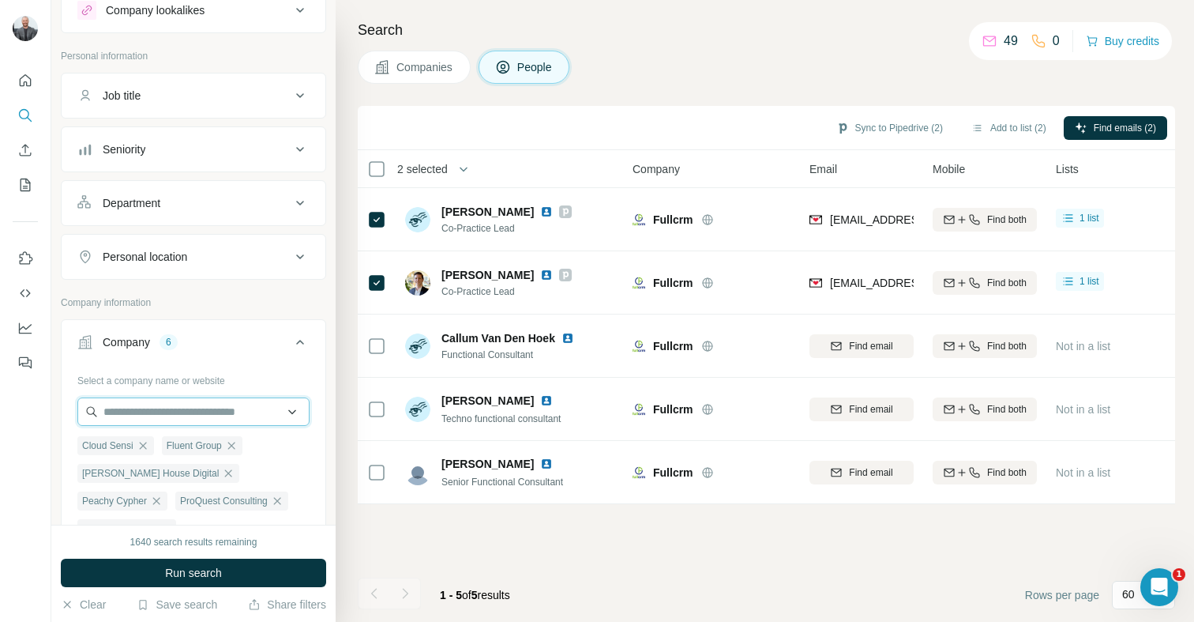
click at [158, 412] on input "text" at bounding box center [193, 411] width 232 height 28
paste input "********"
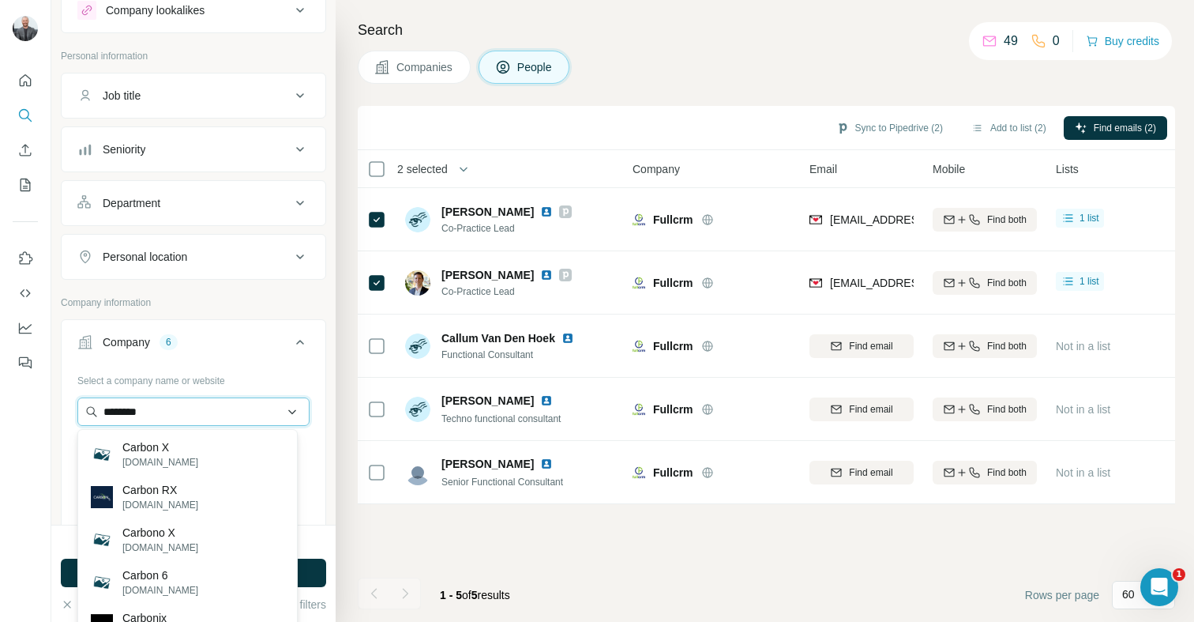
click at [177, 405] on input "********" at bounding box center [193, 411] width 232 height 28
paste input "********"
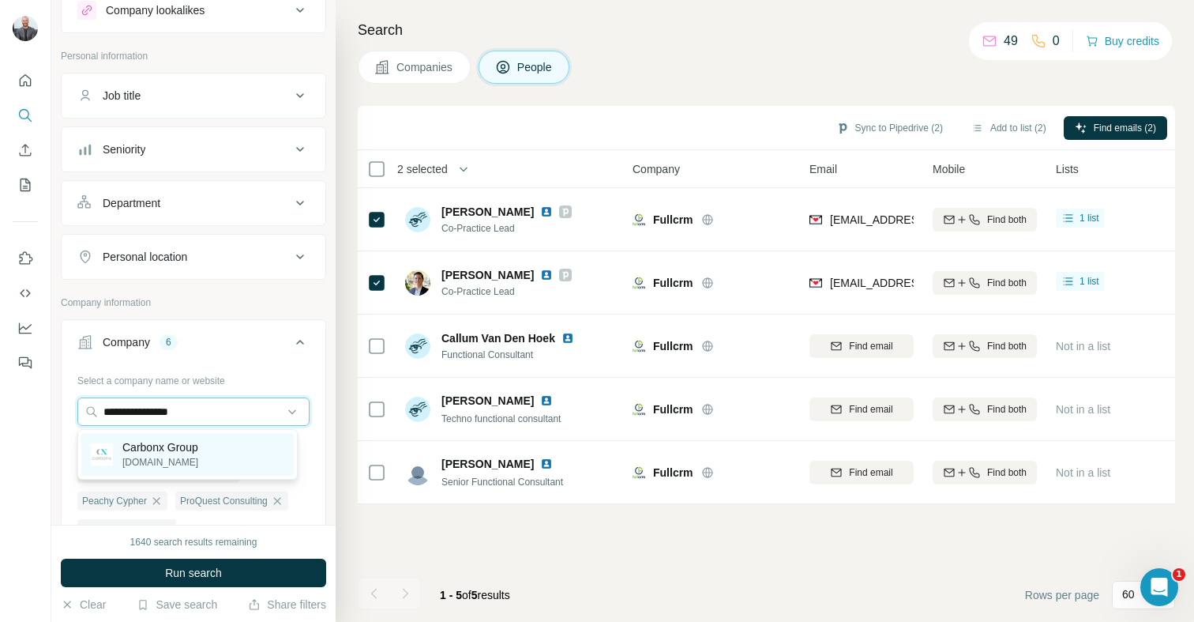
type input "**********"
click at [164, 462] on p "[DOMAIN_NAME]" at bounding box center [160, 462] width 76 height 14
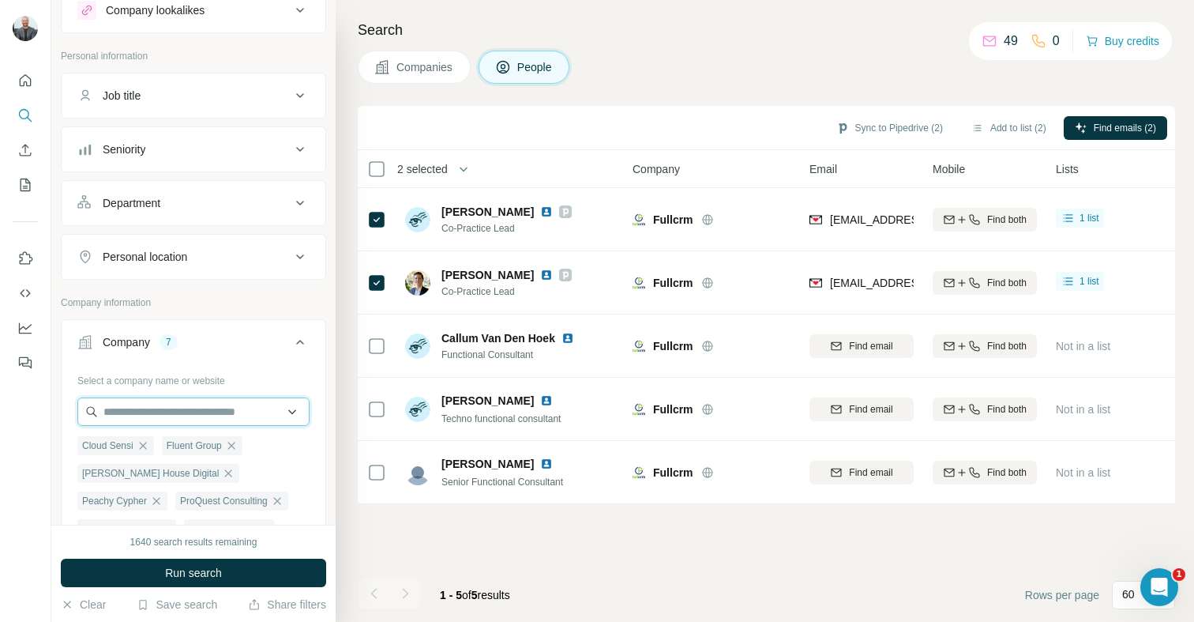
click at [167, 406] on input "text" at bounding box center [193, 411] width 232 height 28
paste input "**********"
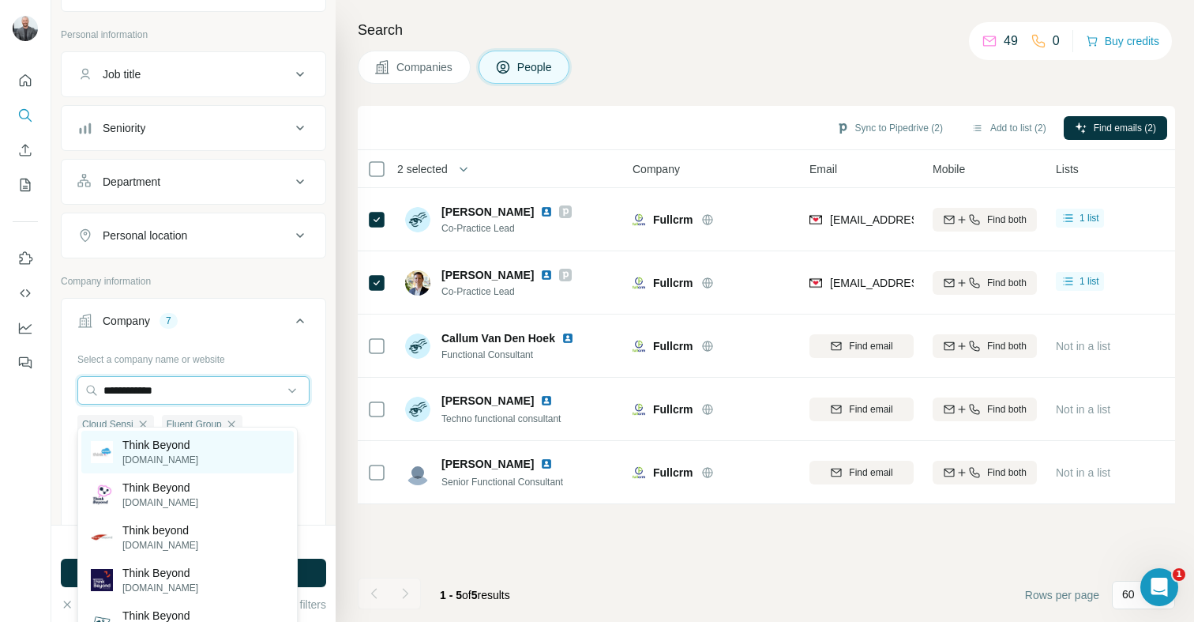
scroll to position [80, 0]
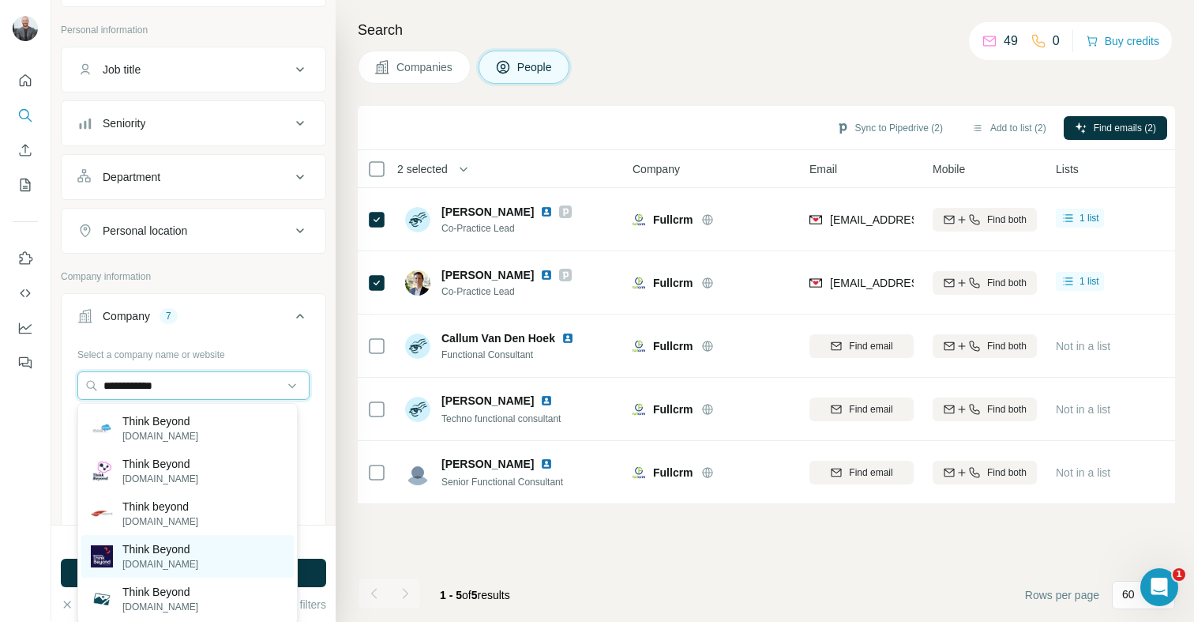
type input "**********"
click at [172, 555] on p "Think Beyond" at bounding box center [160, 549] width 76 height 16
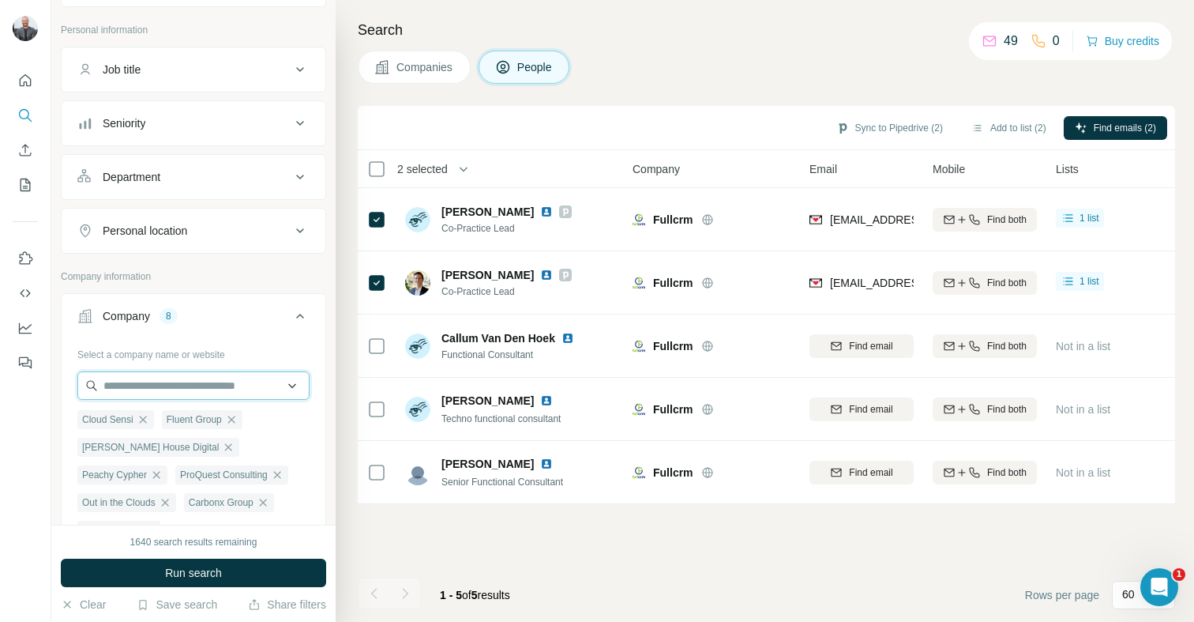
click at [167, 382] on input "text" at bounding box center [193, 385] width 232 height 28
paste input "*********"
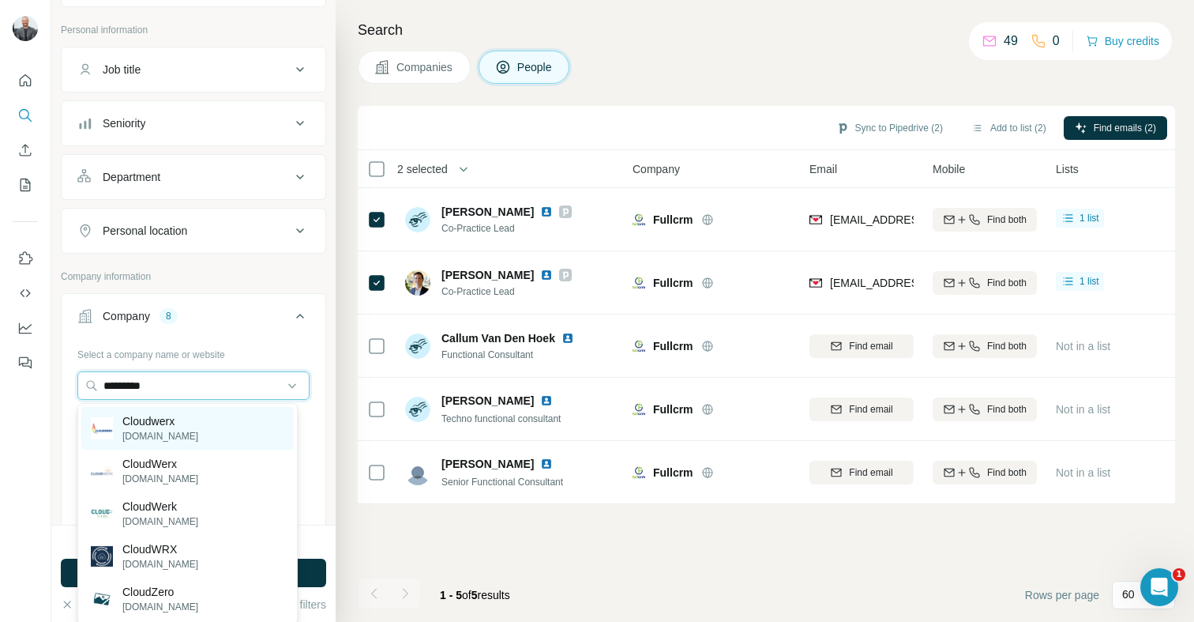
type input "*********"
click at [199, 425] on div "Cloudwerx [DOMAIN_NAME]" at bounding box center [187, 428] width 212 height 43
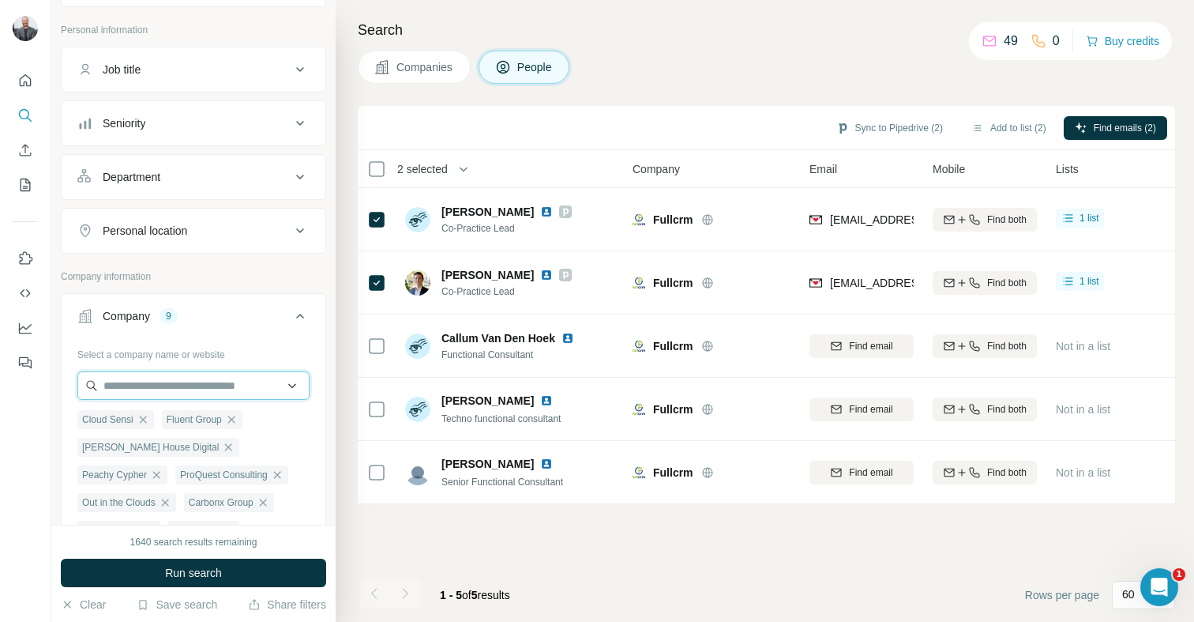
click at [126, 384] on input "text" at bounding box center [193, 385] width 232 height 28
paste input "******"
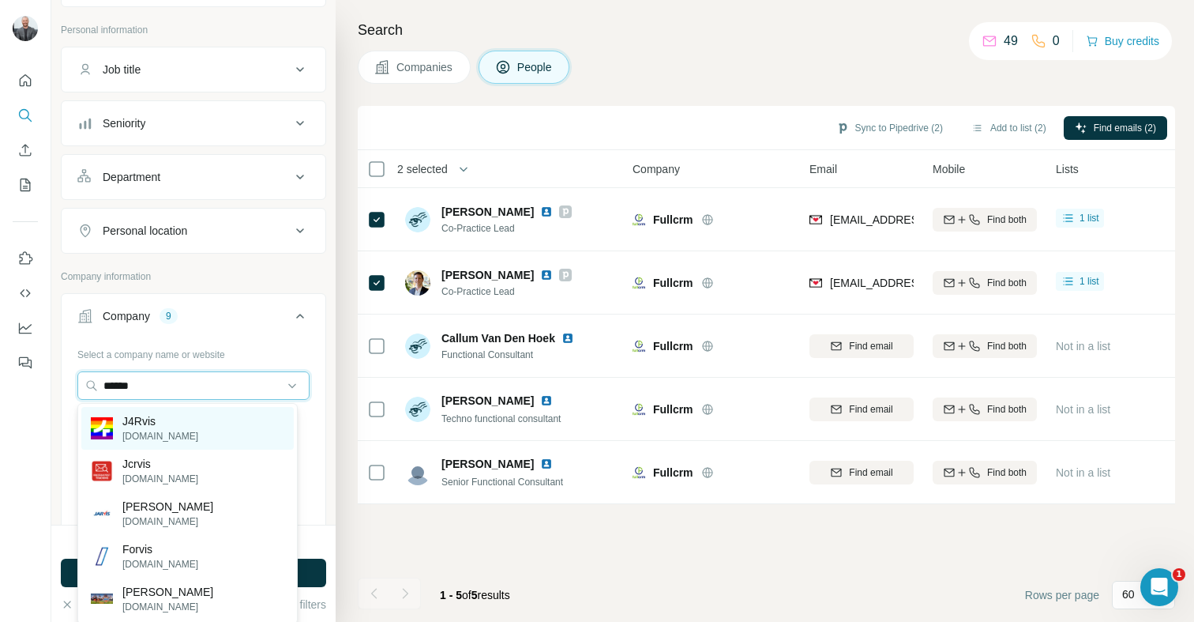
type input "******"
click at [216, 423] on div "J4Rvis [DOMAIN_NAME]" at bounding box center [187, 428] width 212 height 43
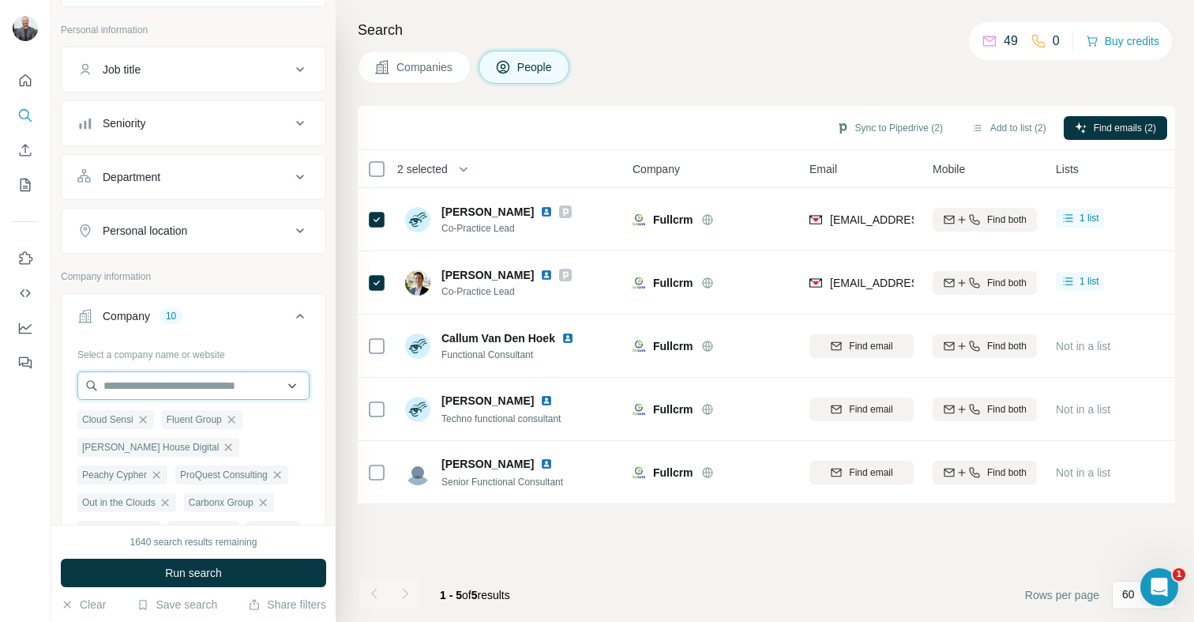
click at [149, 382] on input "text" at bounding box center [193, 385] width 232 height 28
paste input "**********"
click at [244, 374] on input "**********" at bounding box center [193, 385] width 232 height 28
click at [226, 385] on input "**********" at bounding box center [193, 385] width 232 height 28
type input "**********"
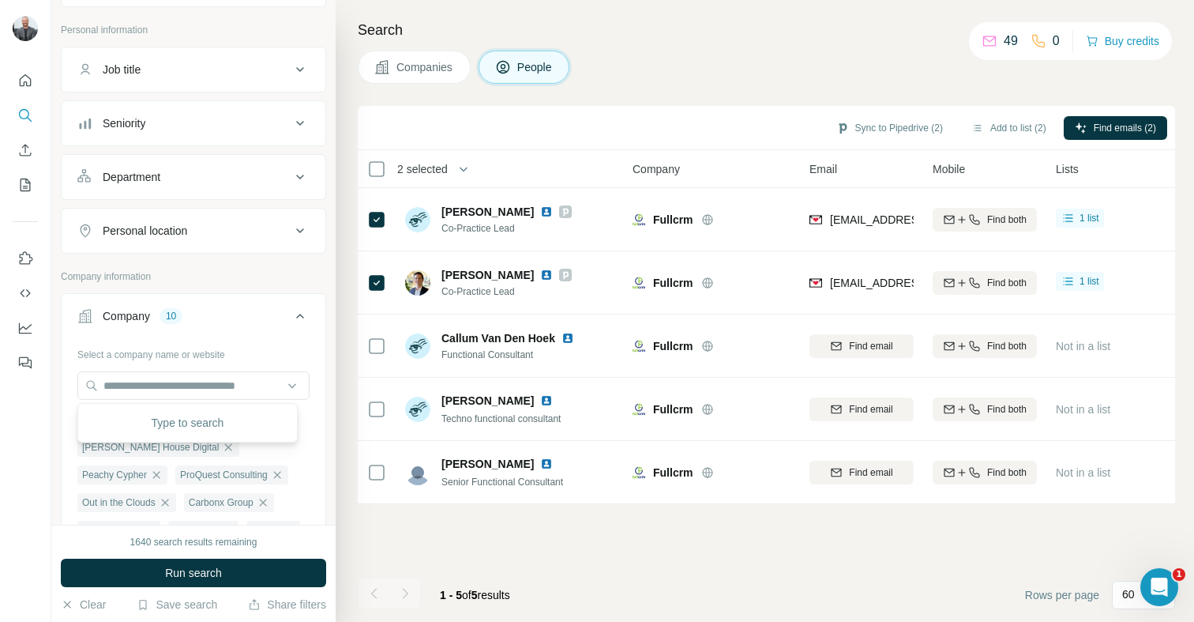
click at [211, 423] on div "Type to search" at bounding box center [187, 423] width 212 height 32
click at [201, 390] on input "text" at bounding box center [193, 385] width 232 height 28
paste input "**********"
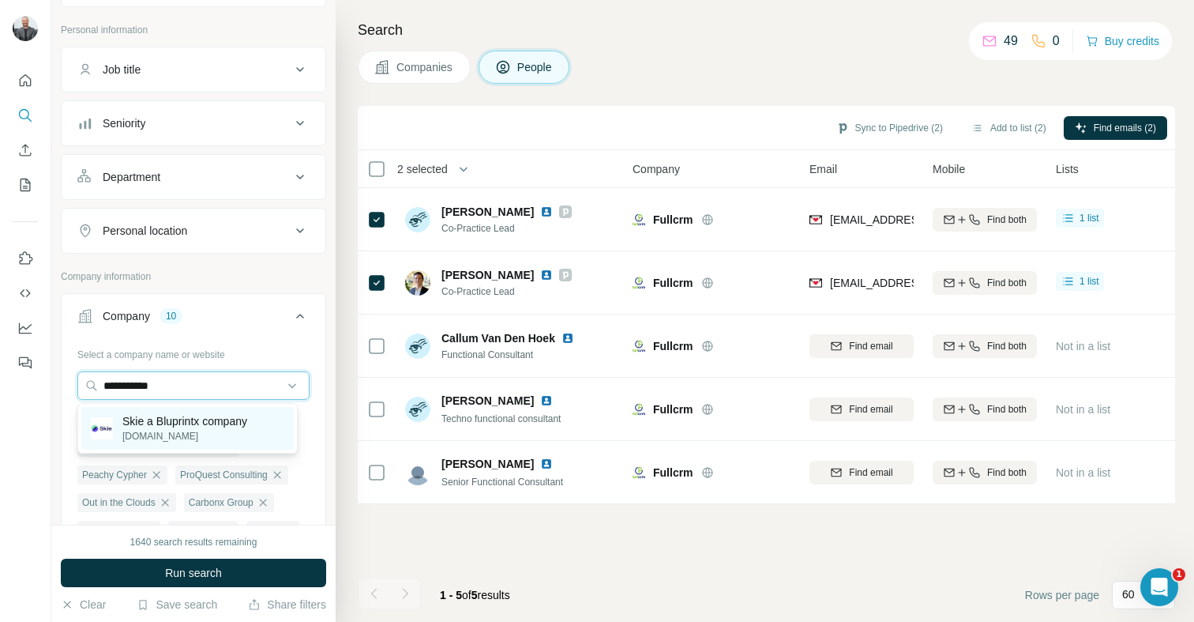
type input "**********"
click at [158, 433] on p "[DOMAIN_NAME]" at bounding box center [184, 436] width 125 height 14
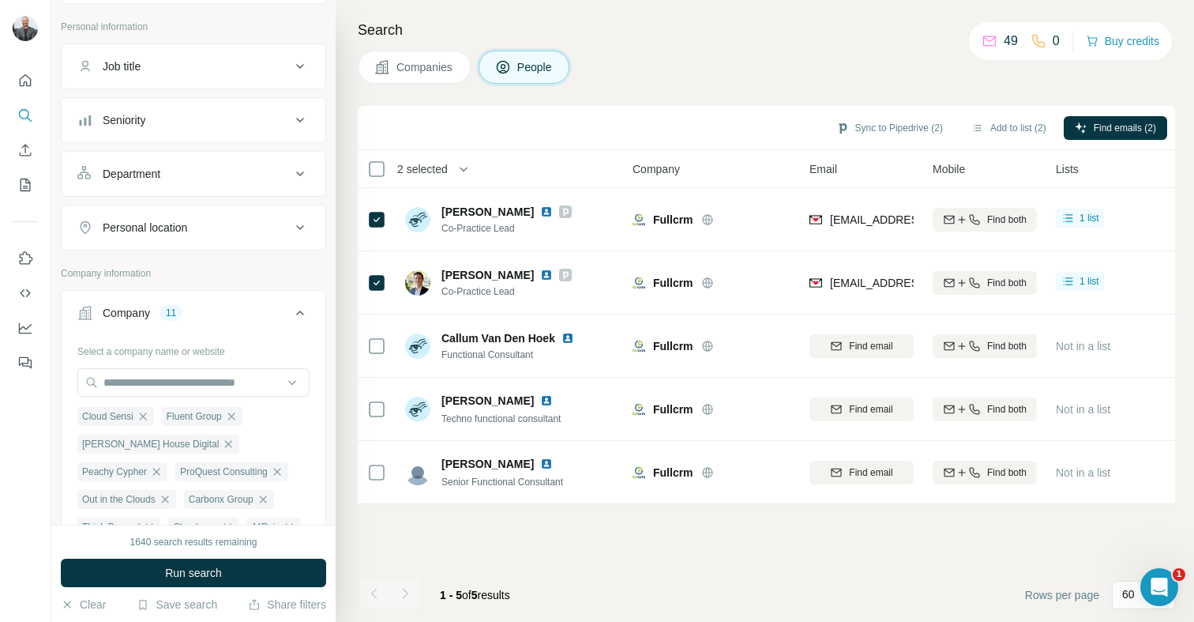
scroll to position [197, 0]
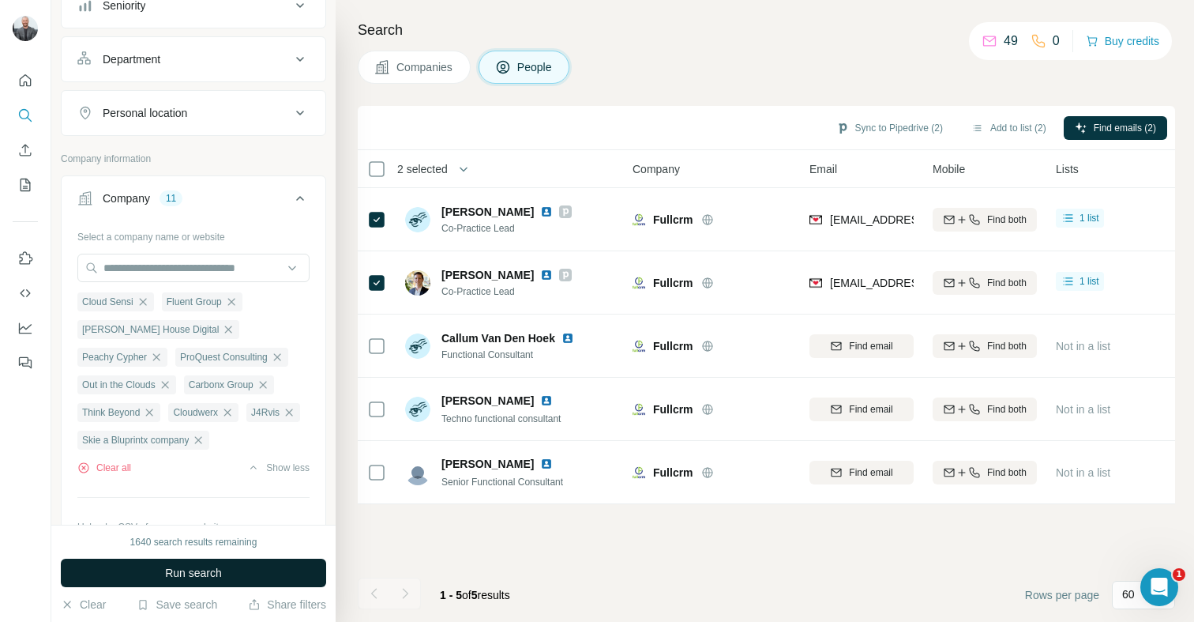
click at [190, 574] on span "Run search" at bounding box center [193, 573] width 57 height 16
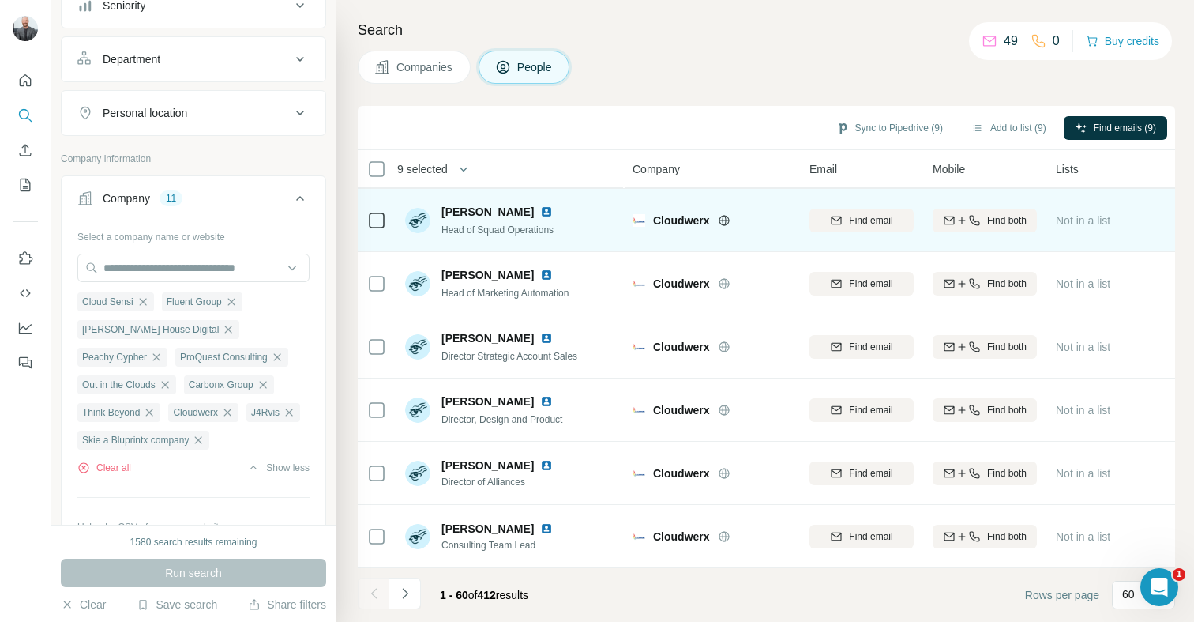
scroll to position [3420, 0]
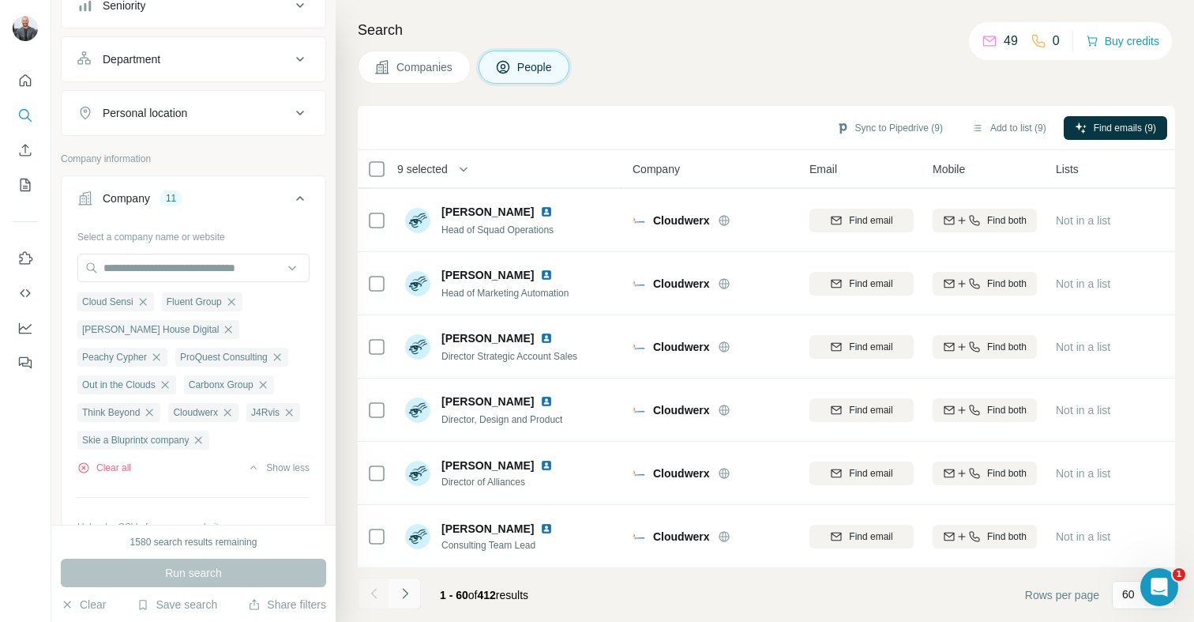
click at [400, 599] on icon "Navigate to next page" at bounding box center [405, 593] width 16 height 16
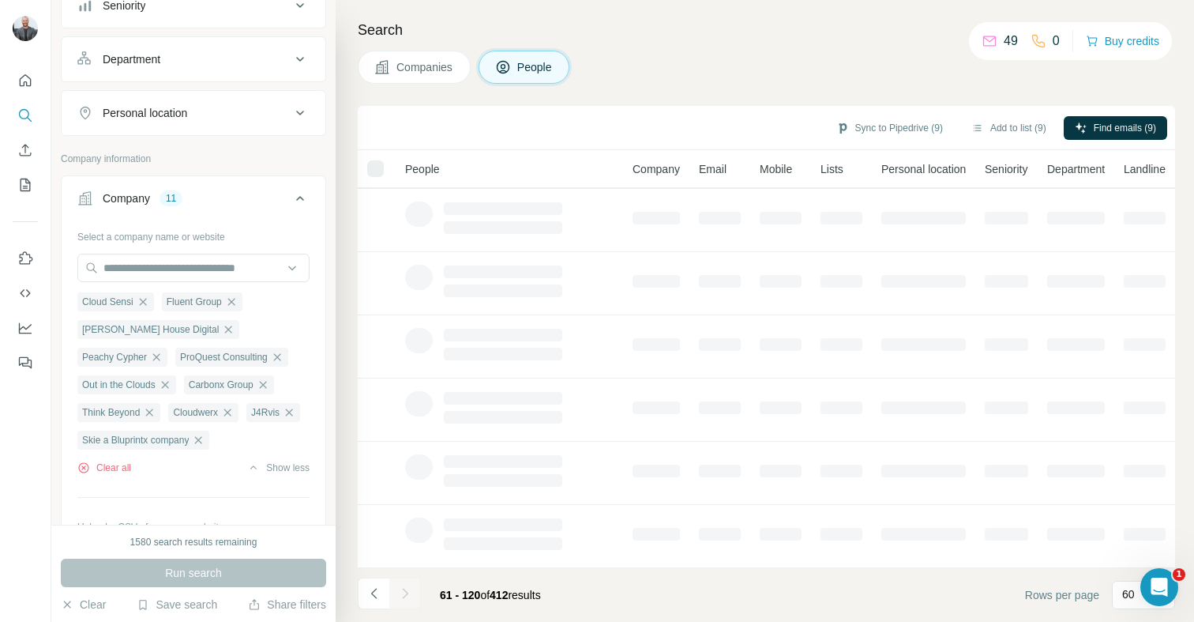
scroll to position [261, 0]
click at [1132, 596] on p "60" at bounding box center [1128, 594] width 13 height 16
click at [1132, 596] on input at bounding box center [1145, 594] width 47 height 17
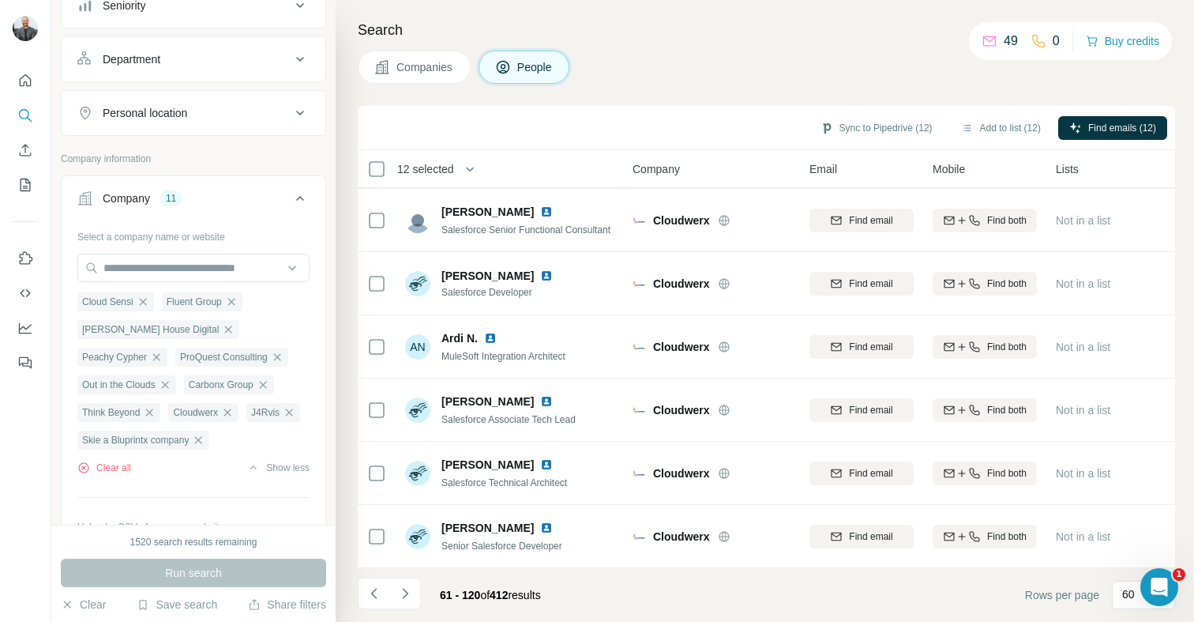
scroll to position [3420, 0]
click at [413, 596] on button "Navigate to next page" at bounding box center [405, 593] width 32 height 32
click at [412, 596] on icon "Navigate to next page" at bounding box center [405, 593] width 16 height 16
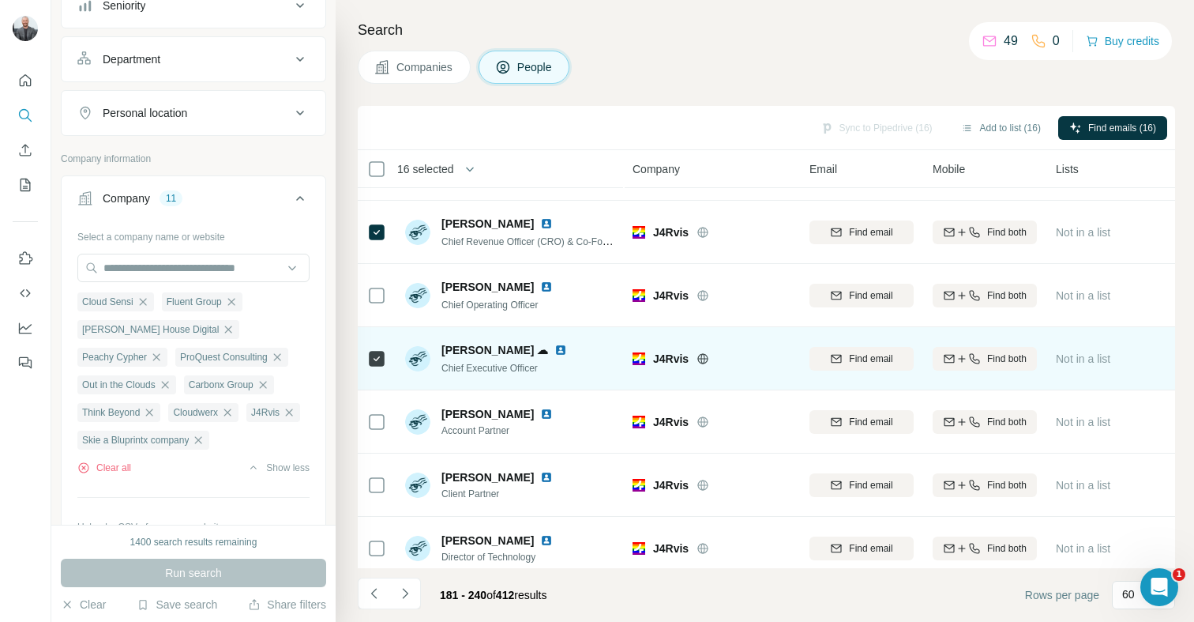
scroll to position [2838, 0]
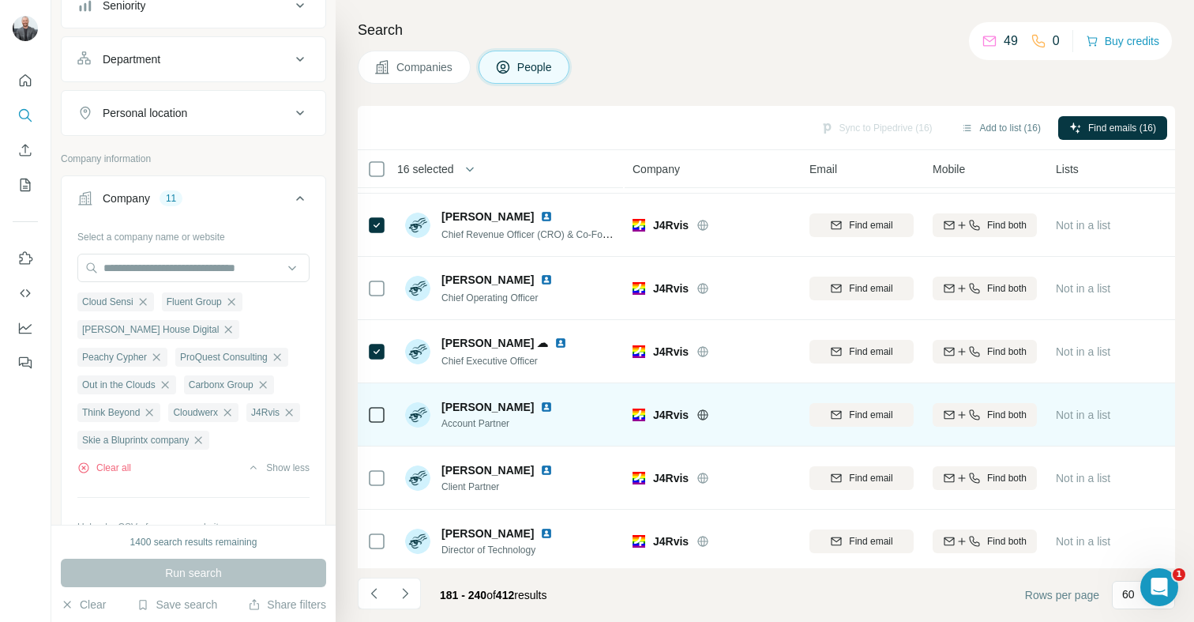
click at [386, 416] on td at bounding box center [377, 414] width 38 height 63
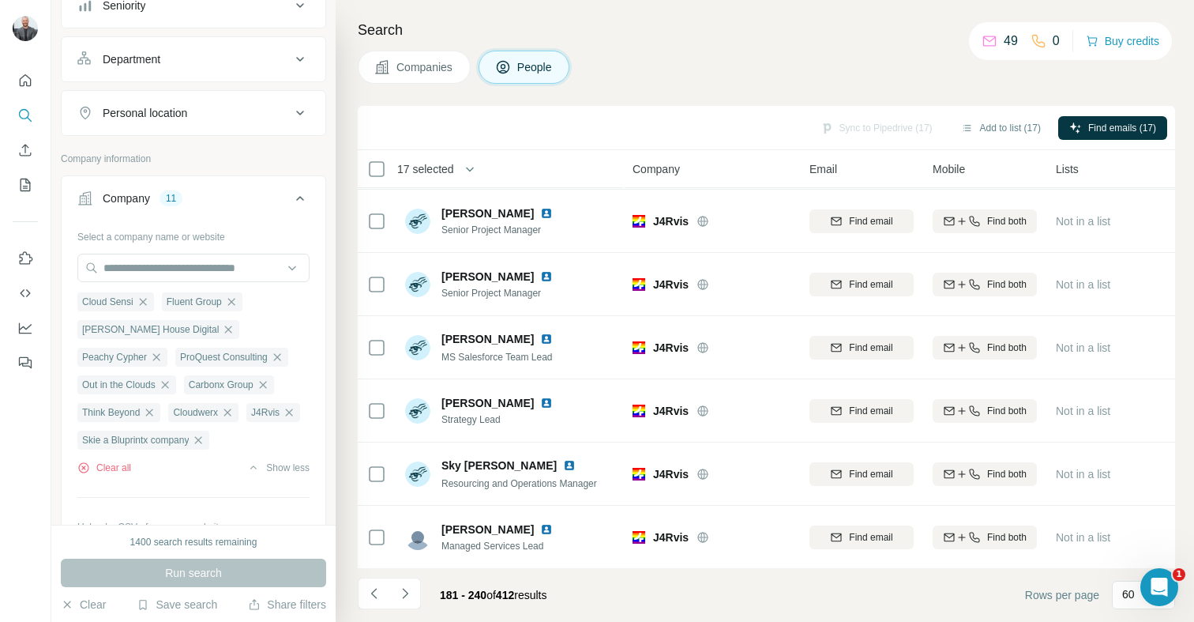
scroll to position [3420, 0]
click at [405, 599] on icon "Navigate to next page" at bounding box center [405, 593] width 16 height 16
click at [410, 593] on icon "Navigate to next page" at bounding box center [405, 593] width 16 height 16
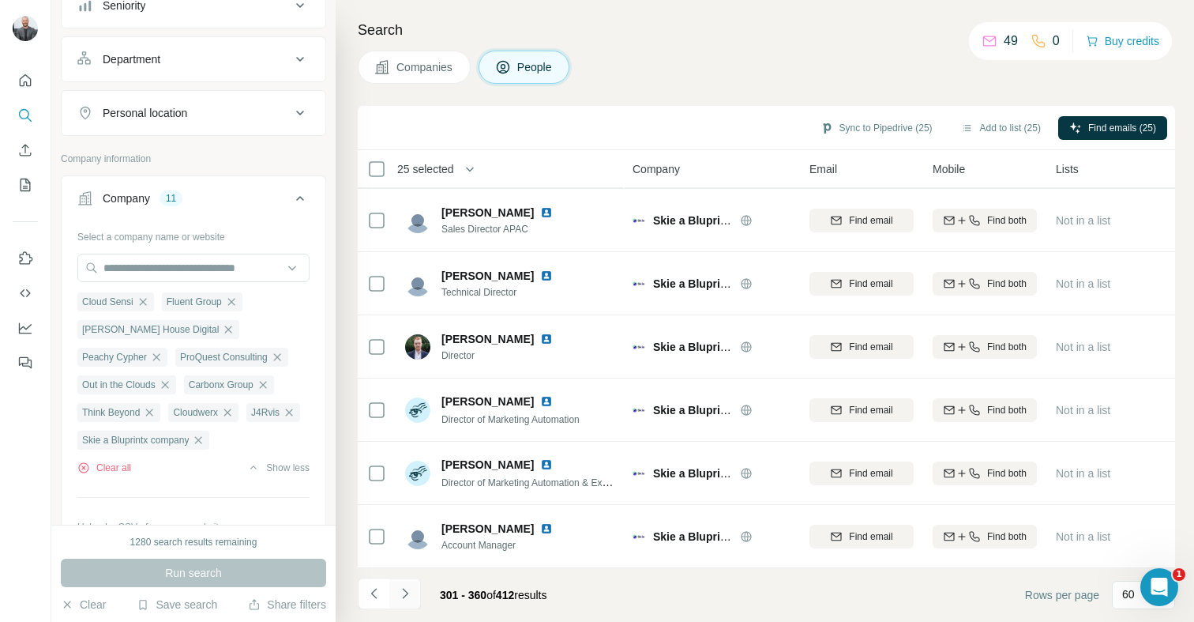
click at [413, 593] on button "Navigate to next page" at bounding box center [405, 593] width 32 height 32
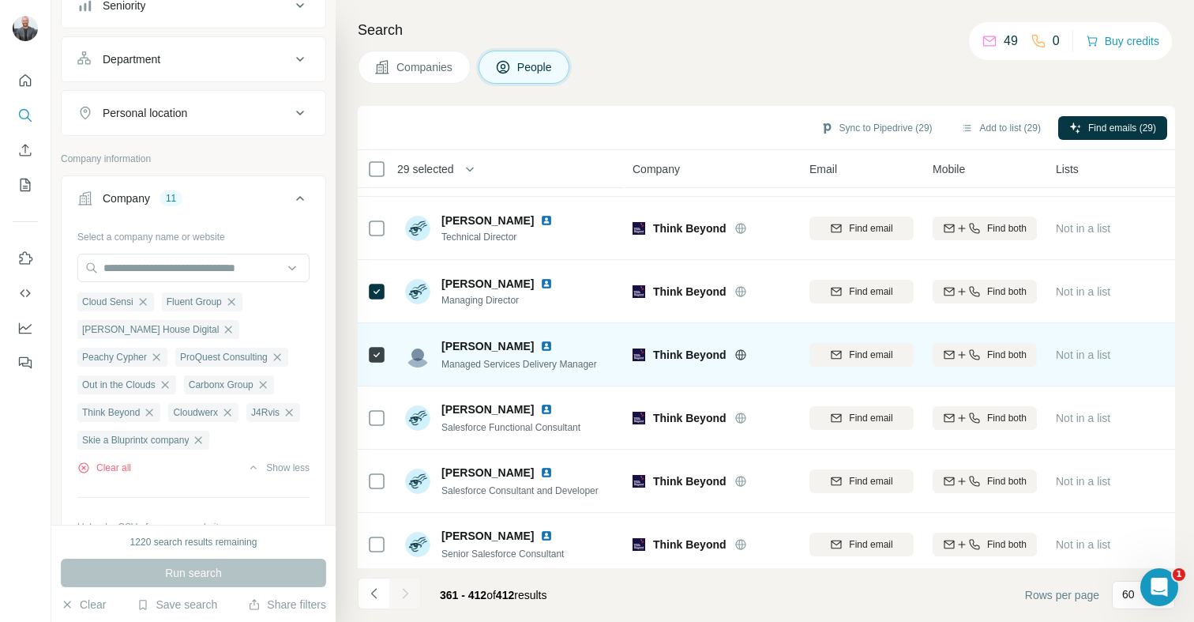
scroll to position [2915, 0]
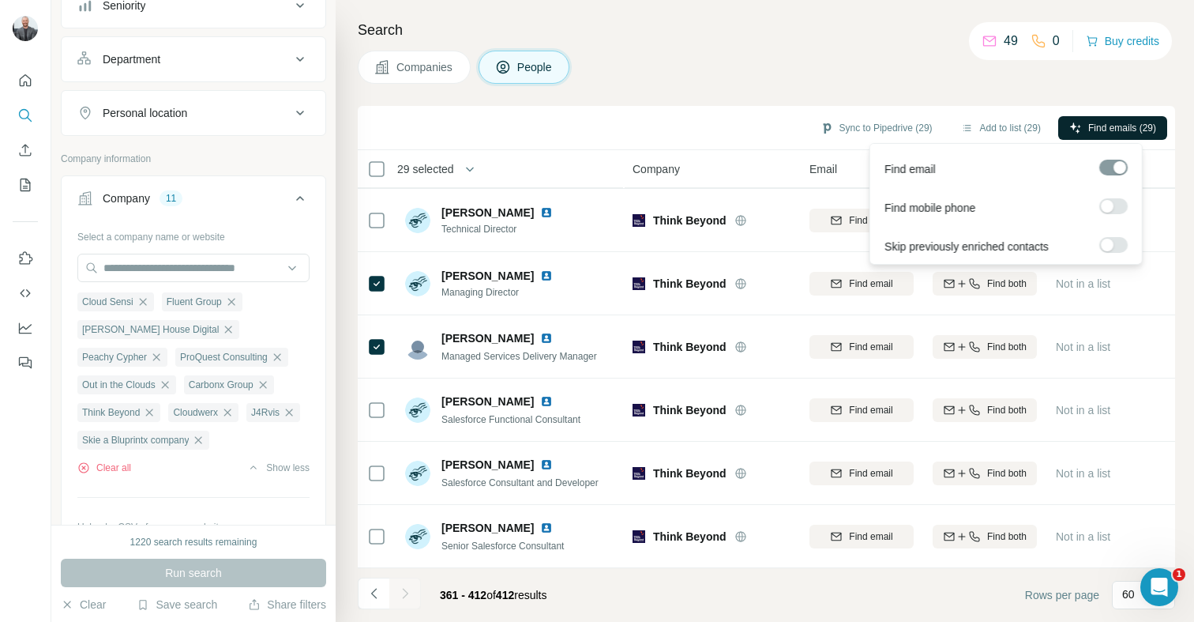
click at [1128, 126] on span "Find emails (29)" at bounding box center [1123, 128] width 68 height 14
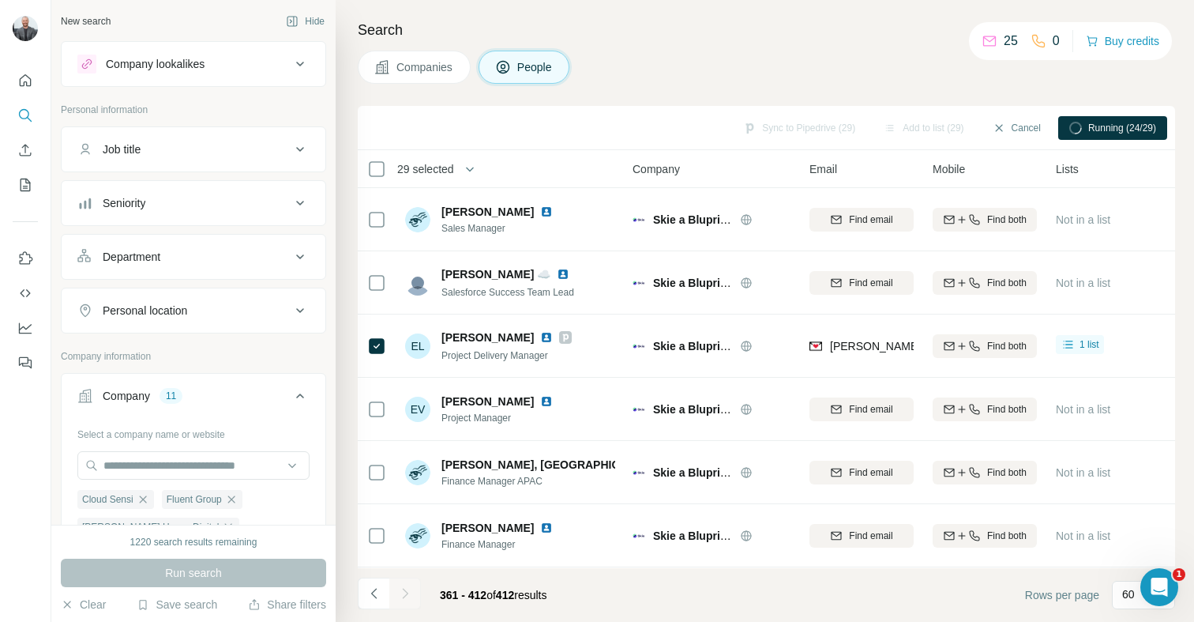
scroll to position [8297, 0]
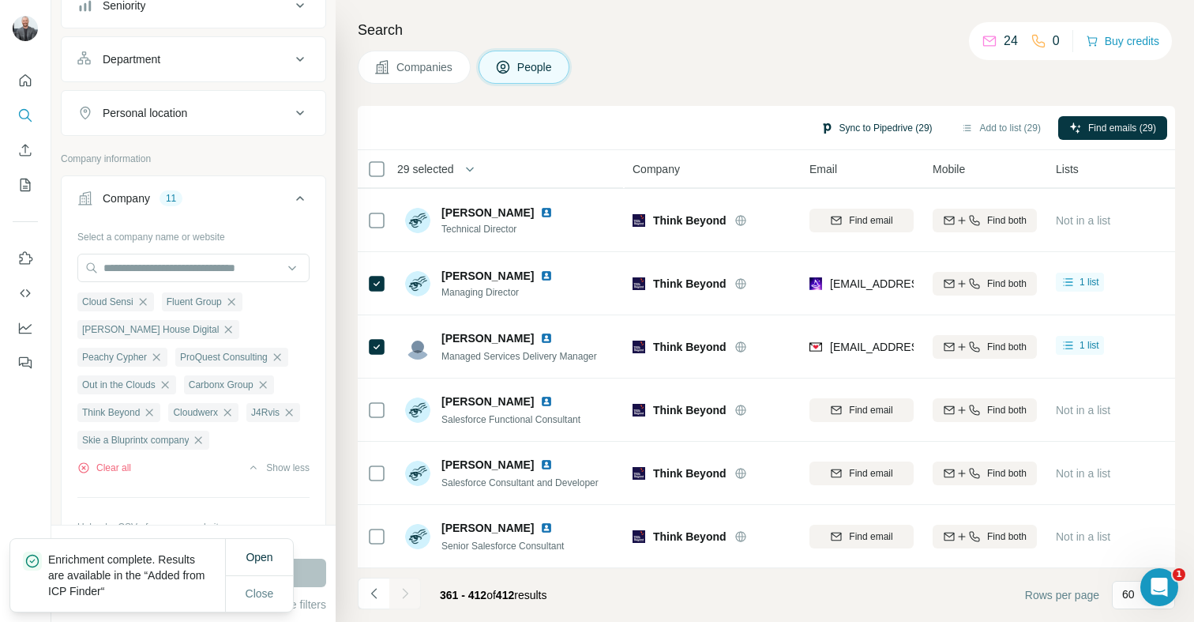
click at [867, 128] on button "Sync to Pipedrive (29)" at bounding box center [877, 128] width 134 height 24
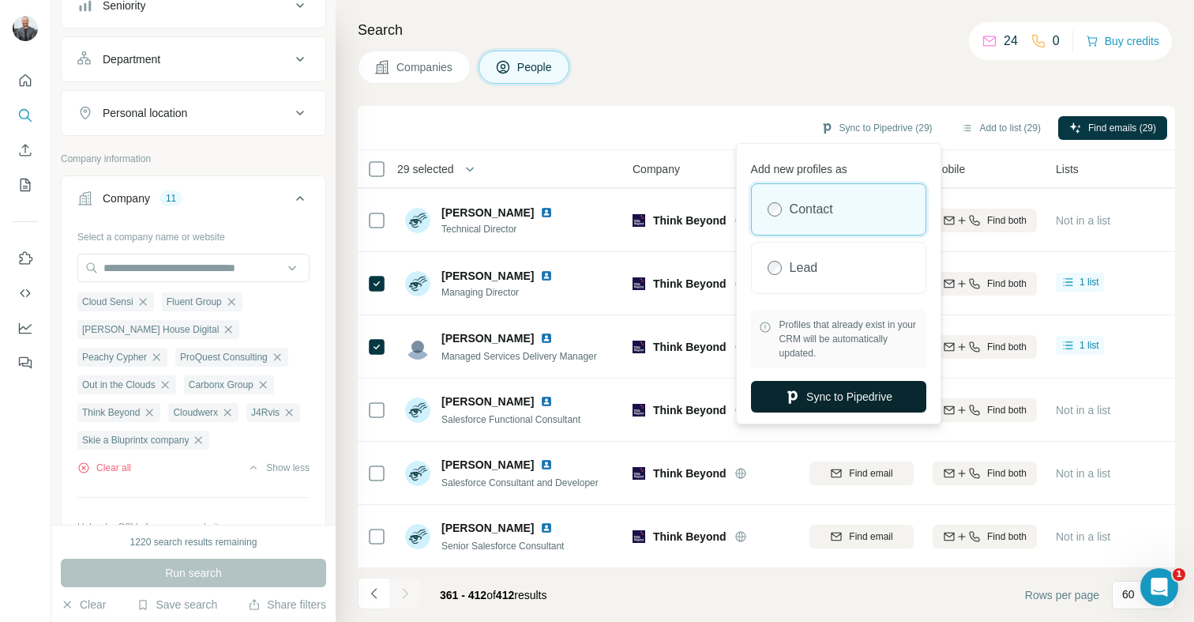
click at [854, 397] on button "Sync to Pipedrive" at bounding box center [838, 397] width 175 height 32
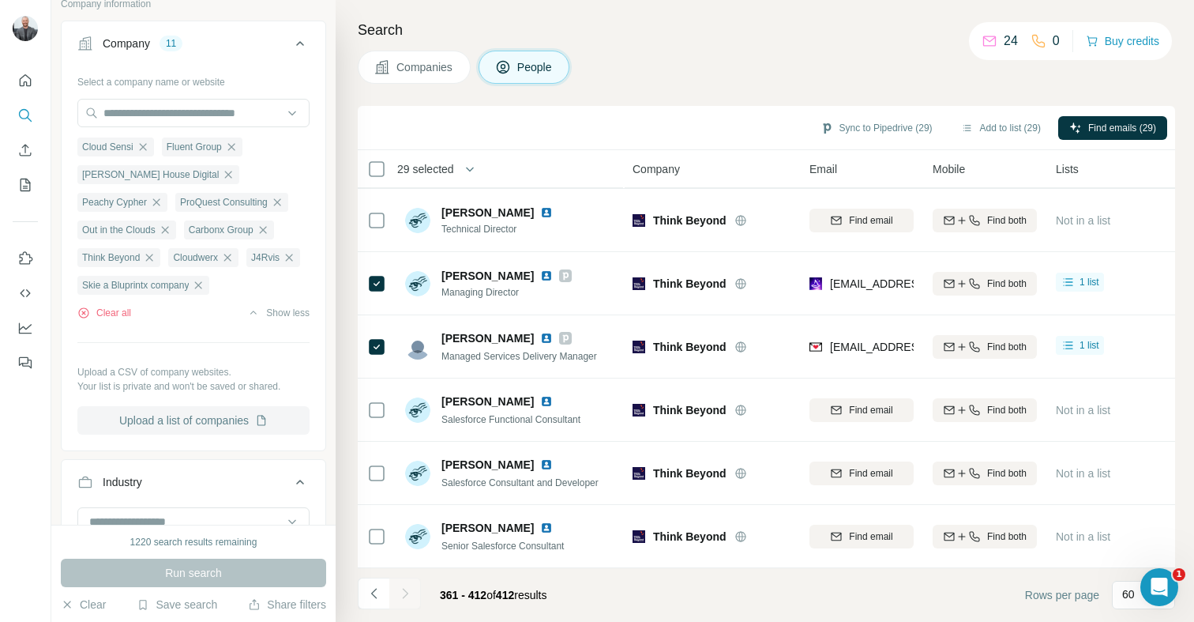
scroll to position [29, 0]
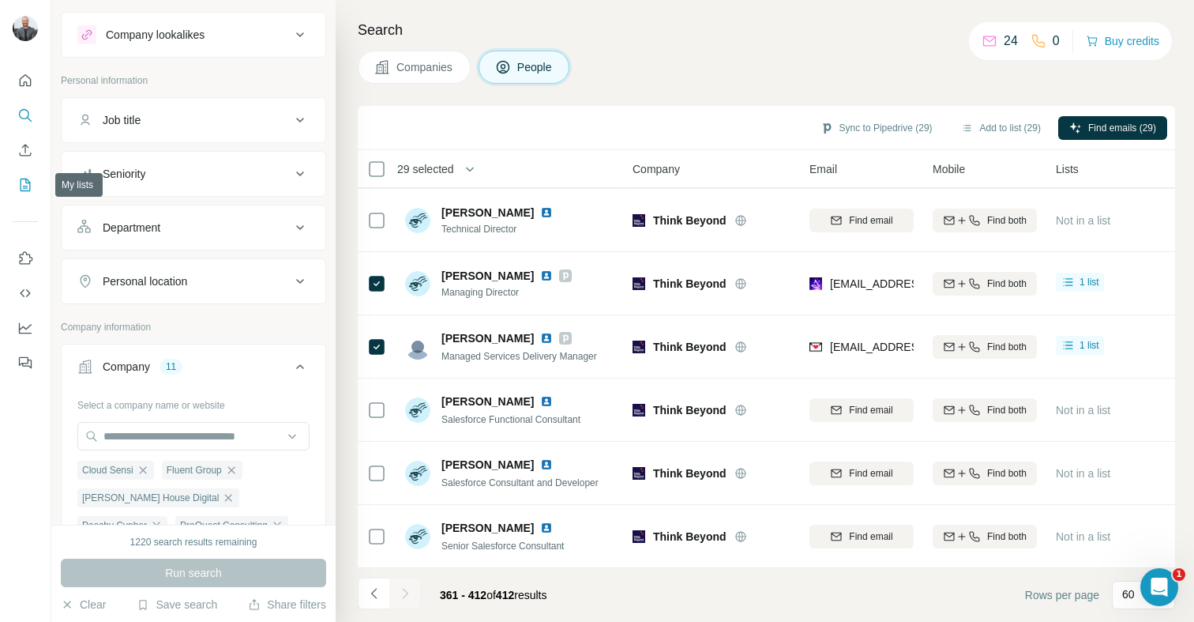
click at [23, 188] on icon "My lists" at bounding box center [27, 184] width 8 height 10
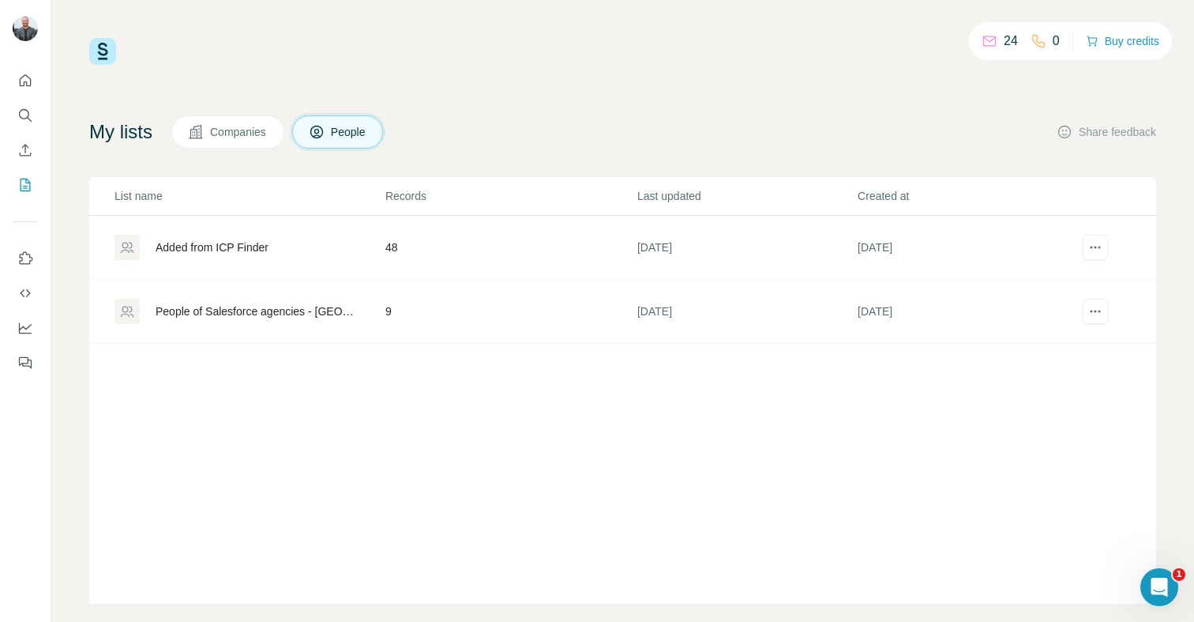
click at [219, 242] on div "Added from ICP Finder" at bounding box center [212, 247] width 113 height 16
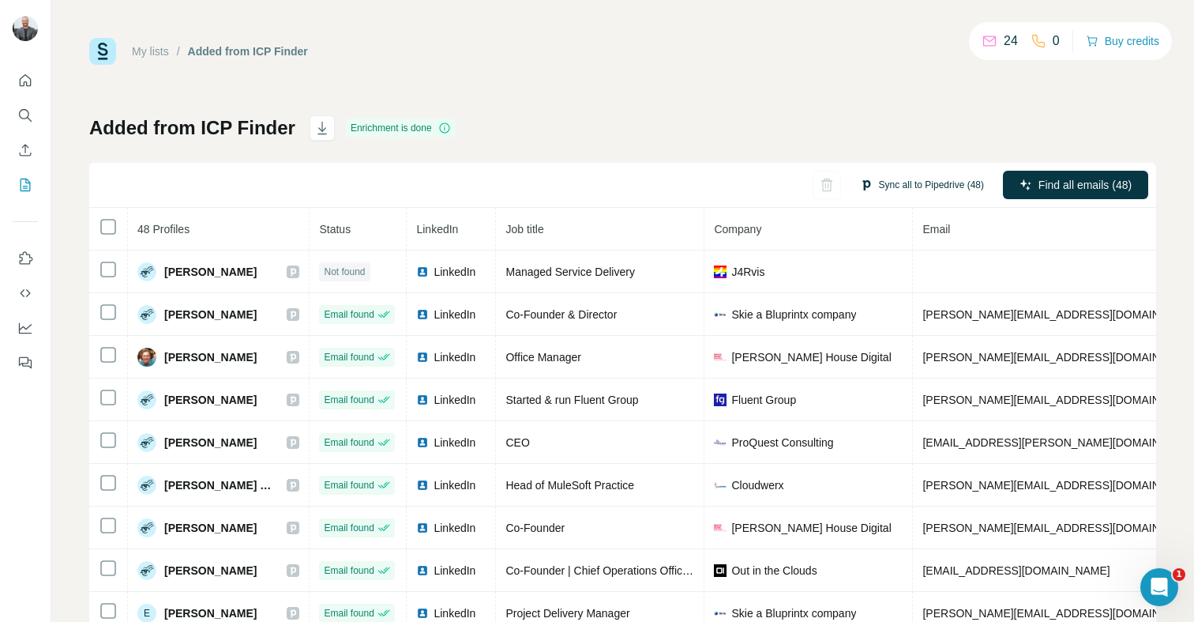
click at [863, 184] on button "Sync all to Pipedrive (48)" at bounding box center [922, 185] width 146 height 24
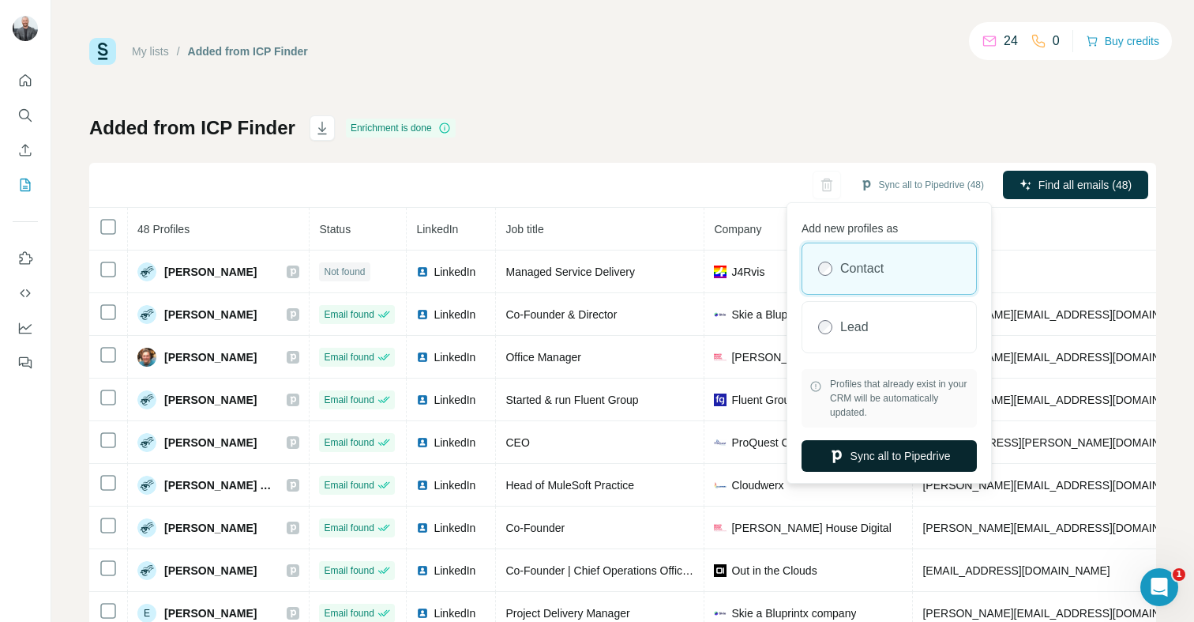
click at [880, 464] on button "Sync all to Pipedrive" at bounding box center [889, 456] width 175 height 32
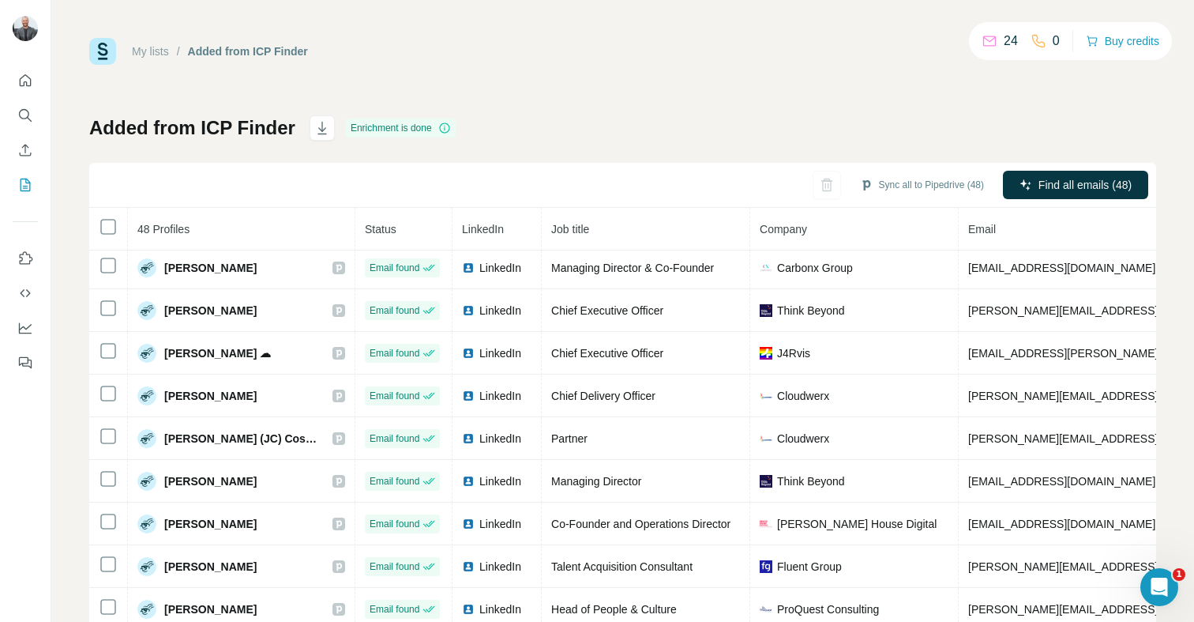
scroll to position [558, 0]
click at [323, 130] on icon "button" at bounding box center [322, 128] width 16 height 16
